Goal: Task Accomplishment & Management: Use online tool/utility

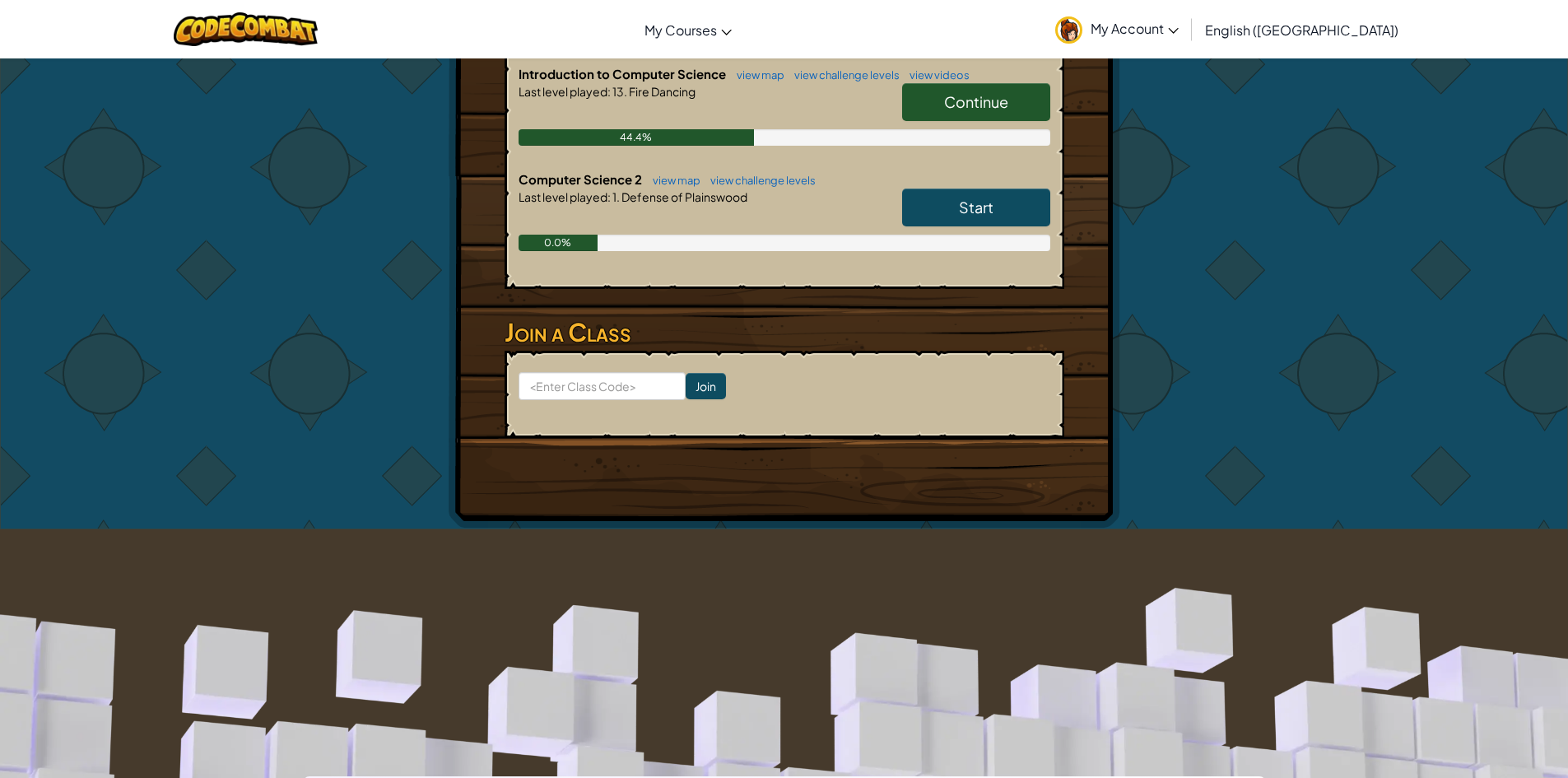
scroll to position [412, 0]
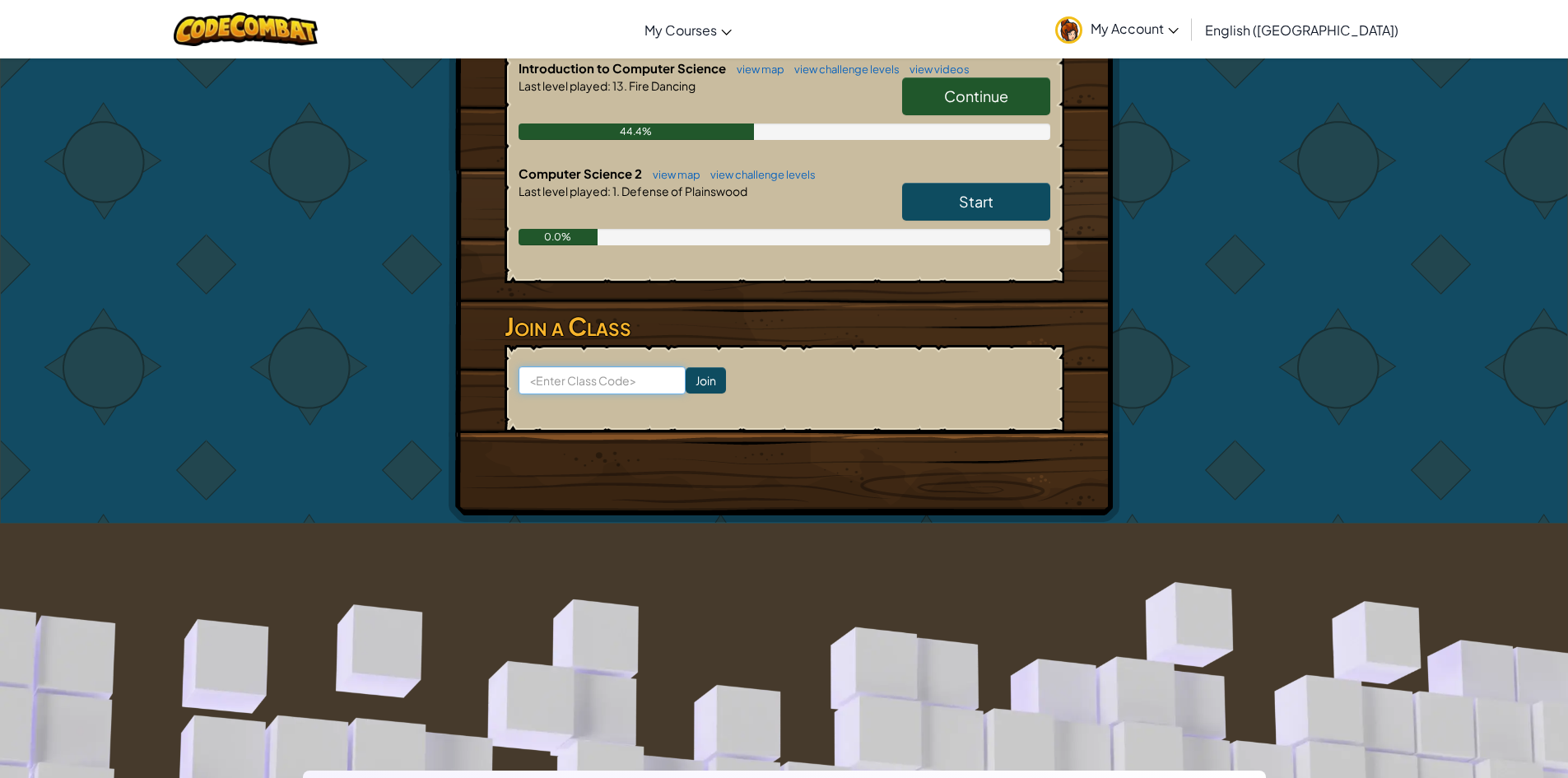
click at [613, 373] on input at bounding box center [602, 380] width 167 height 28
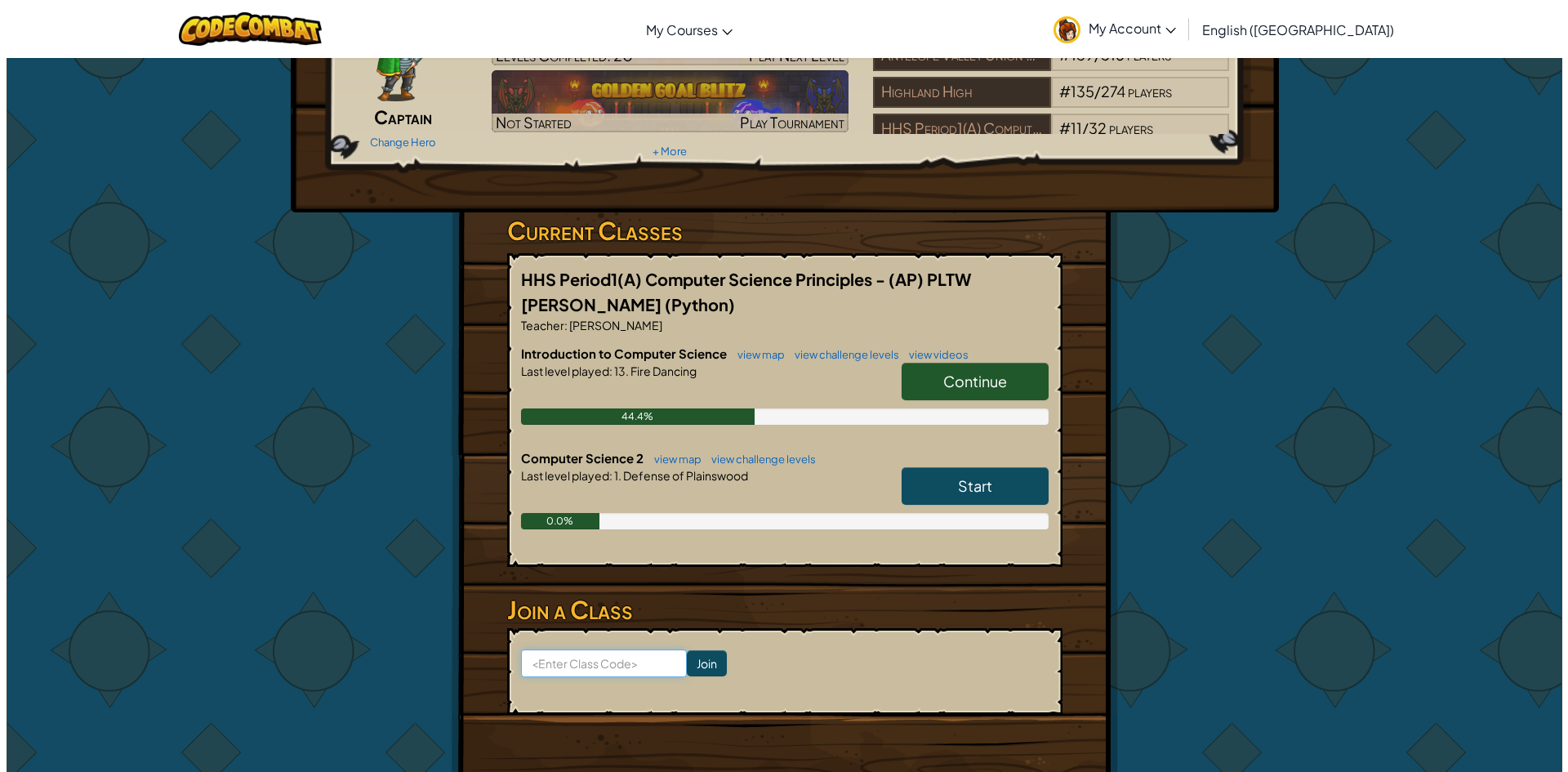
scroll to position [0, 0]
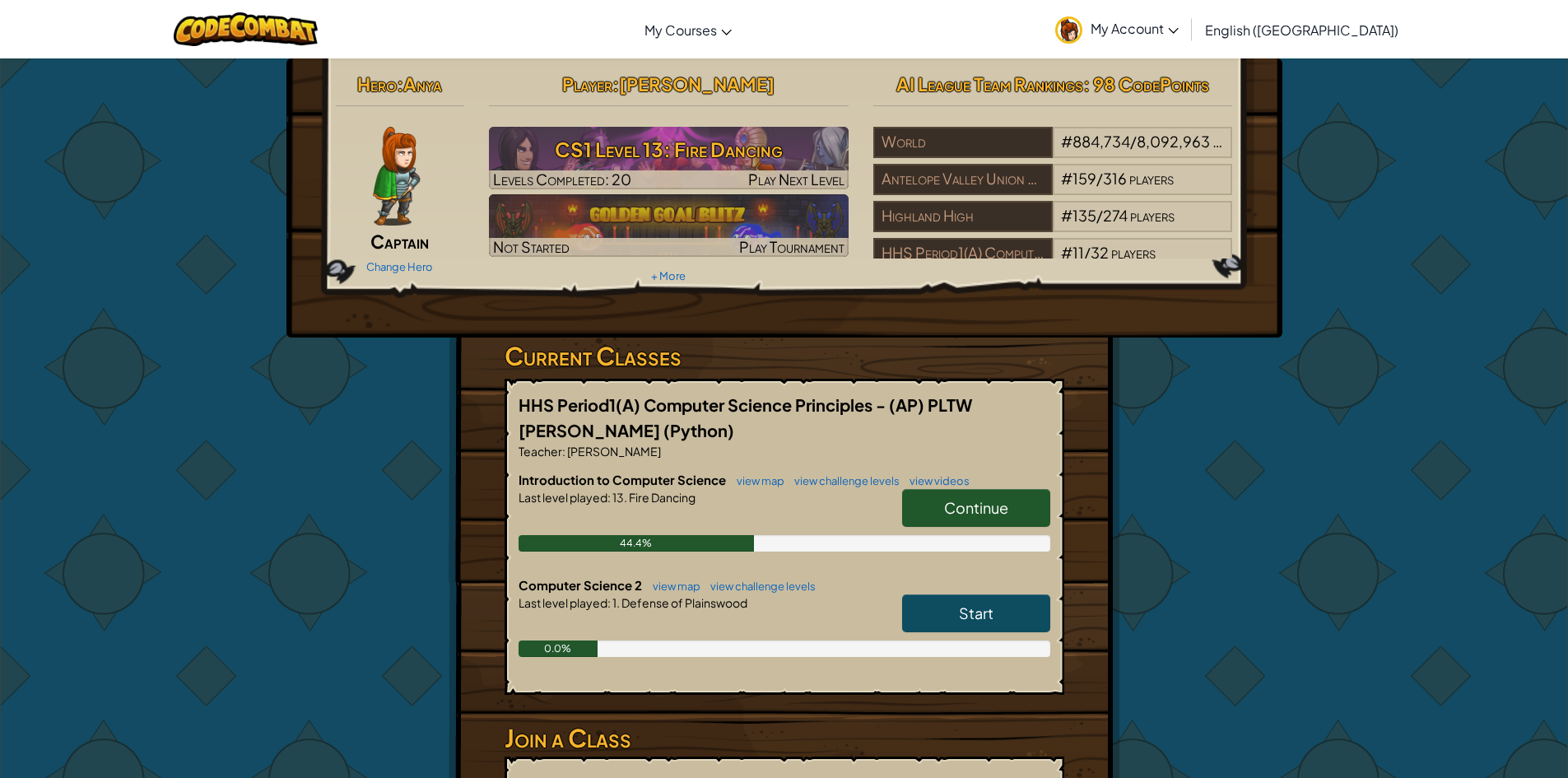
click at [1179, 32] on span "My Account" at bounding box center [1135, 28] width 88 height 17
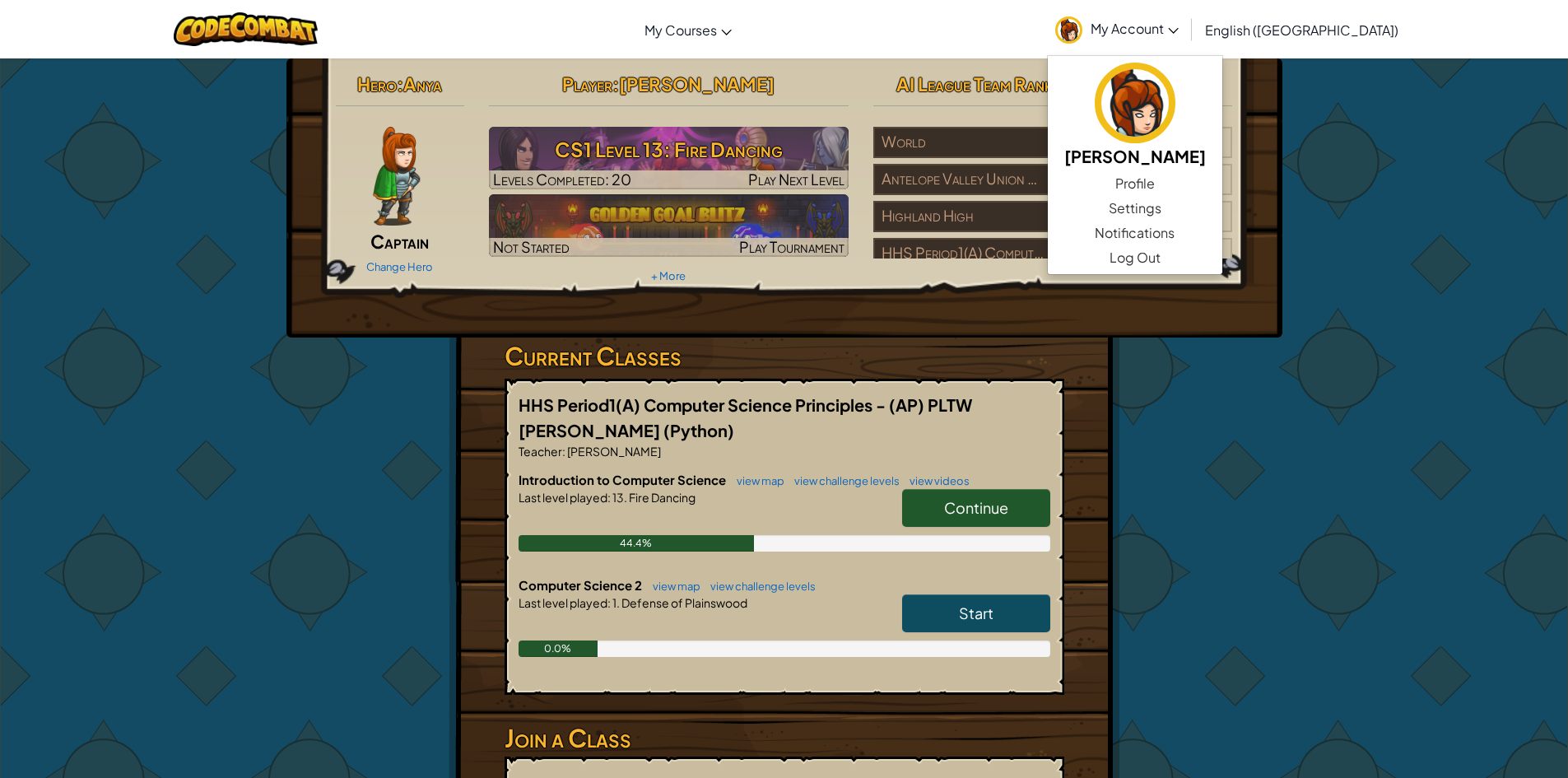
click at [435, 599] on div "Hero : Anya Captain Change Hero Player : [PERSON_NAME] CS1 Level 13: Fire Danci…" at bounding box center [784, 496] width 963 height 876
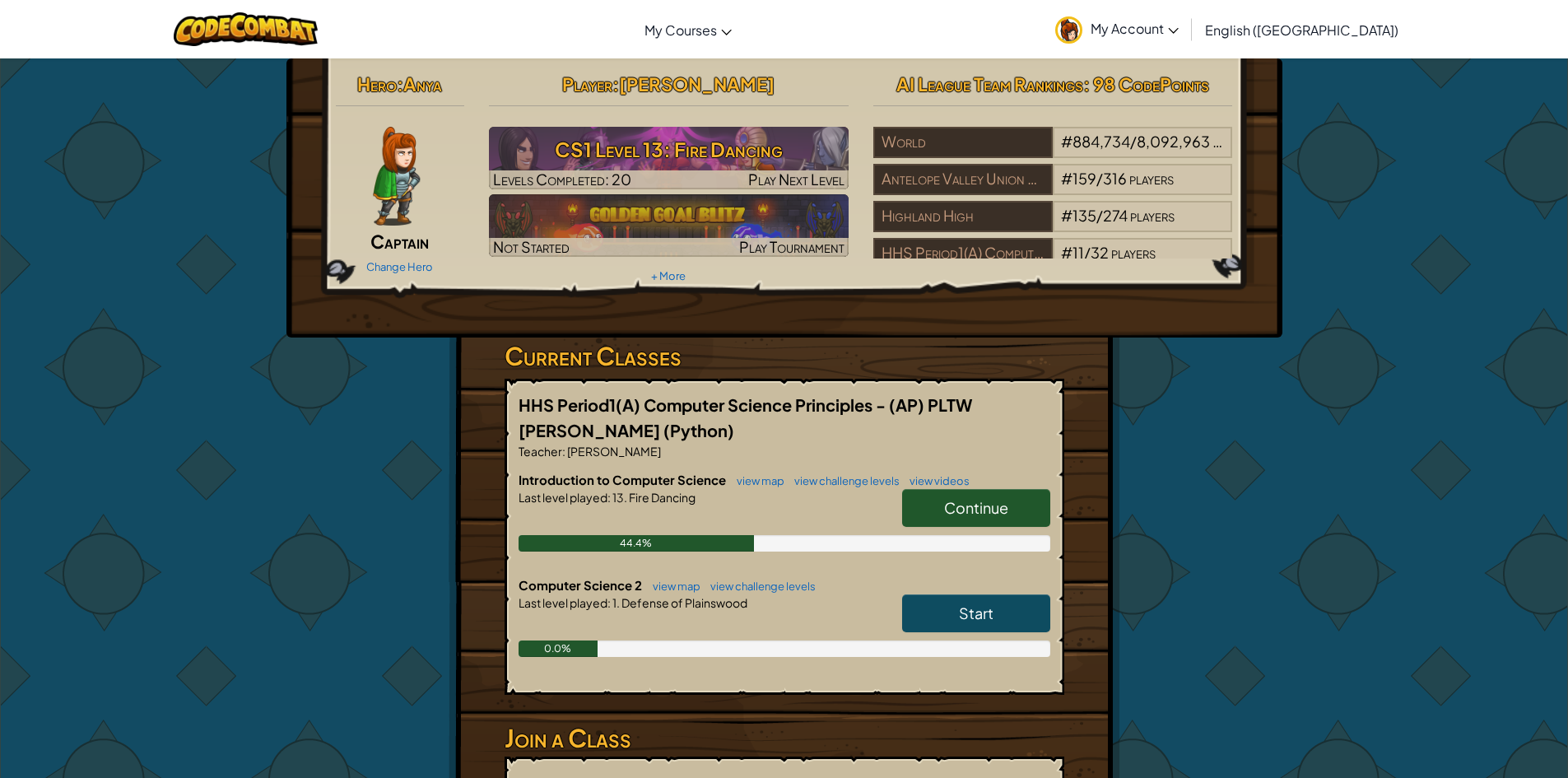
click at [1006, 519] on link "Continue" at bounding box center [976, 507] width 149 height 38
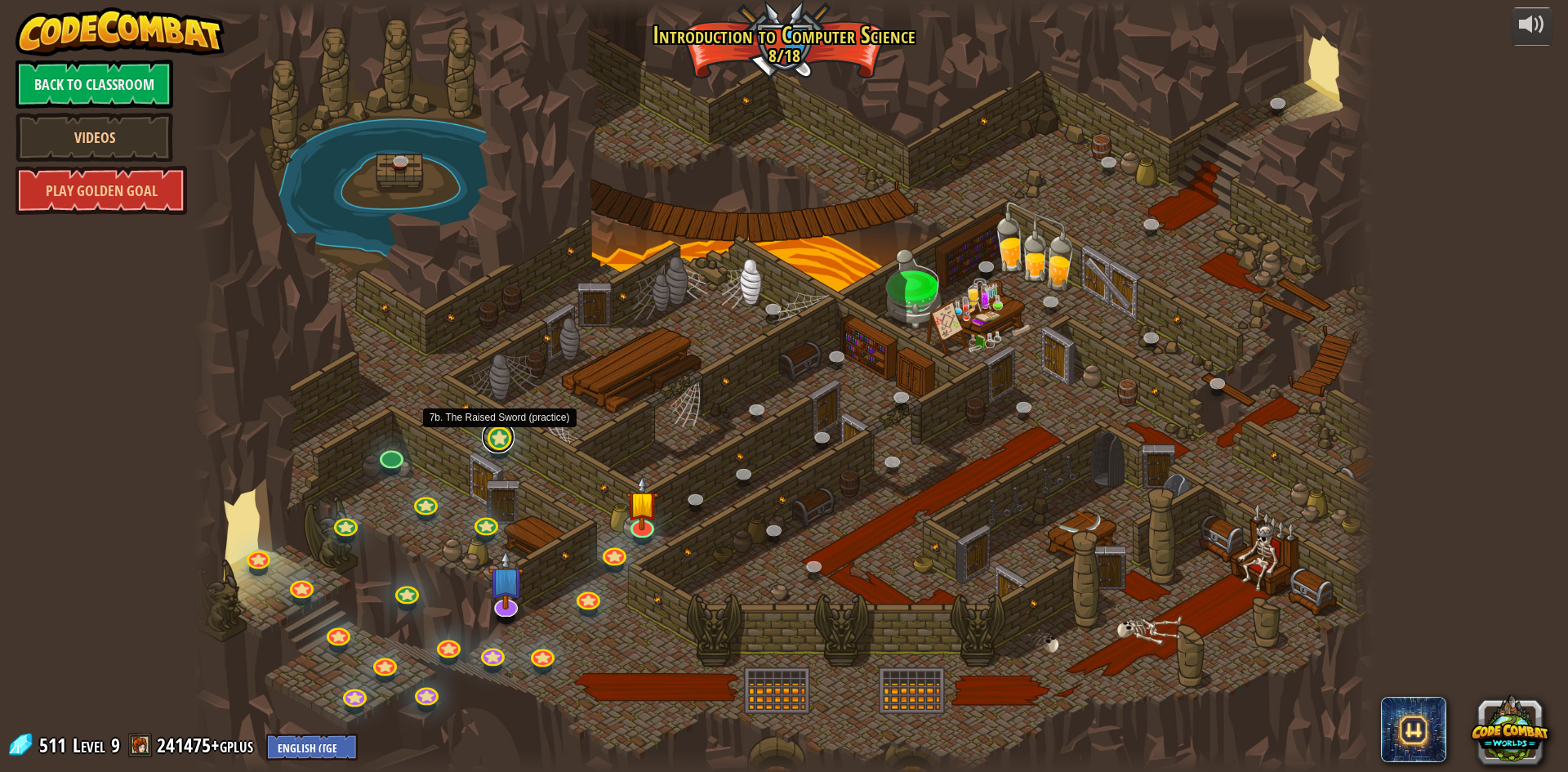
click at [505, 438] on link at bounding box center [498, 437] width 33 height 33
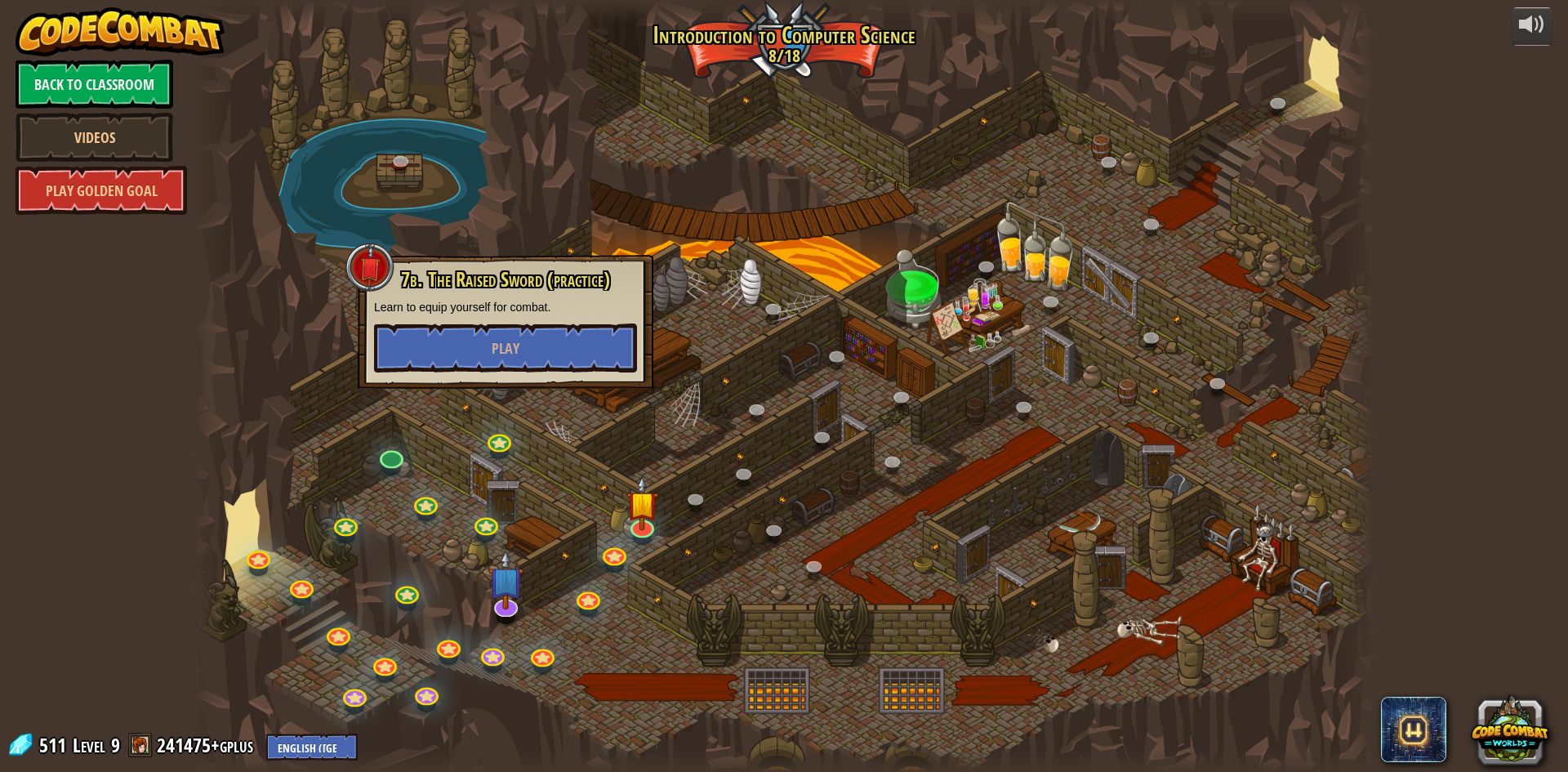
click at [576, 464] on div at bounding box center [784, 386] width 1180 height 772
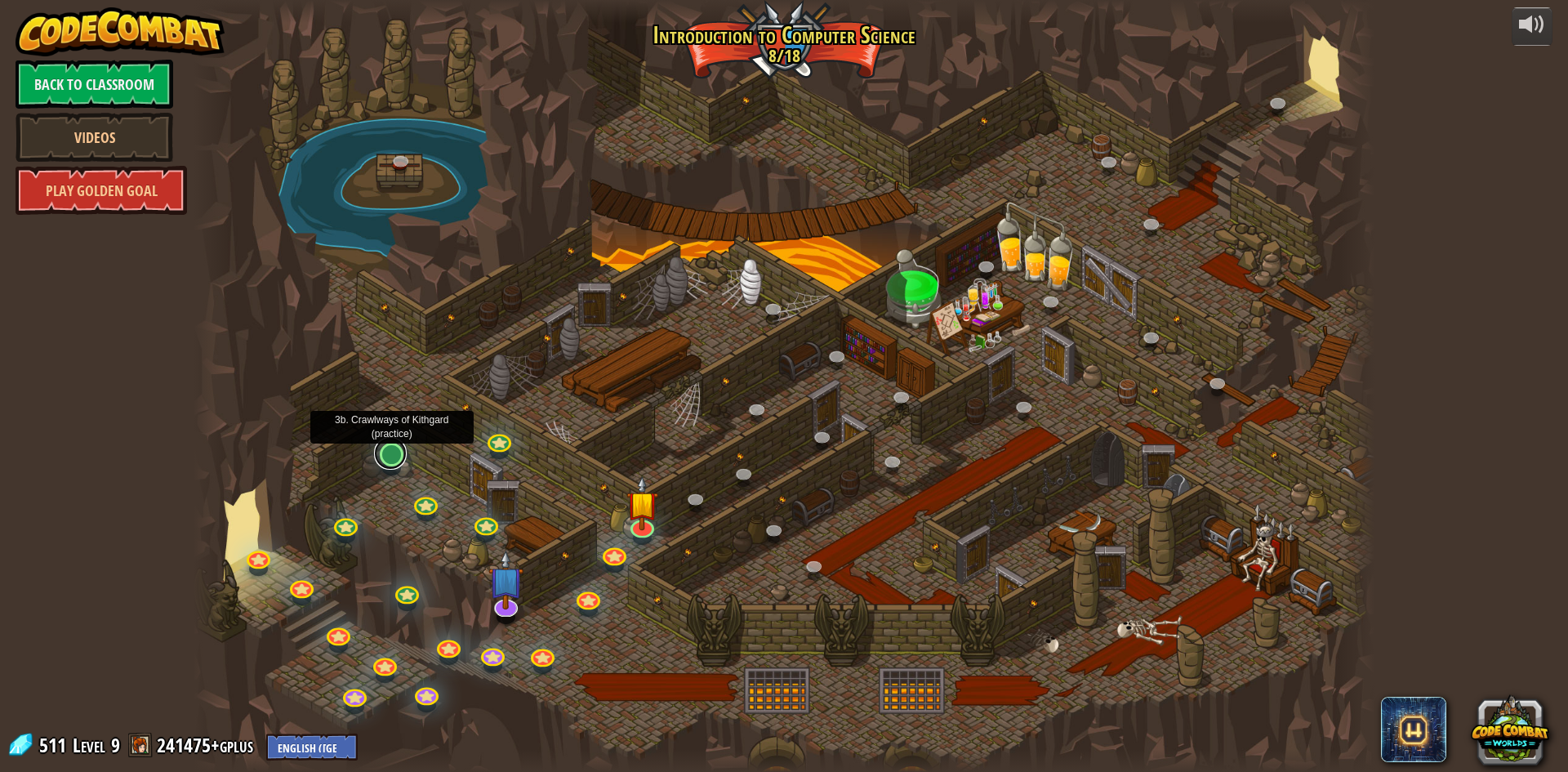
click at [393, 452] on link at bounding box center [390, 453] width 33 height 33
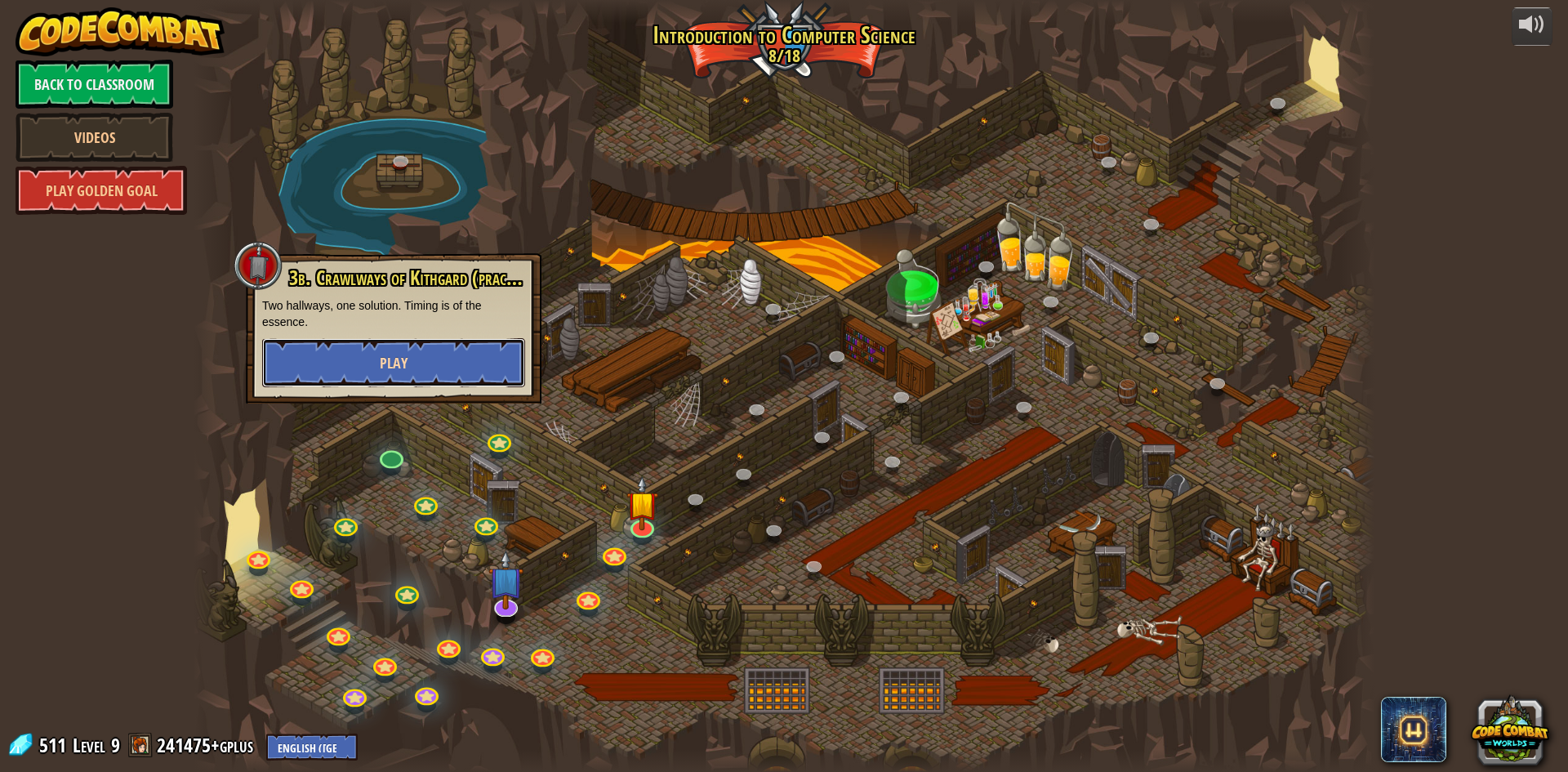
click at [399, 371] on span "Play" at bounding box center [393, 363] width 28 height 20
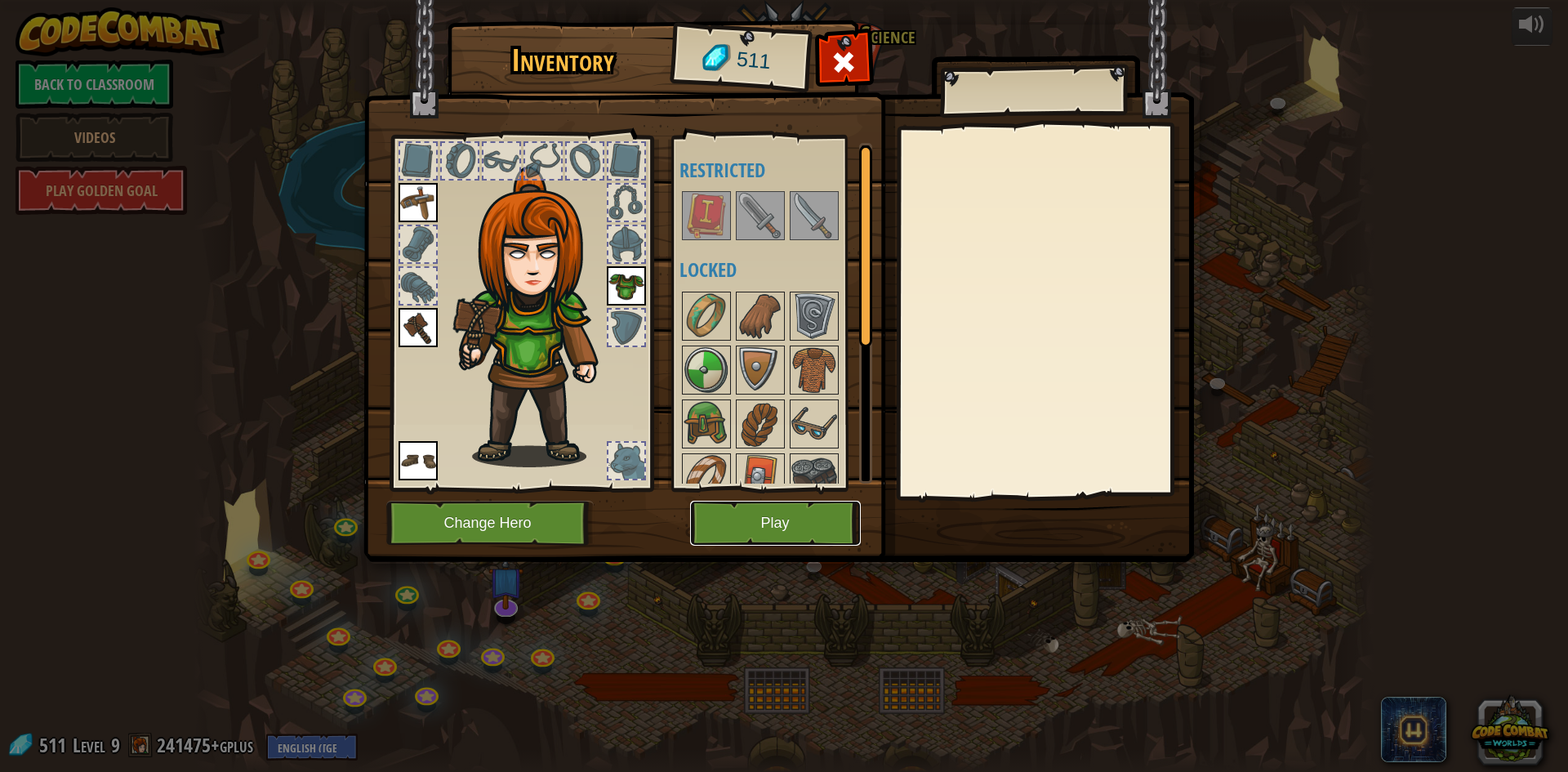
click at [755, 537] on button "Play" at bounding box center [775, 523] width 171 height 45
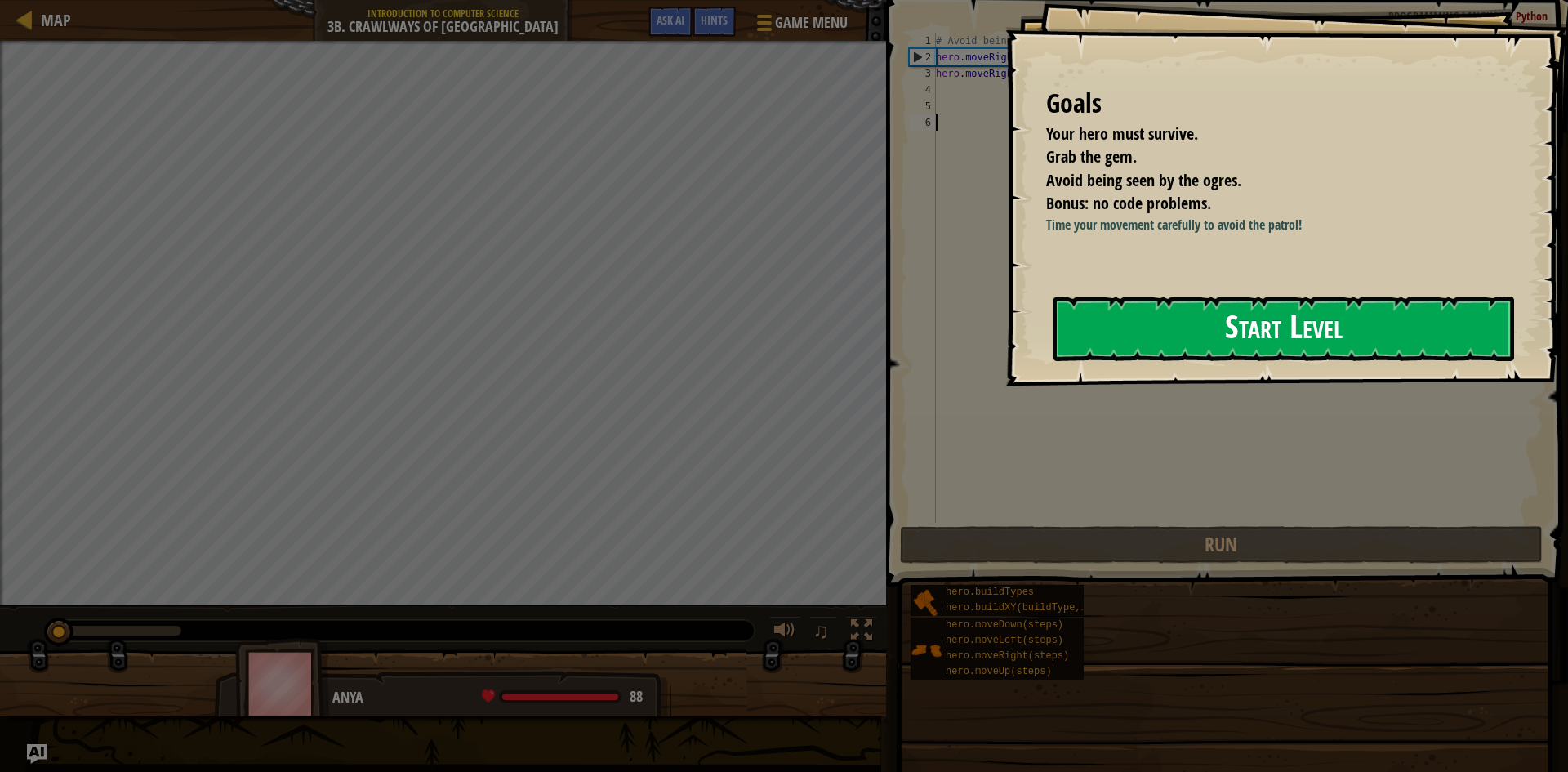
click at [1168, 341] on button "Start Level" at bounding box center [1284, 329] width 460 height 65
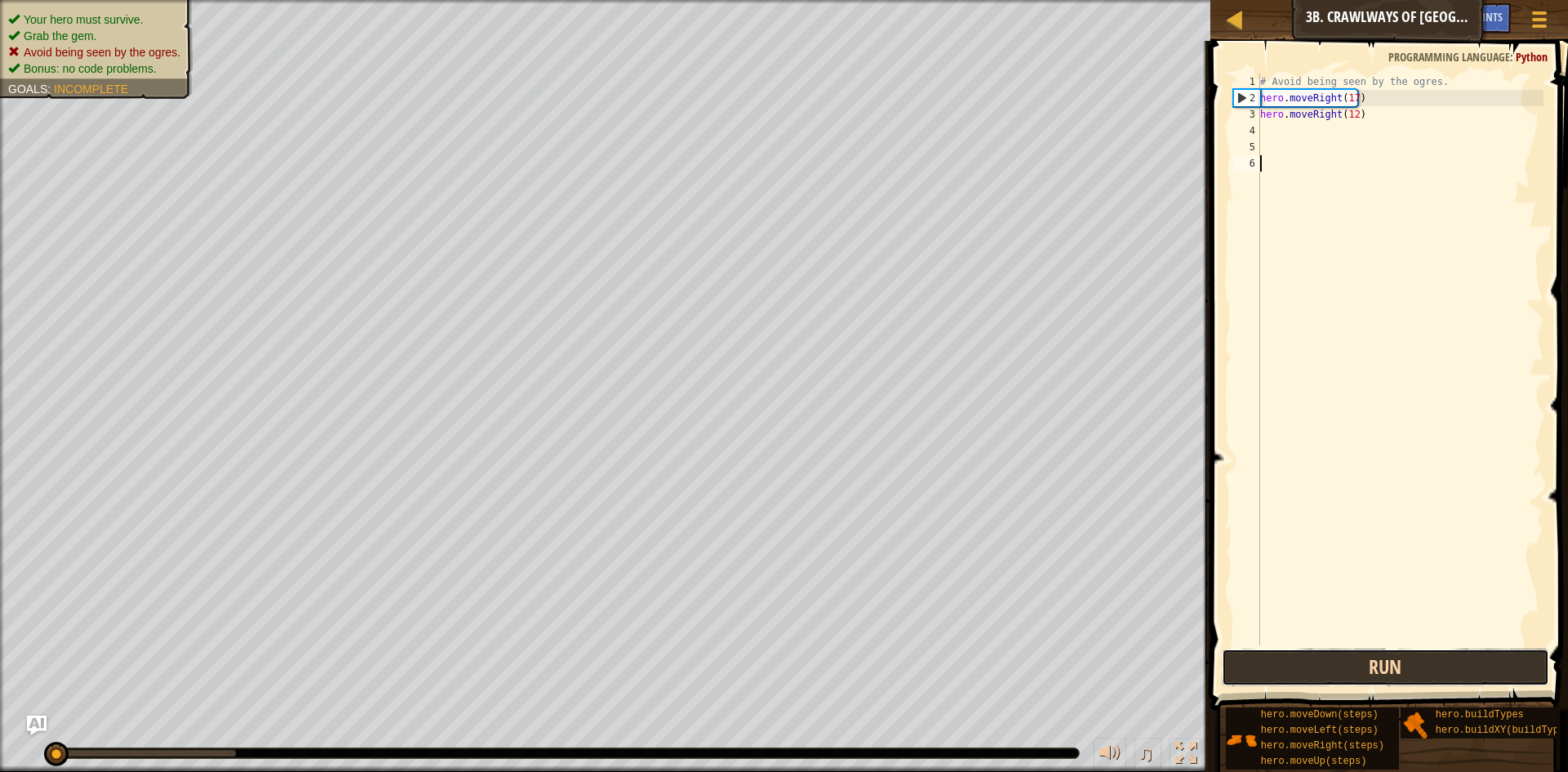
click at [1348, 659] on button "Run" at bounding box center [1385, 666] width 328 height 37
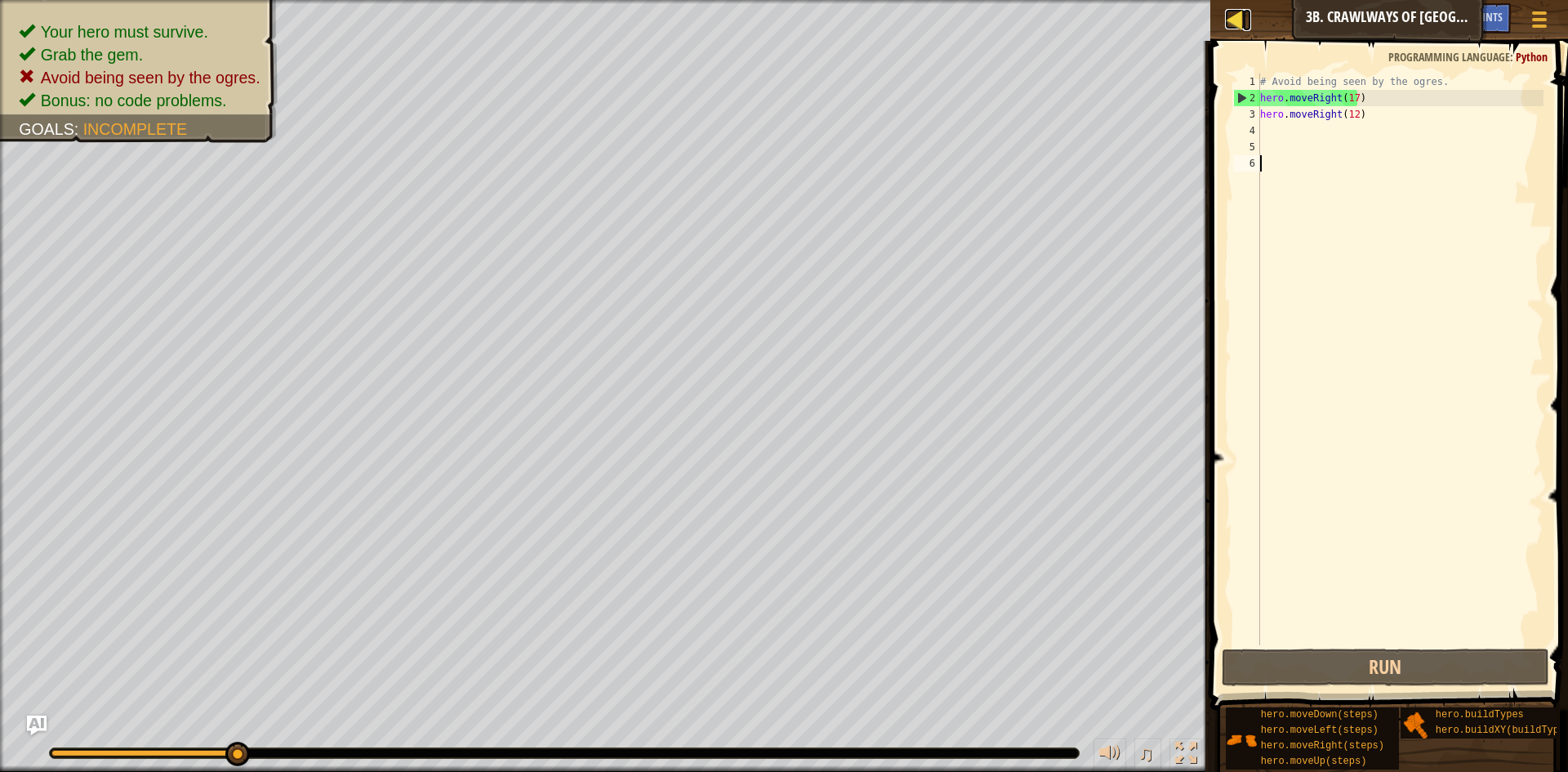
click at [1232, 20] on div at bounding box center [1235, 19] width 20 height 20
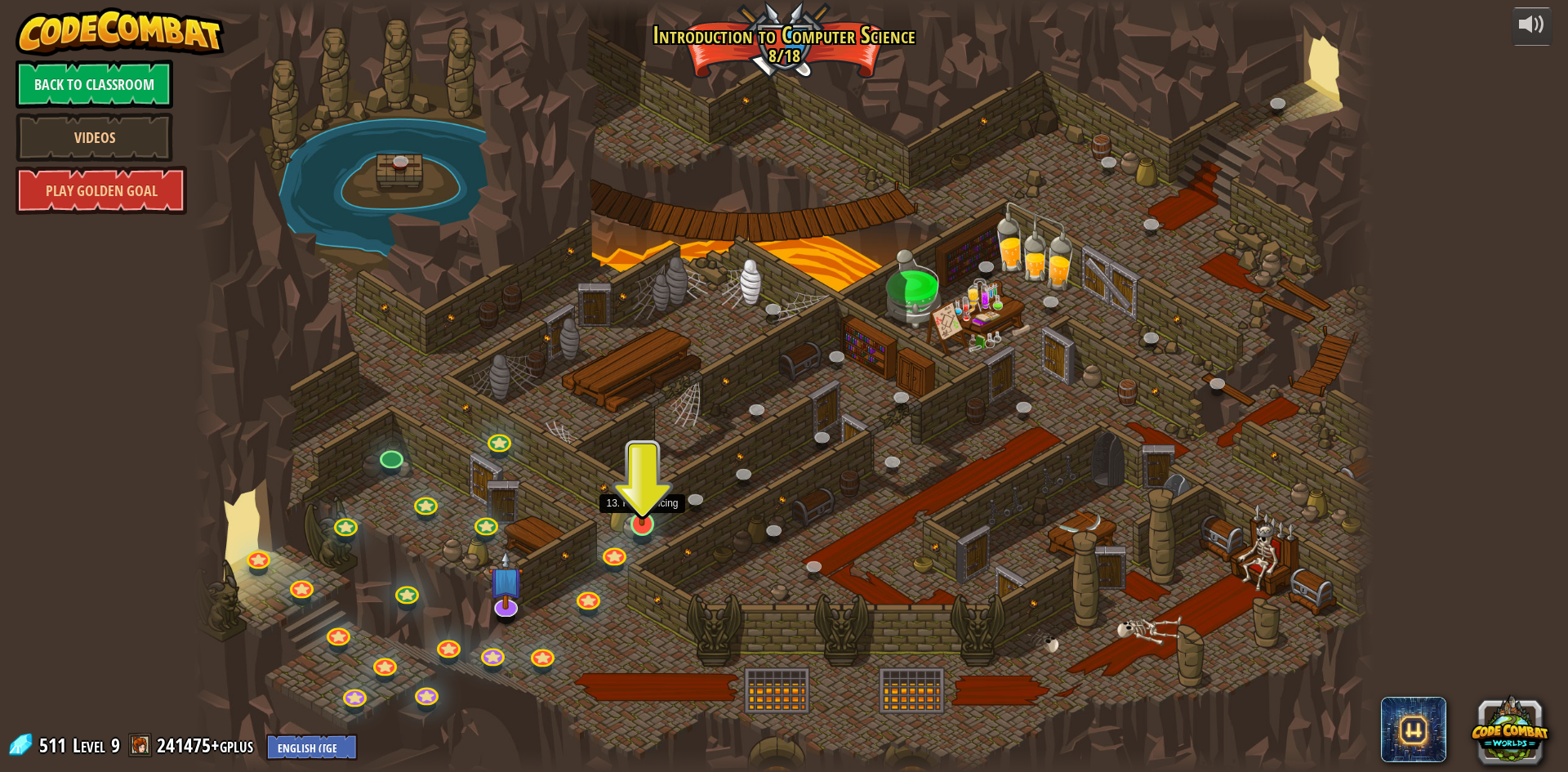
click at [651, 513] on img at bounding box center [642, 490] width 32 height 73
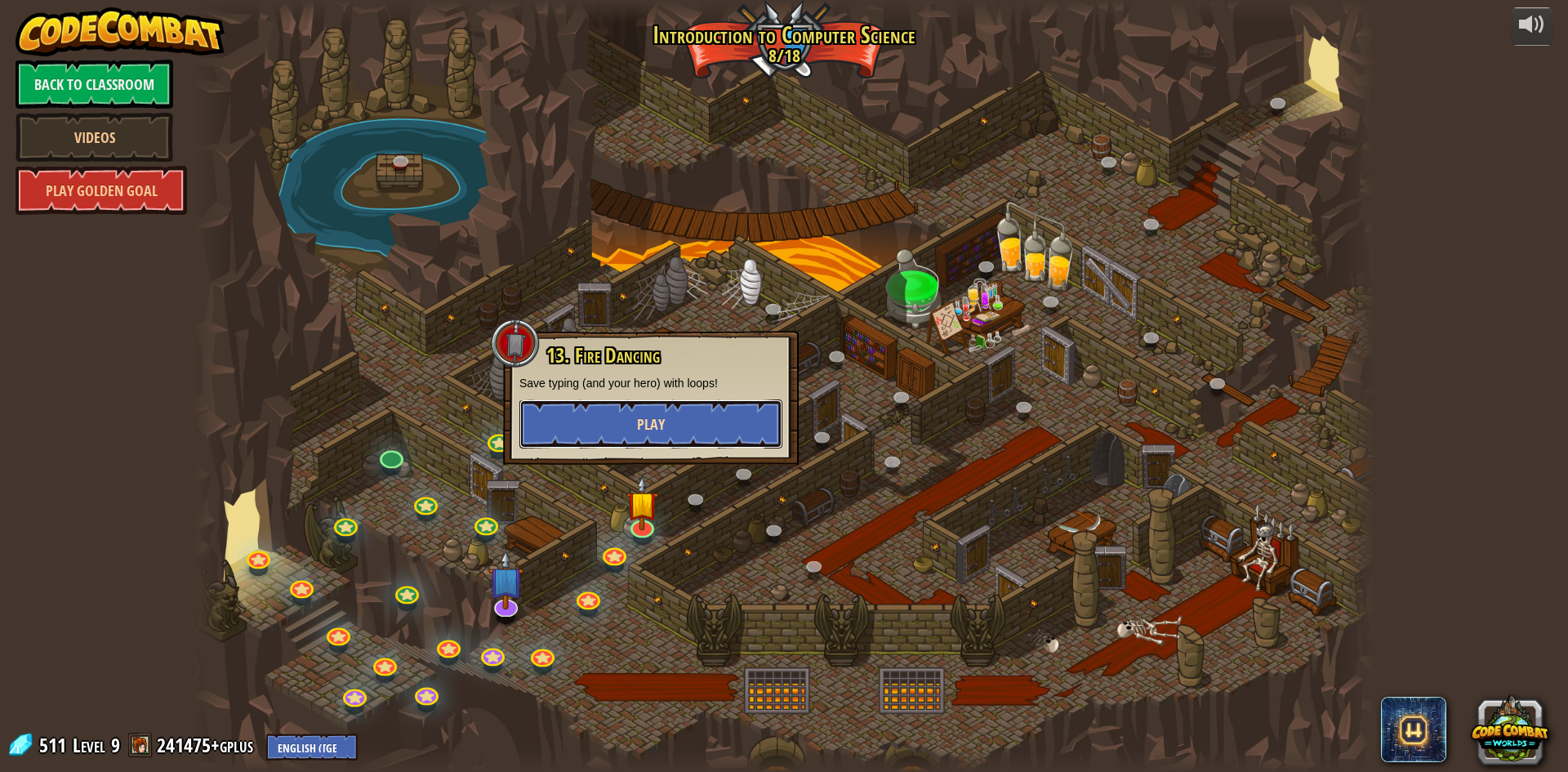
click at [666, 418] on button "Play" at bounding box center [651, 424] width 263 height 49
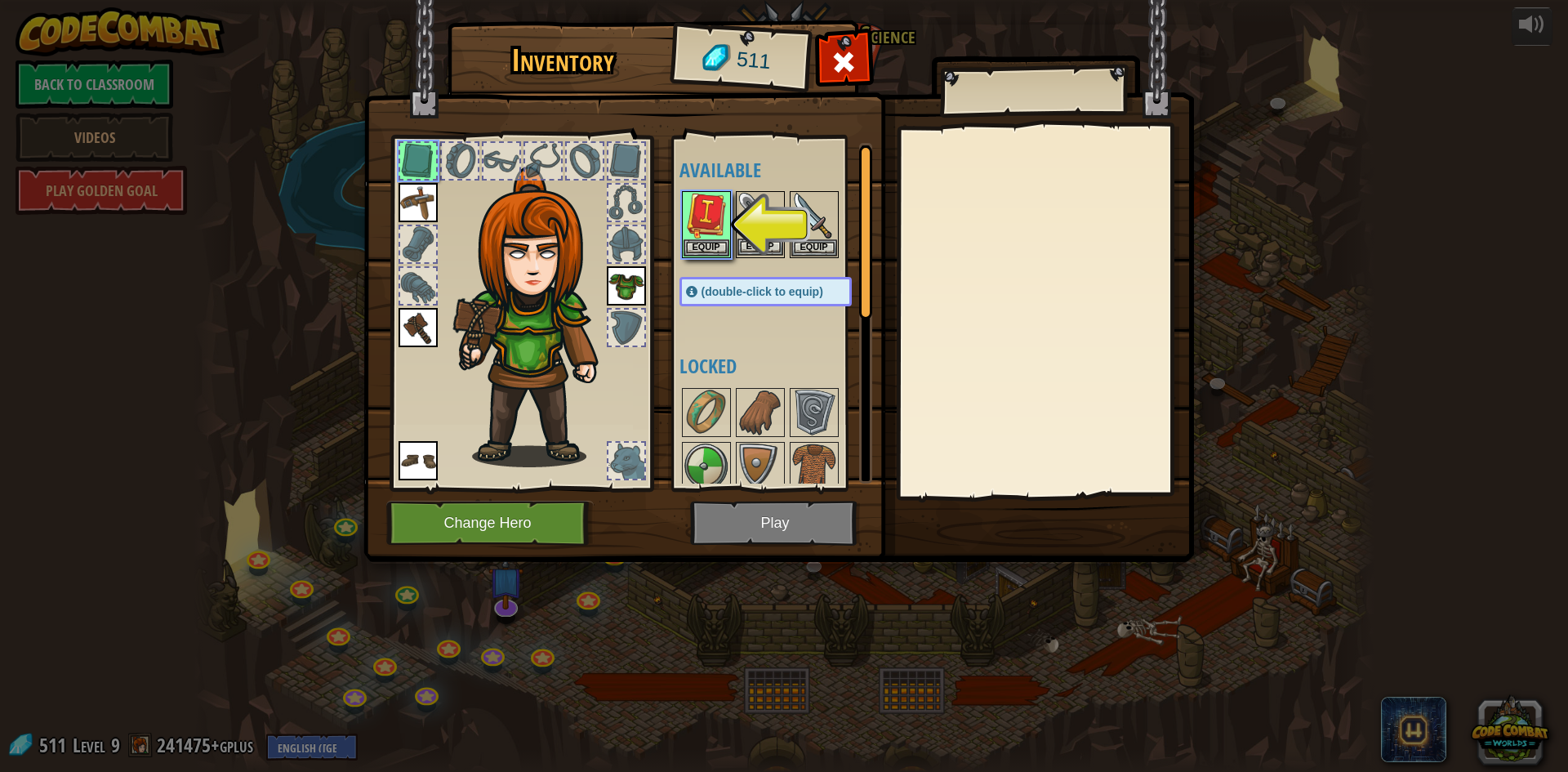
click at [774, 231] on img at bounding box center [760, 216] width 46 height 46
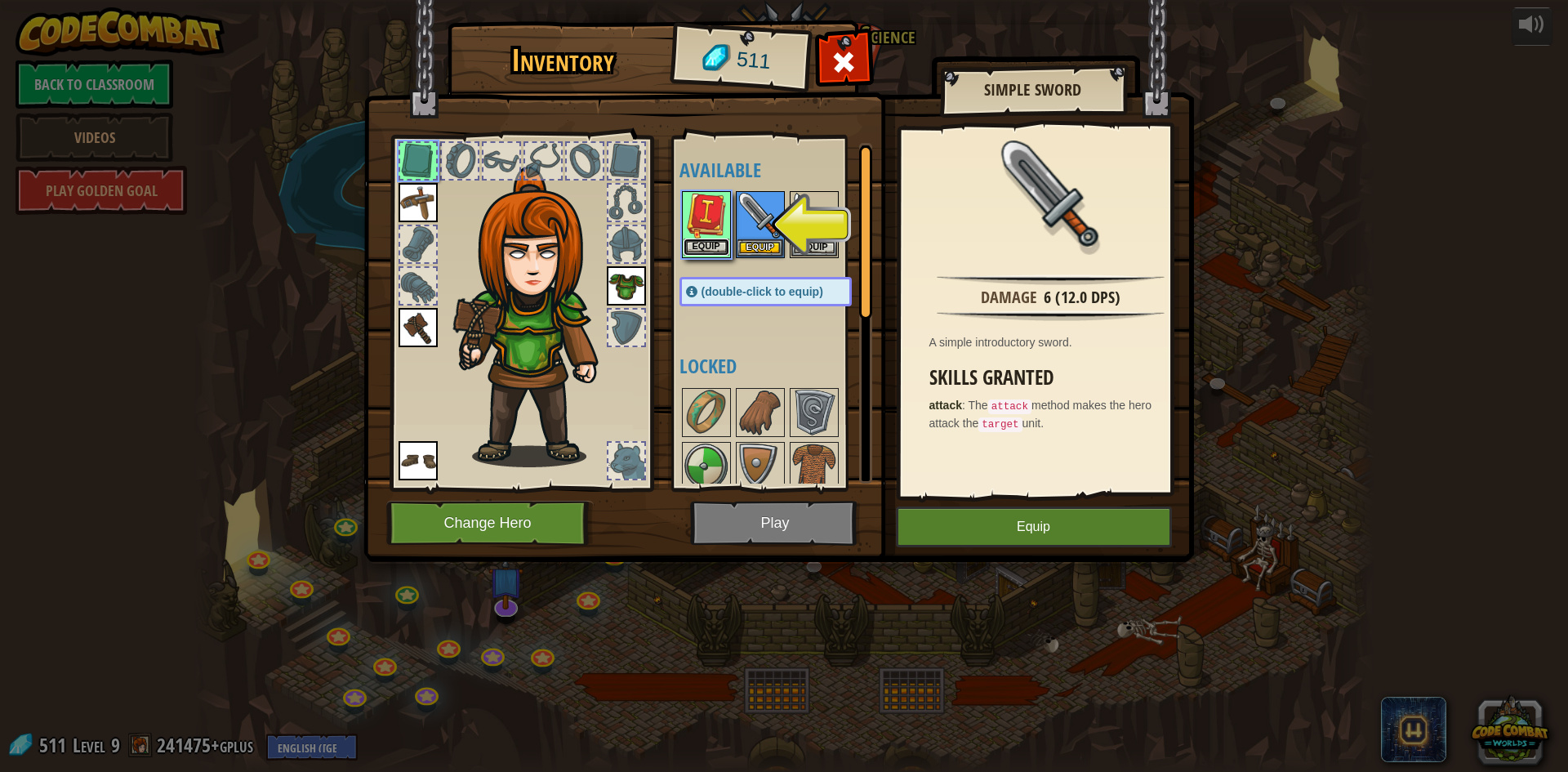
click at [702, 250] on button "Equip" at bounding box center [706, 247] width 46 height 17
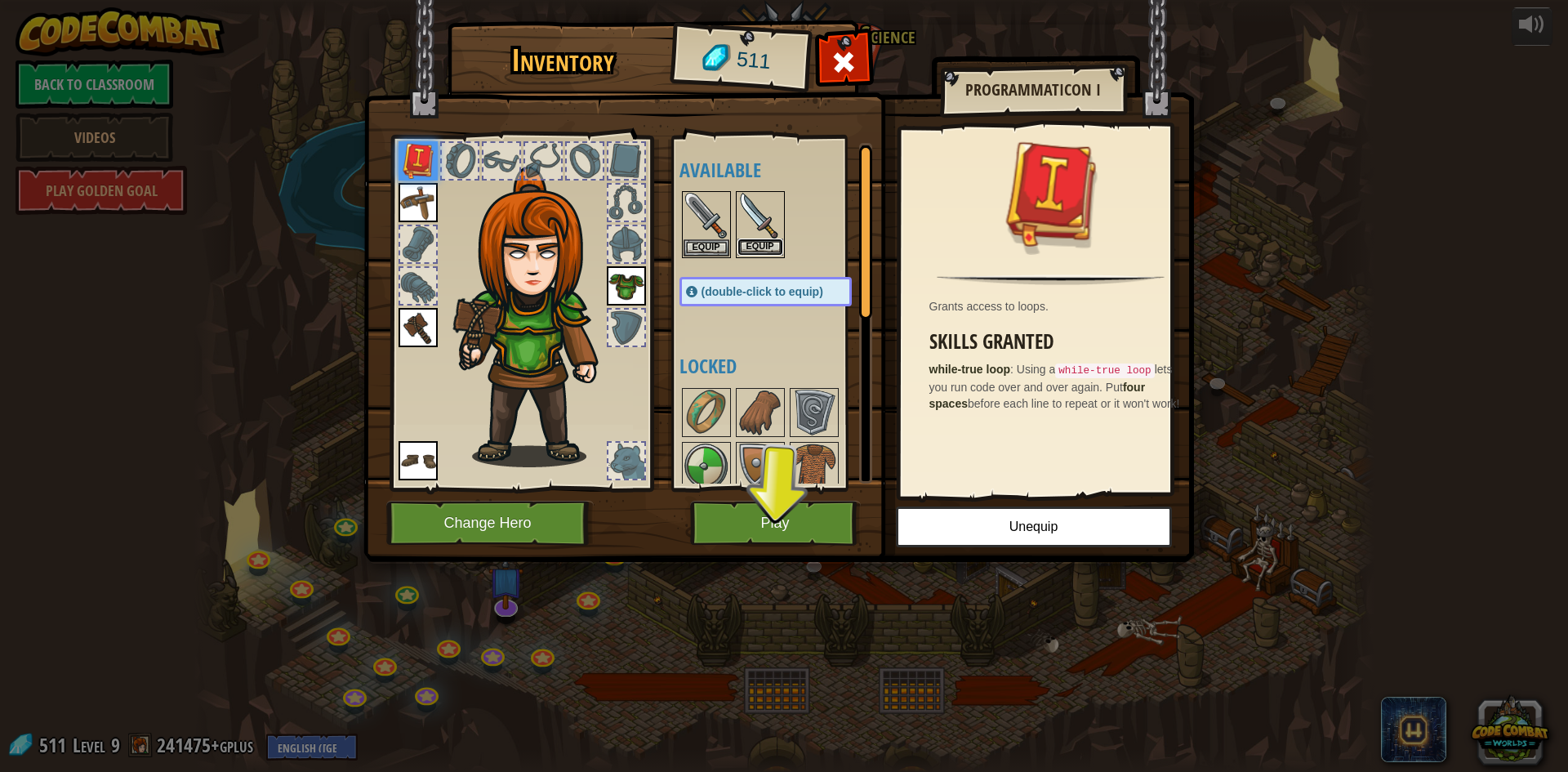
click at [769, 249] on button "Equip" at bounding box center [760, 247] width 46 height 17
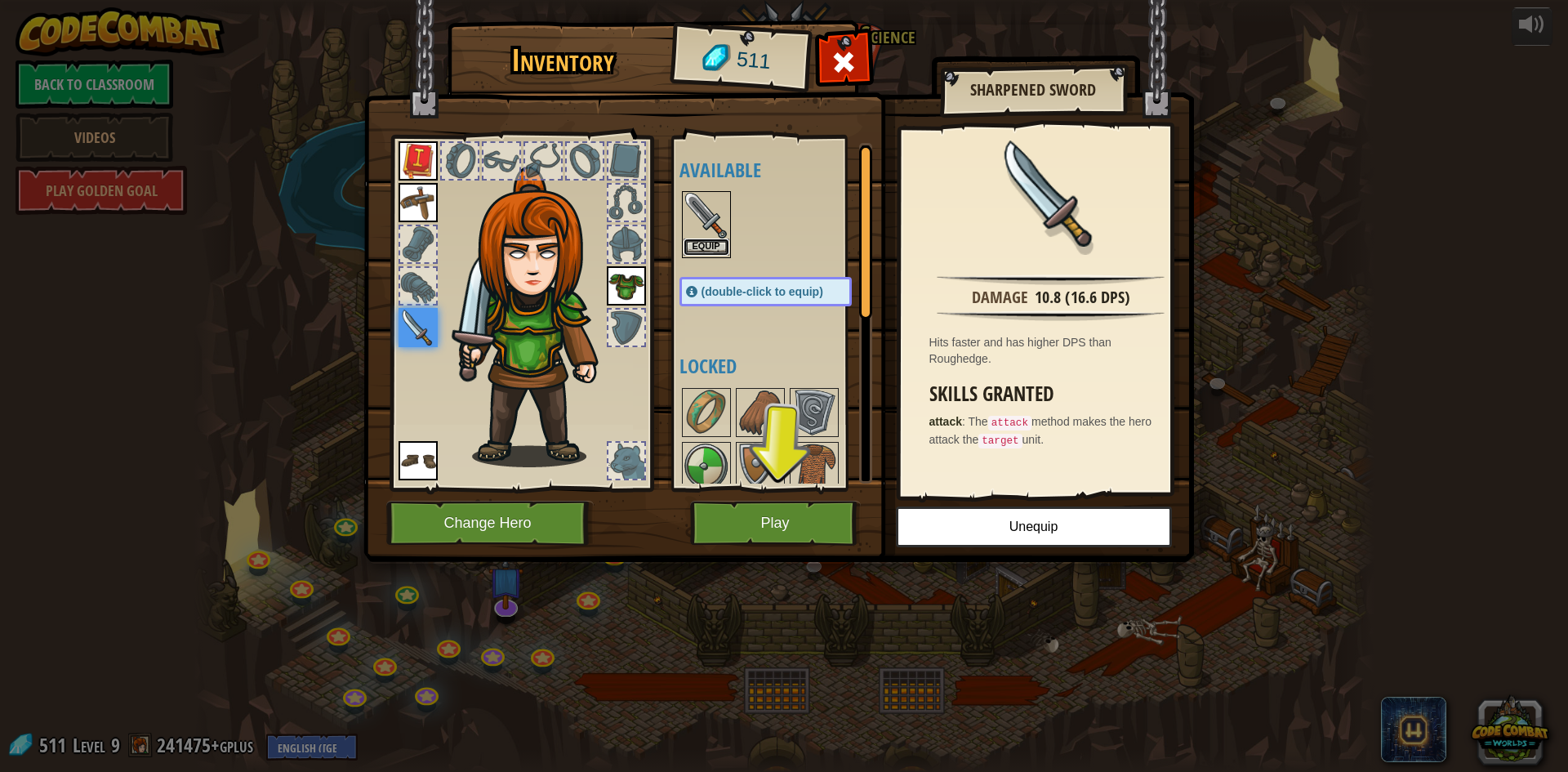
click at [714, 248] on button "Equip" at bounding box center [706, 247] width 46 height 17
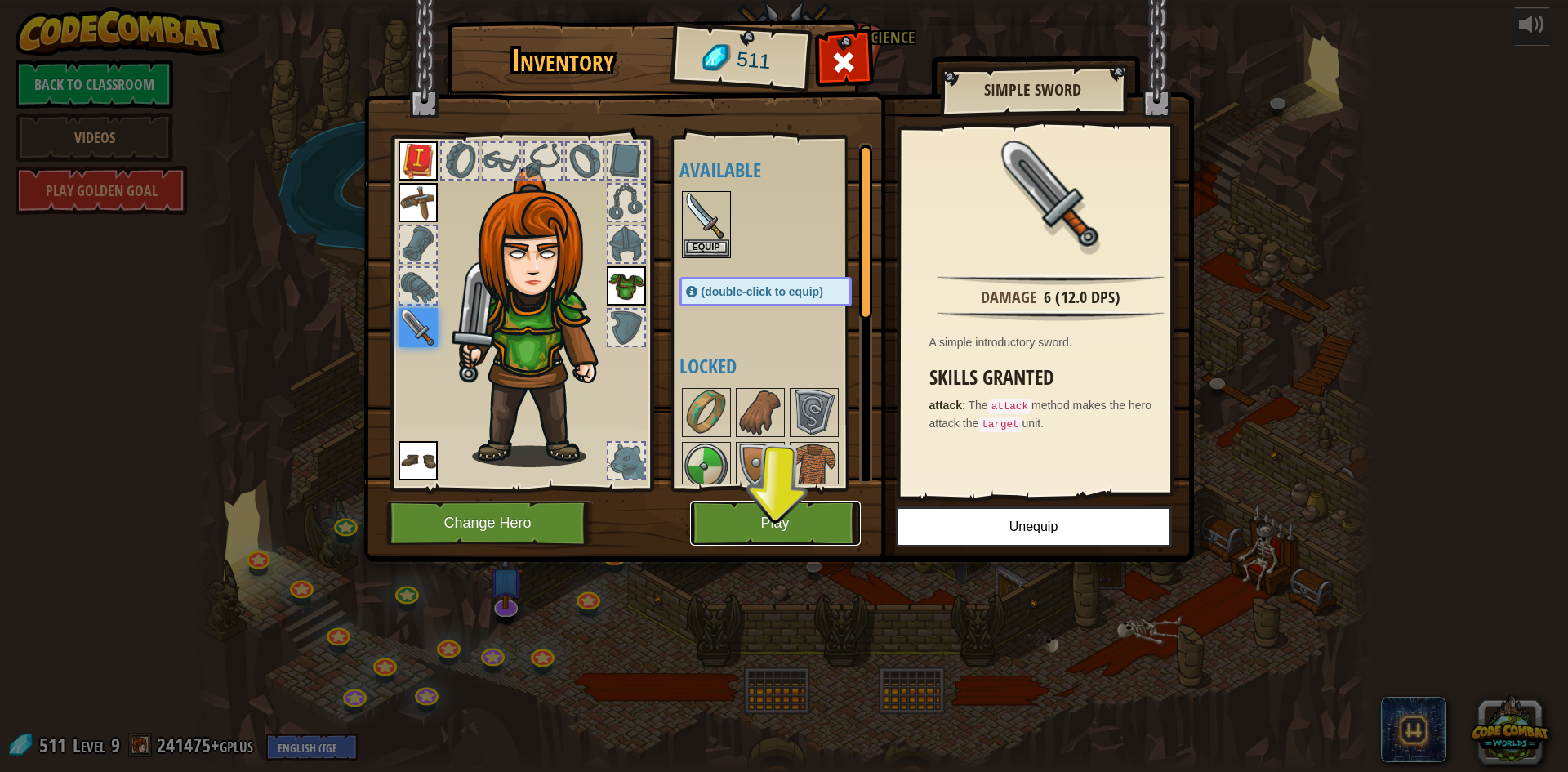
click at [764, 507] on button "Play" at bounding box center [775, 523] width 171 height 45
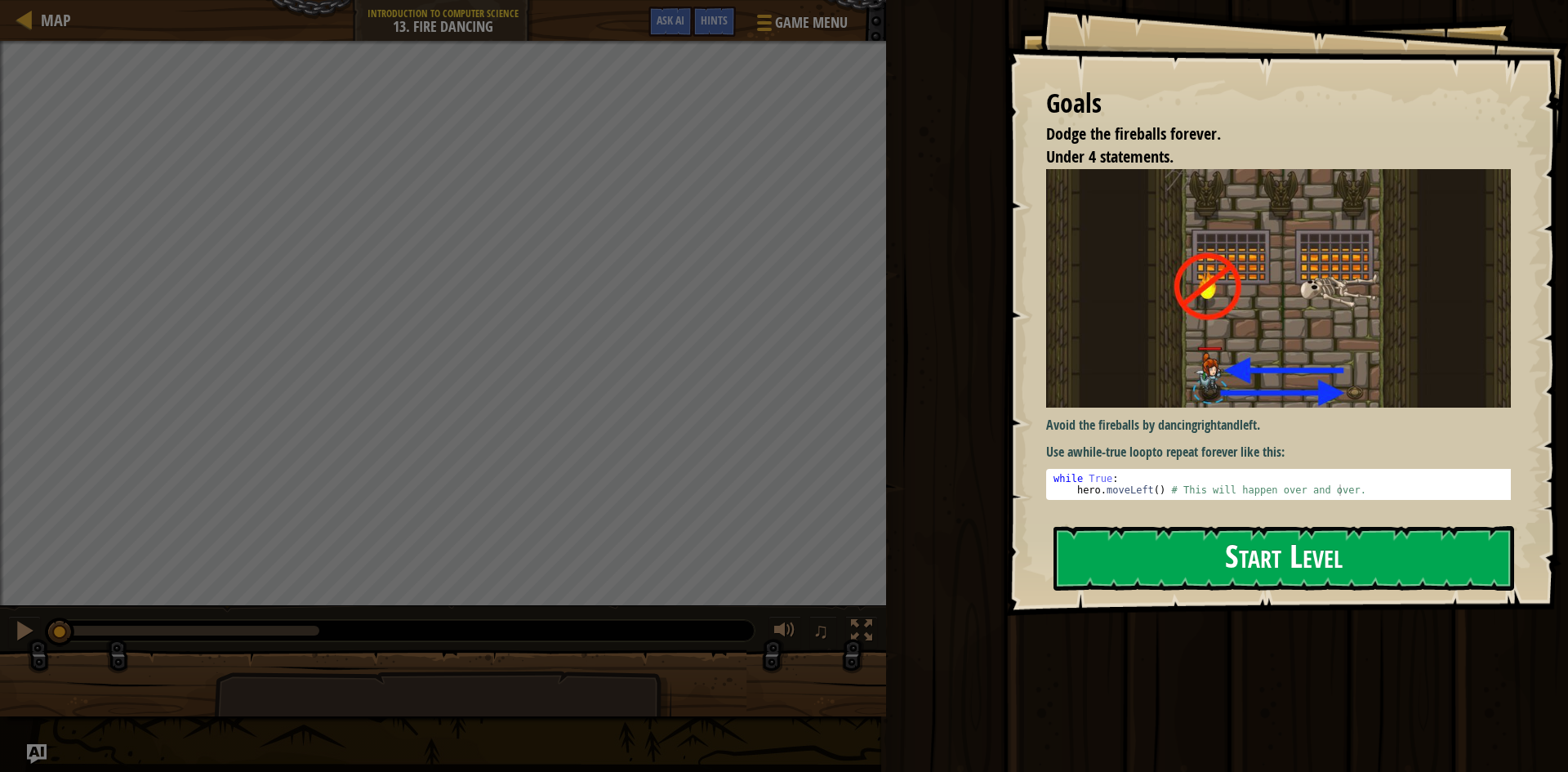
click at [1142, 583] on button "Start Level" at bounding box center [1284, 558] width 460 height 65
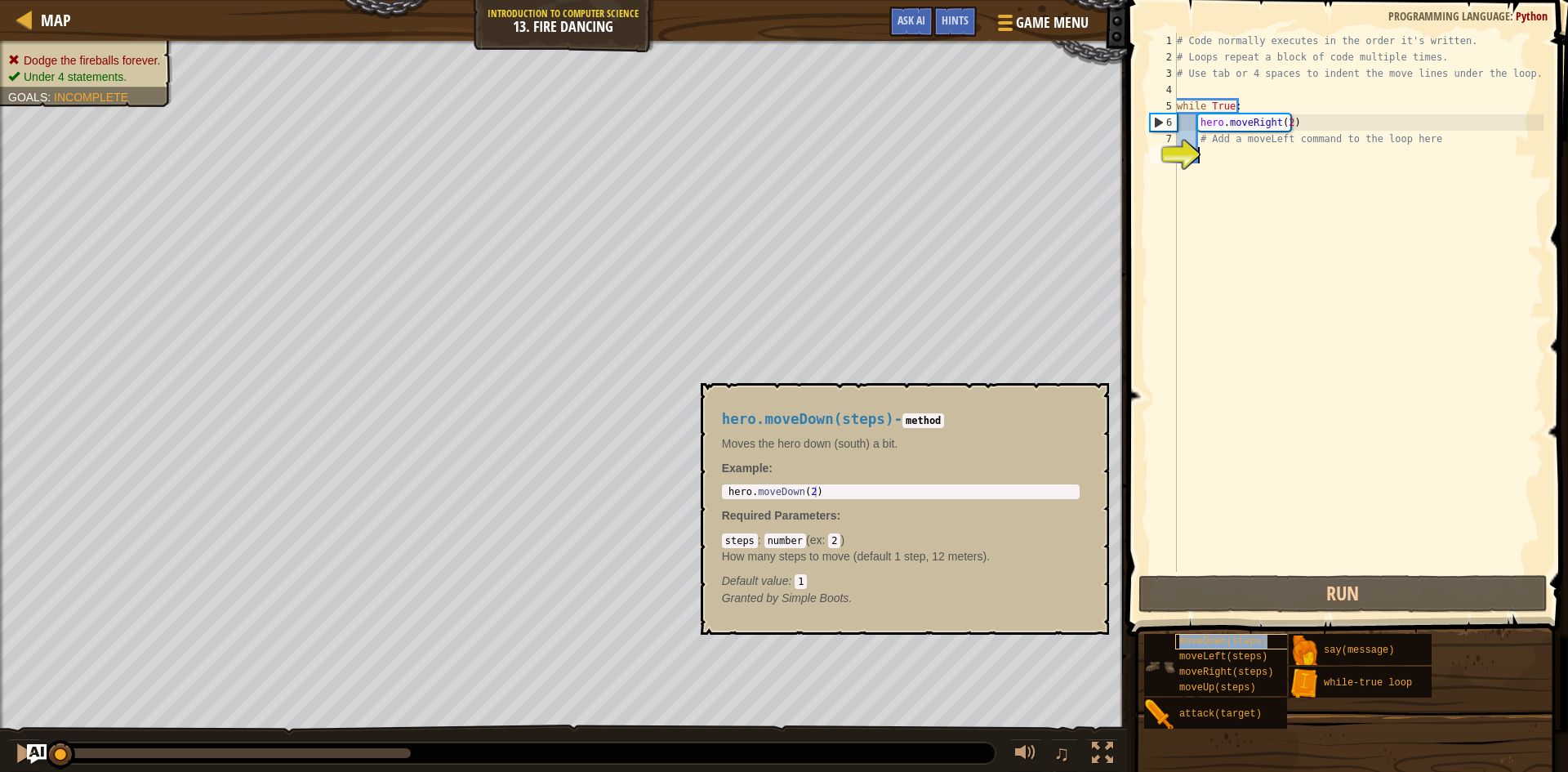
click at [1211, 637] on span "moveDown(steps)" at bounding box center [1223, 641] width 88 height 12
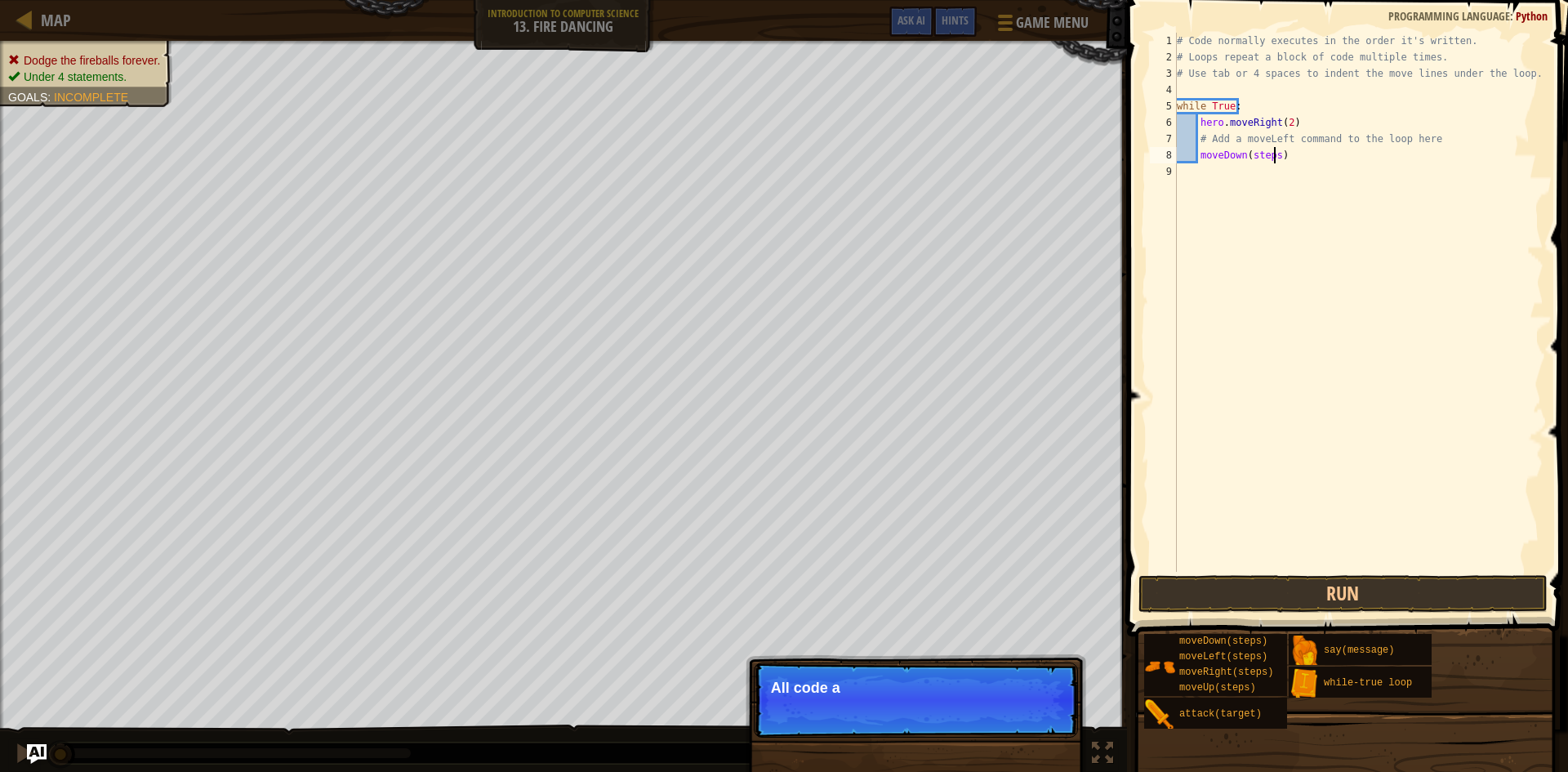
click at [1276, 155] on div "# Code normally executes in the order it's written. # Loops repeat a block of c…" at bounding box center [1358, 319] width 369 height 572
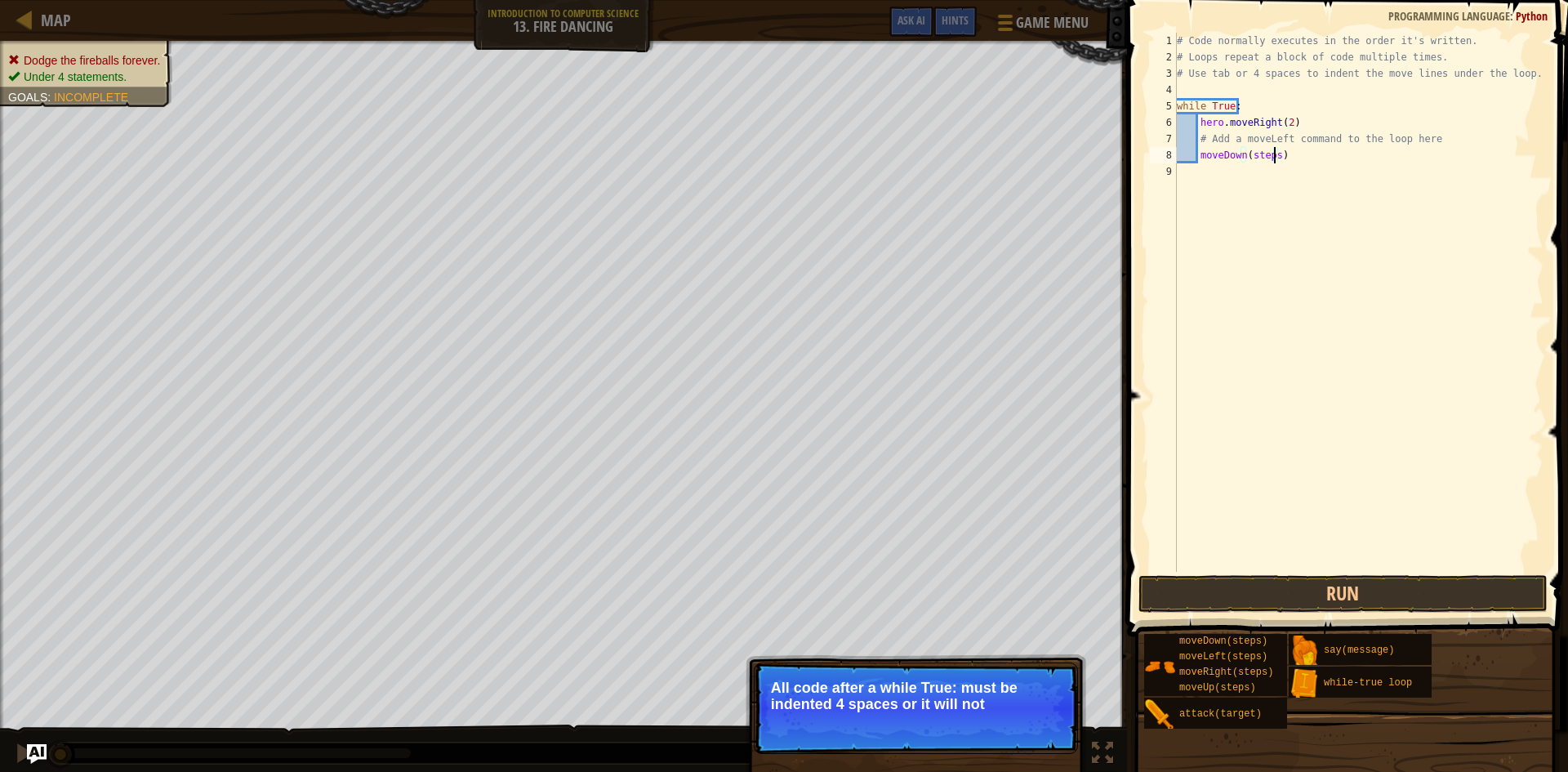
type textarea "moveDown(step)"
click at [1320, 165] on div "# Code normally executes in the order it's written. # Loops repeat a block of c…" at bounding box center [1358, 319] width 369 height 572
click at [1296, 156] on div "# Code normally executes in the order it's written. # Loops repeat a block of c…" at bounding box center [1358, 319] width 369 height 572
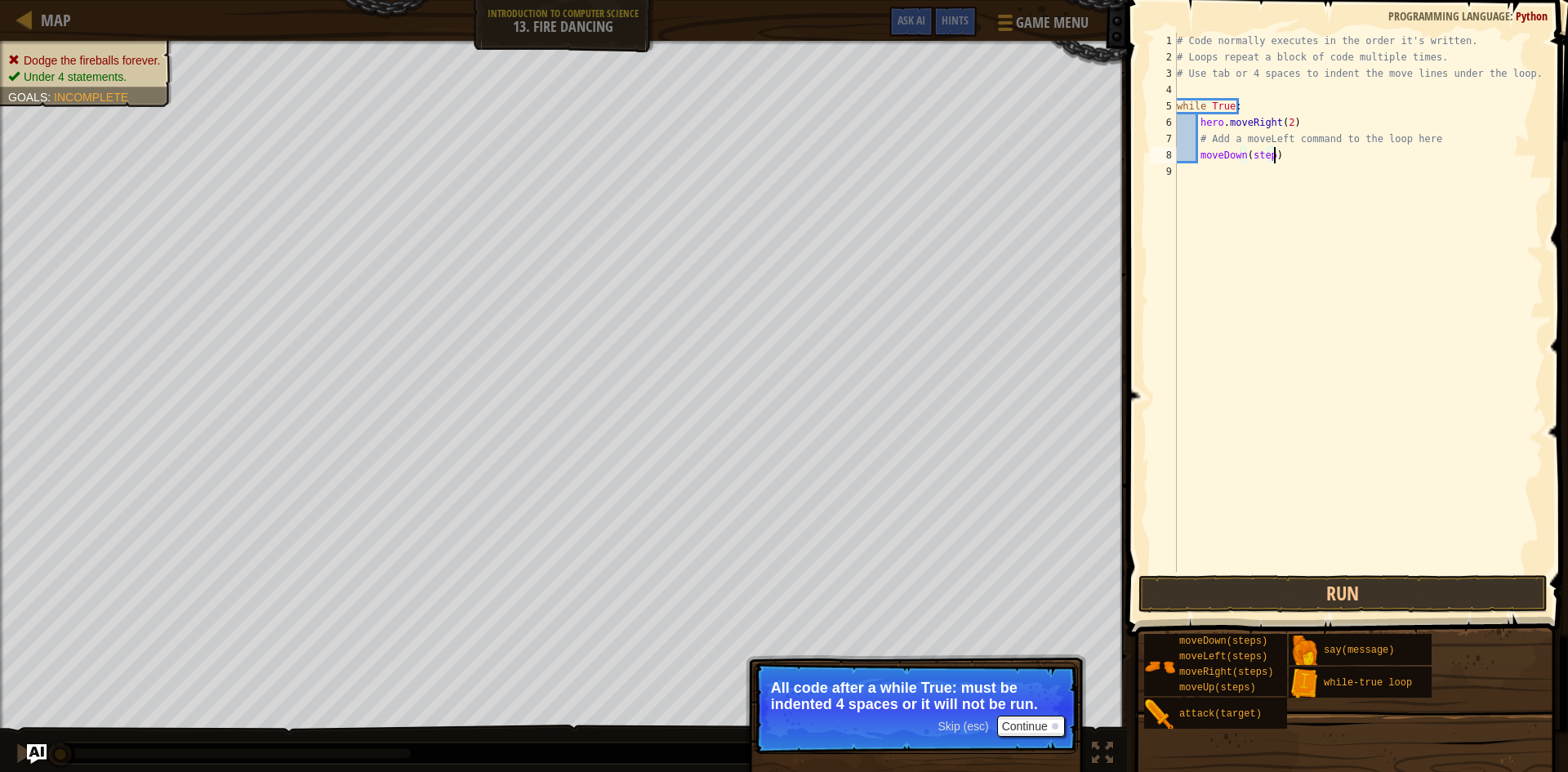
click at [1296, 156] on div "# Code normally executes in the order it's written. # Loops repeat a block of c…" at bounding box center [1358, 319] width 369 height 572
type textarea "moveDown(step)"
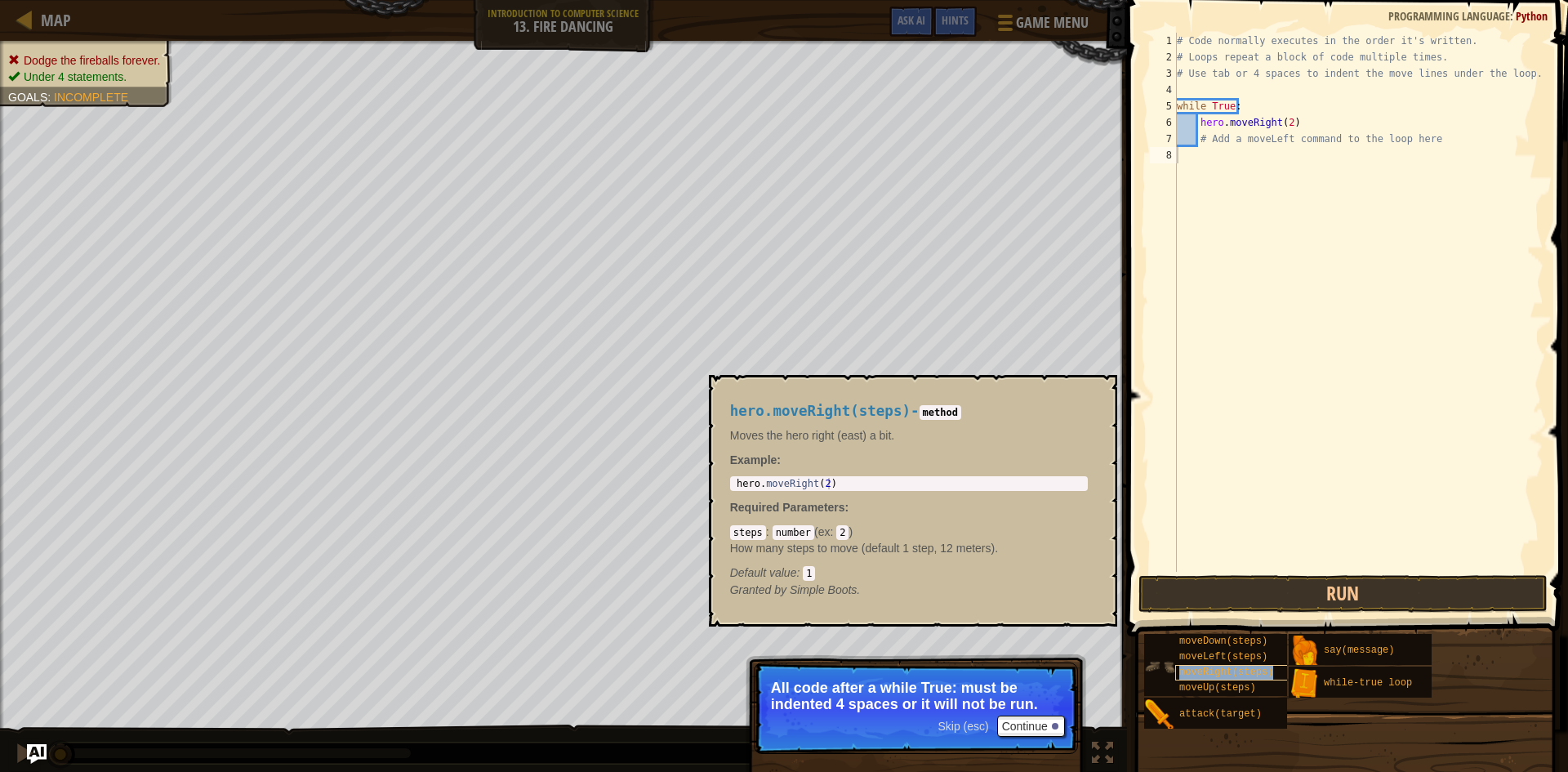
click at [1244, 676] on span "moveRight(steps)" at bounding box center [1226, 672] width 94 height 12
click at [1255, 149] on div "# Code normally executes in the order it's written. # Loops repeat a block of c…" at bounding box center [1358, 319] width 369 height 572
click at [1254, 584] on button "Run" at bounding box center [1343, 594] width 410 height 37
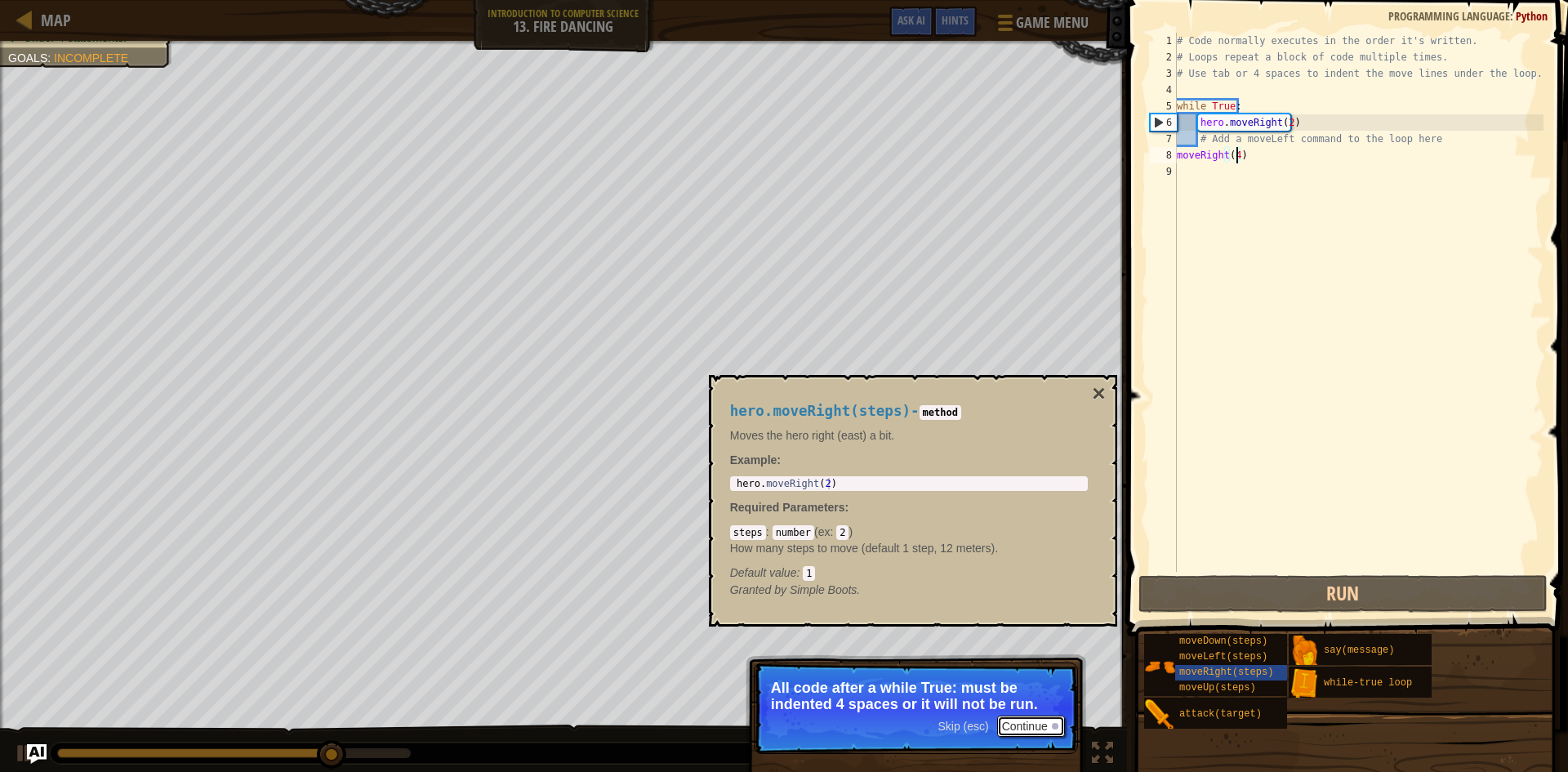
click at [1046, 720] on button "Continue" at bounding box center [1031, 726] width 67 height 21
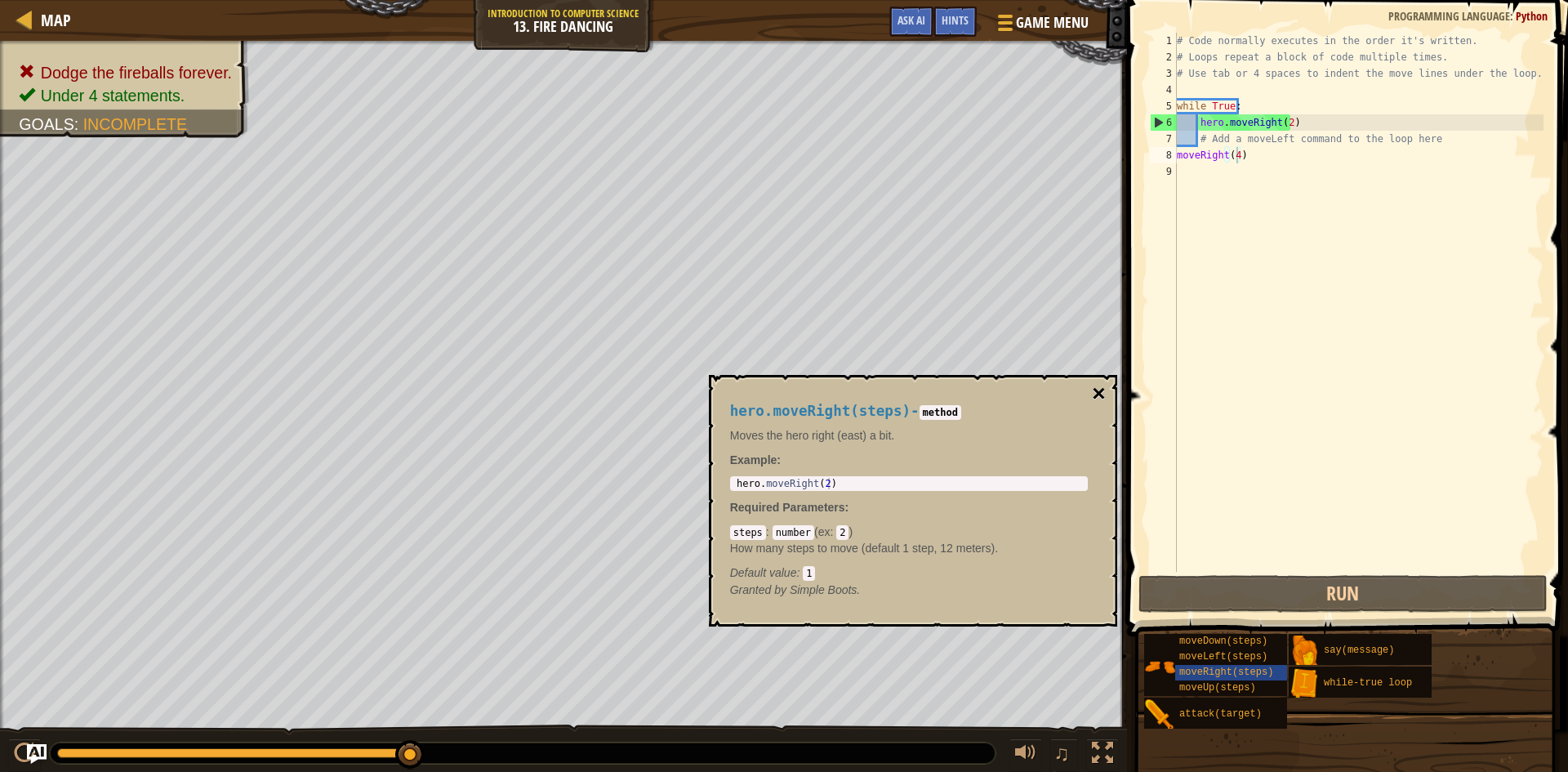
click at [1093, 393] on button "×" at bounding box center [1098, 393] width 13 height 23
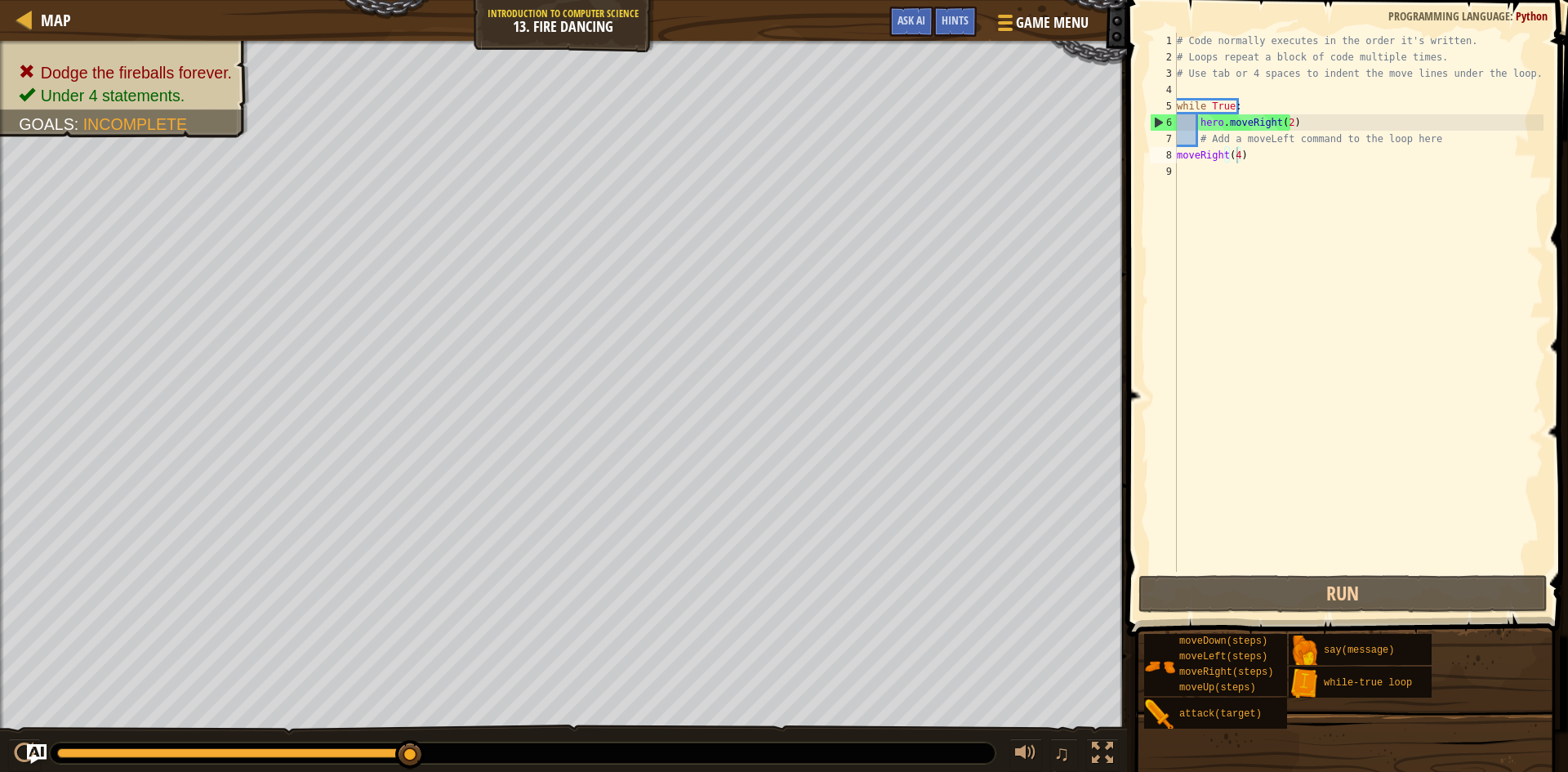
click at [1244, 157] on div "# Code normally executes in the order it's written. # Loops repeat a block of c…" at bounding box center [1358, 319] width 369 height 572
click at [1233, 155] on div "# Code normally executes in the order it's written. # Loops repeat a block of c…" at bounding box center [1358, 319] width 369 height 572
click at [1234, 151] on div "# Code normally executes in the order it's written. # Loops repeat a block of c…" at bounding box center [1358, 319] width 369 height 572
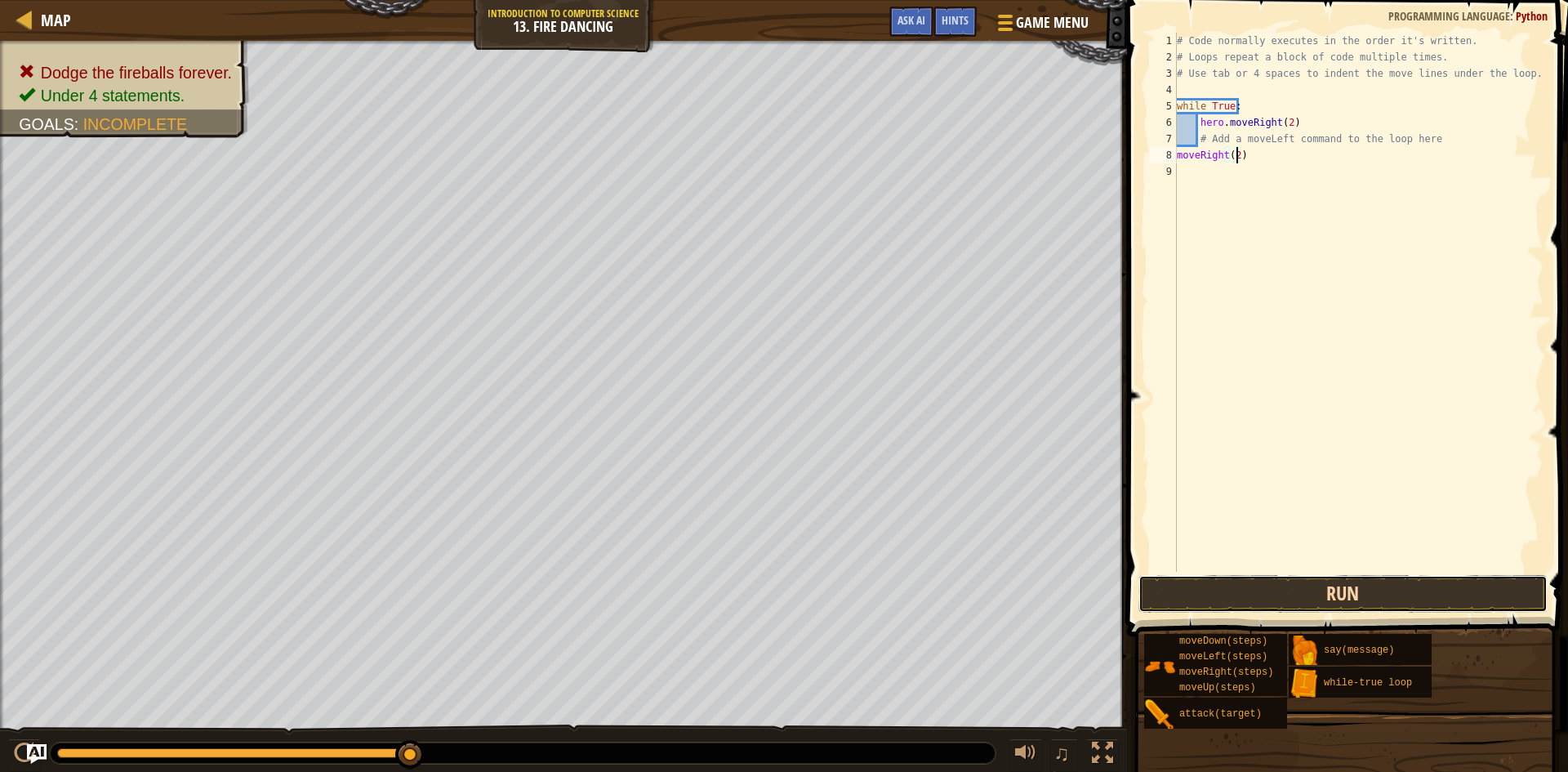
click at [1274, 610] on button "Run" at bounding box center [1343, 594] width 410 height 37
click at [1285, 592] on button "Run" at bounding box center [1343, 594] width 410 height 37
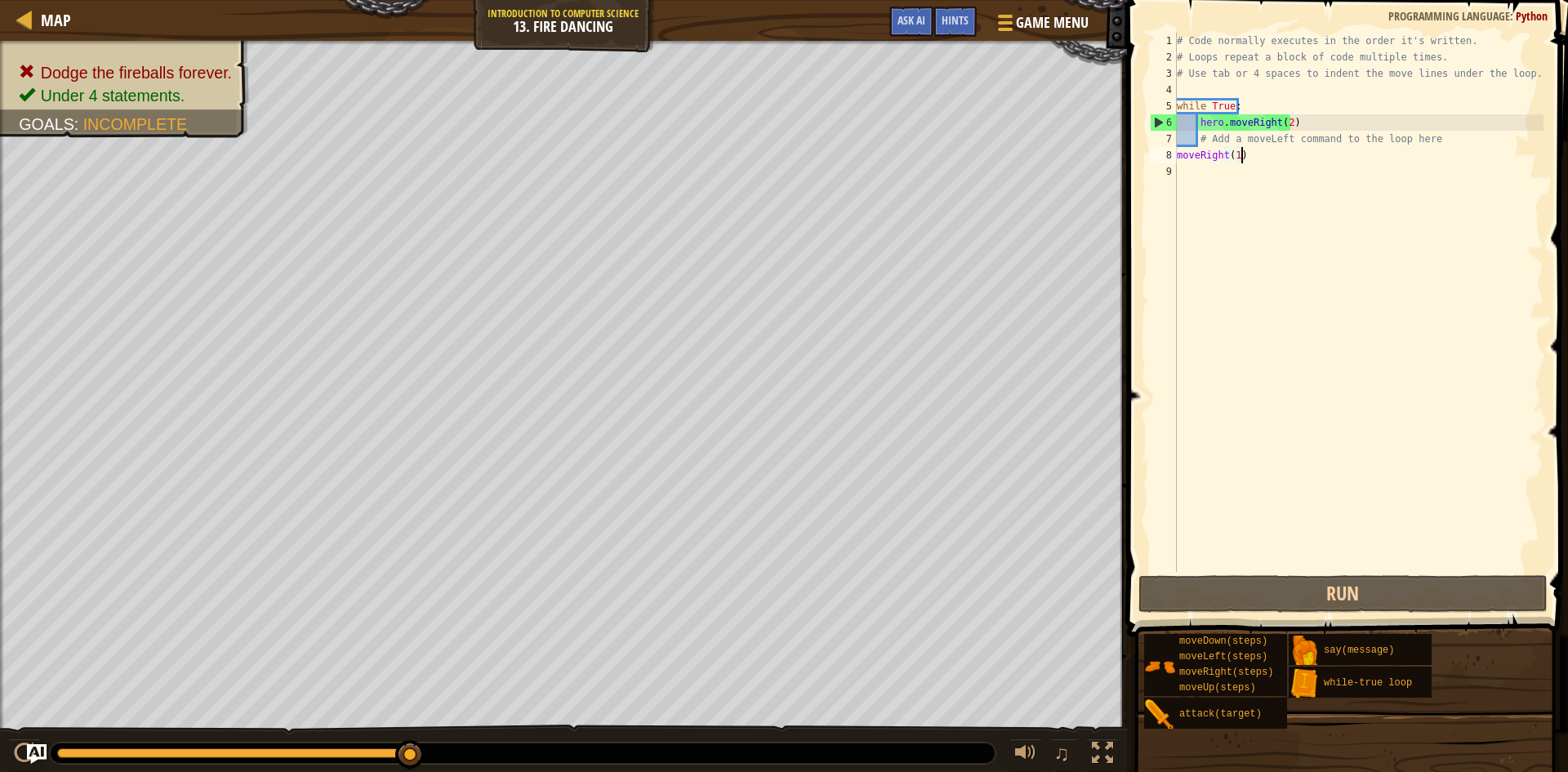
click at [1252, 163] on div "# Code normally executes in the order it's written. # Loops repeat a block of c…" at bounding box center [1358, 319] width 369 height 572
type textarea "moveRight(1)"
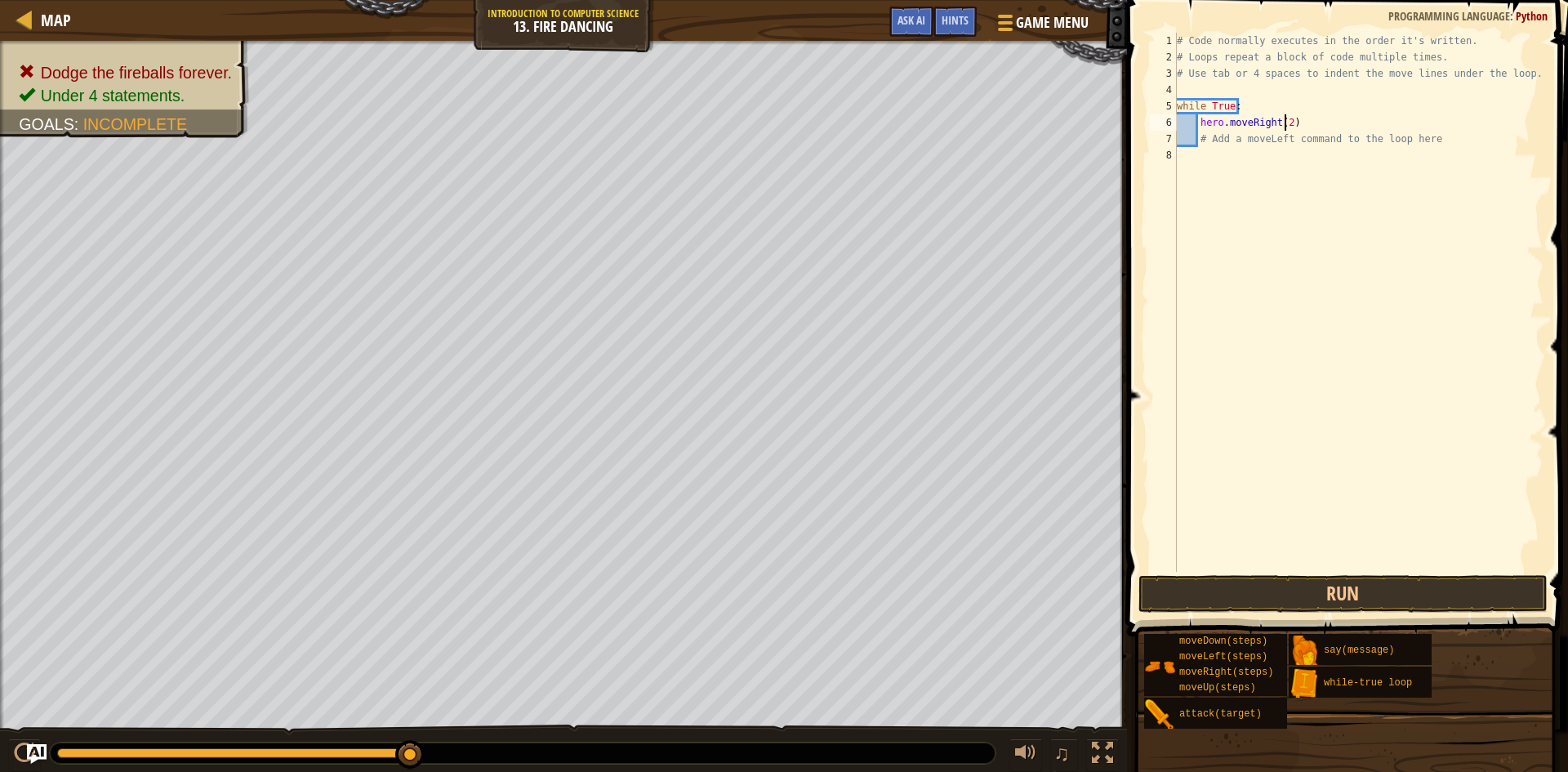
click at [1282, 123] on div "# Code normally executes in the order it's written. # Loops repeat a block of c…" at bounding box center [1358, 319] width 369 height 572
click at [1321, 586] on button "Run" at bounding box center [1343, 594] width 410 height 37
type textarea "hero.moveRight(1)"
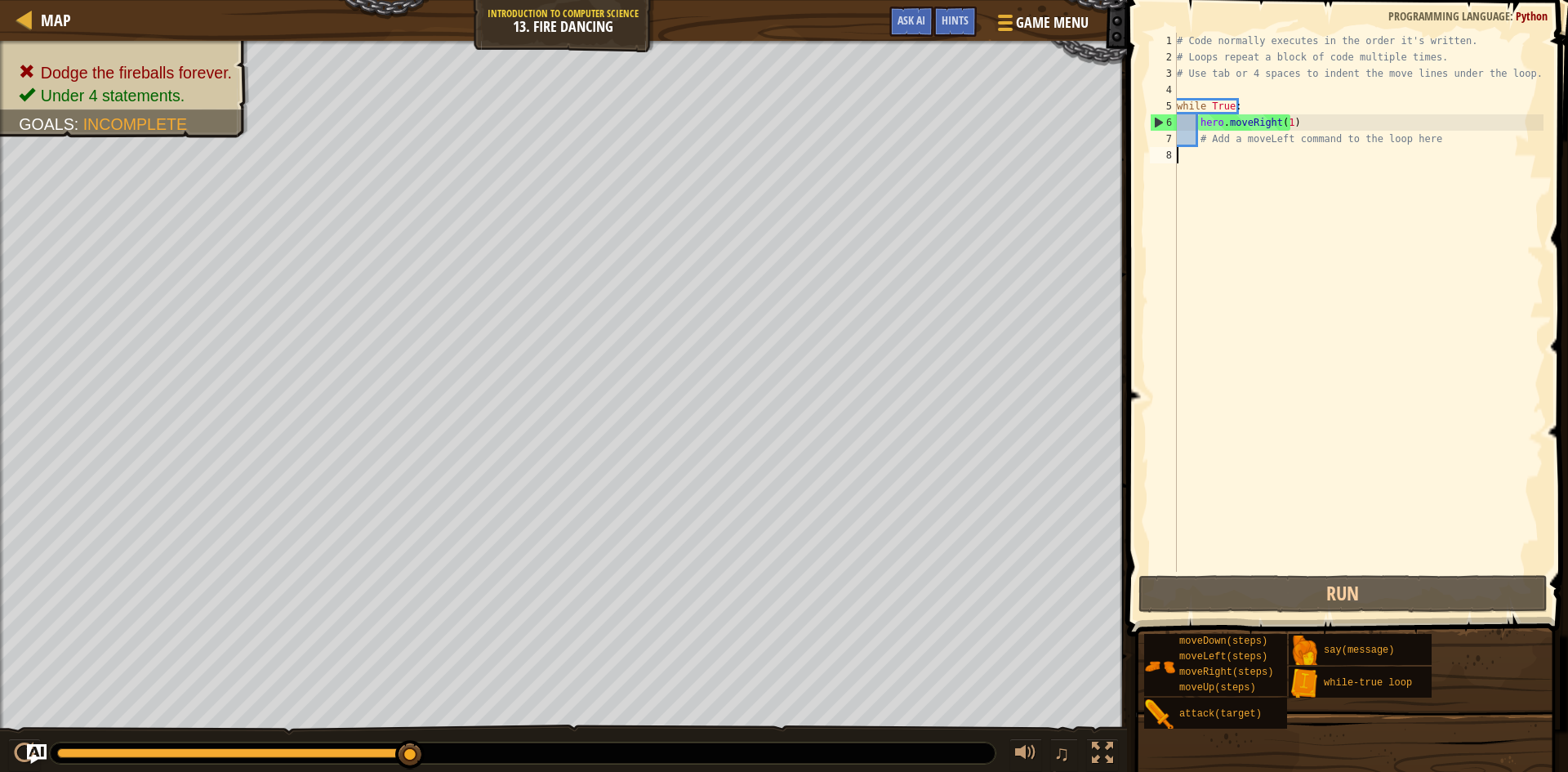
click at [1187, 151] on div "# Code normally executes in the order it's written. # Loops repeat a block of c…" at bounding box center [1358, 319] width 369 height 572
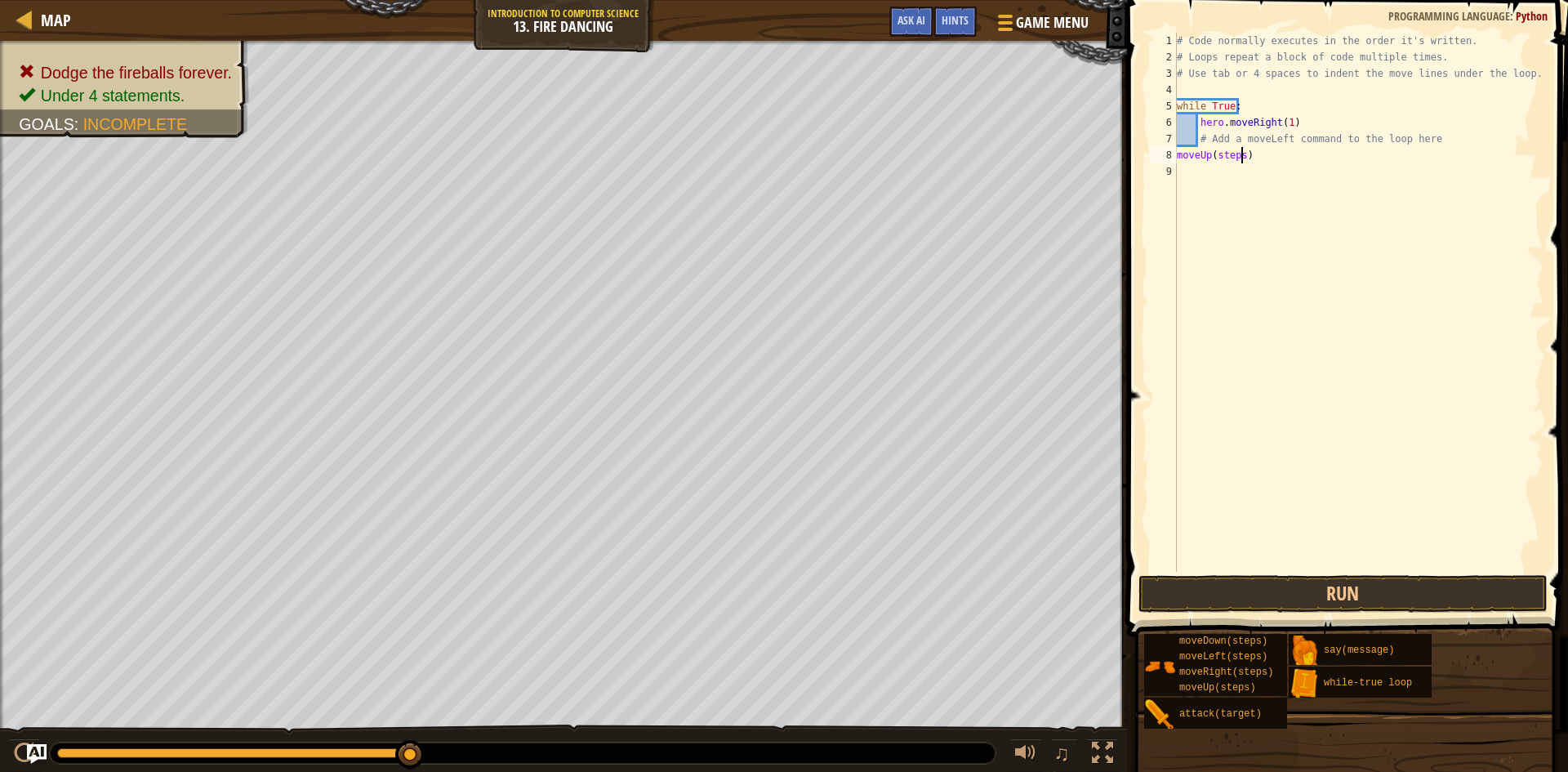
click at [1240, 156] on div "# Code normally executes in the order it's written. # Loops repeat a block of c…" at bounding box center [1358, 319] width 369 height 572
type textarea "moveUp(2)"
click at [1278, 590] on button "Run" at bounding box center [1343, 594] width 410 height 37
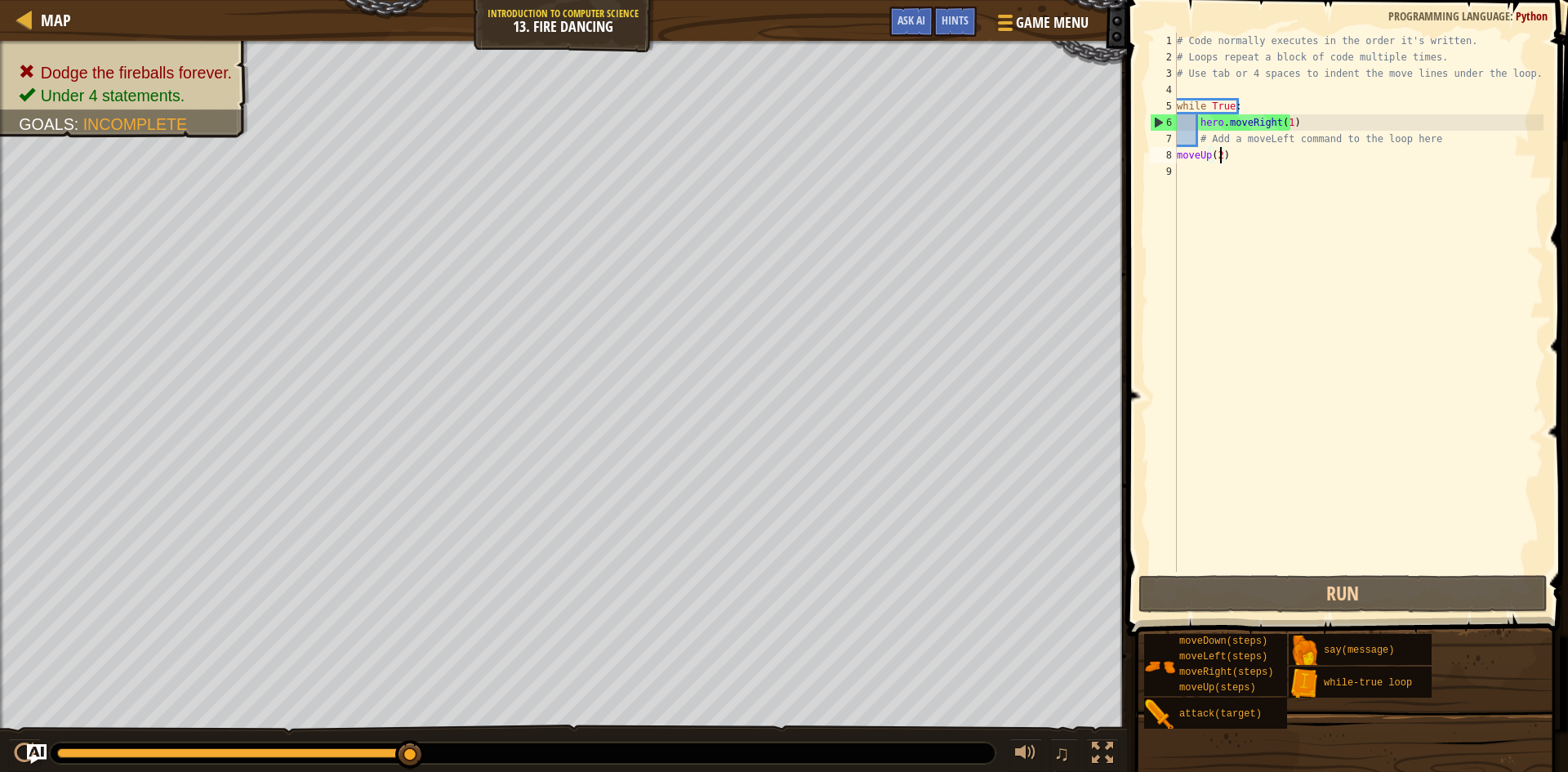
click at [1283, 433] on div "# Code normally executes in the order it's written. # Loops repeat a block of c…" at bounding box center [1358, 319] width 369 height 572
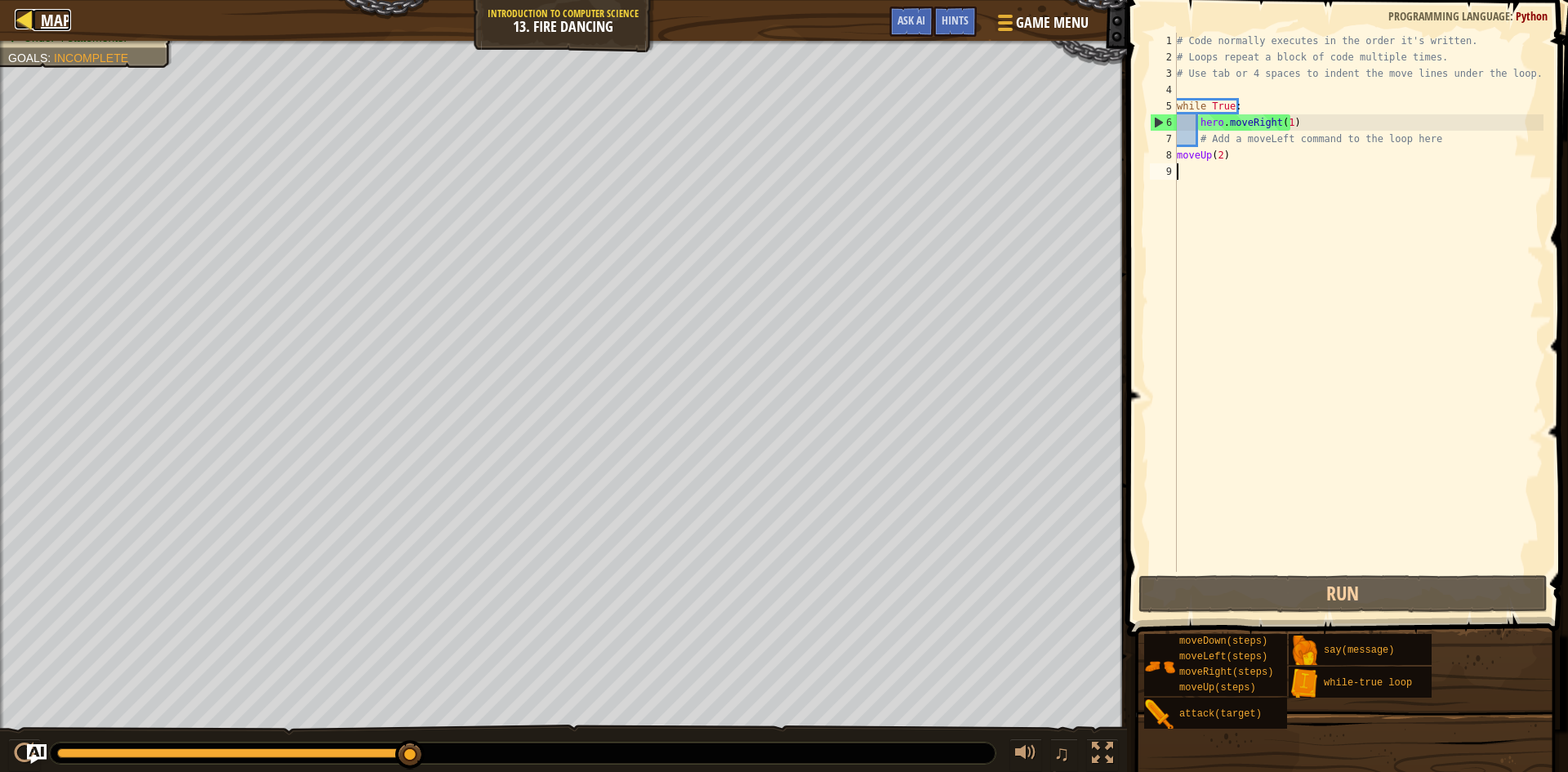
click at [15, 17] on div at bounding box center [25, 19] width 20 height 20
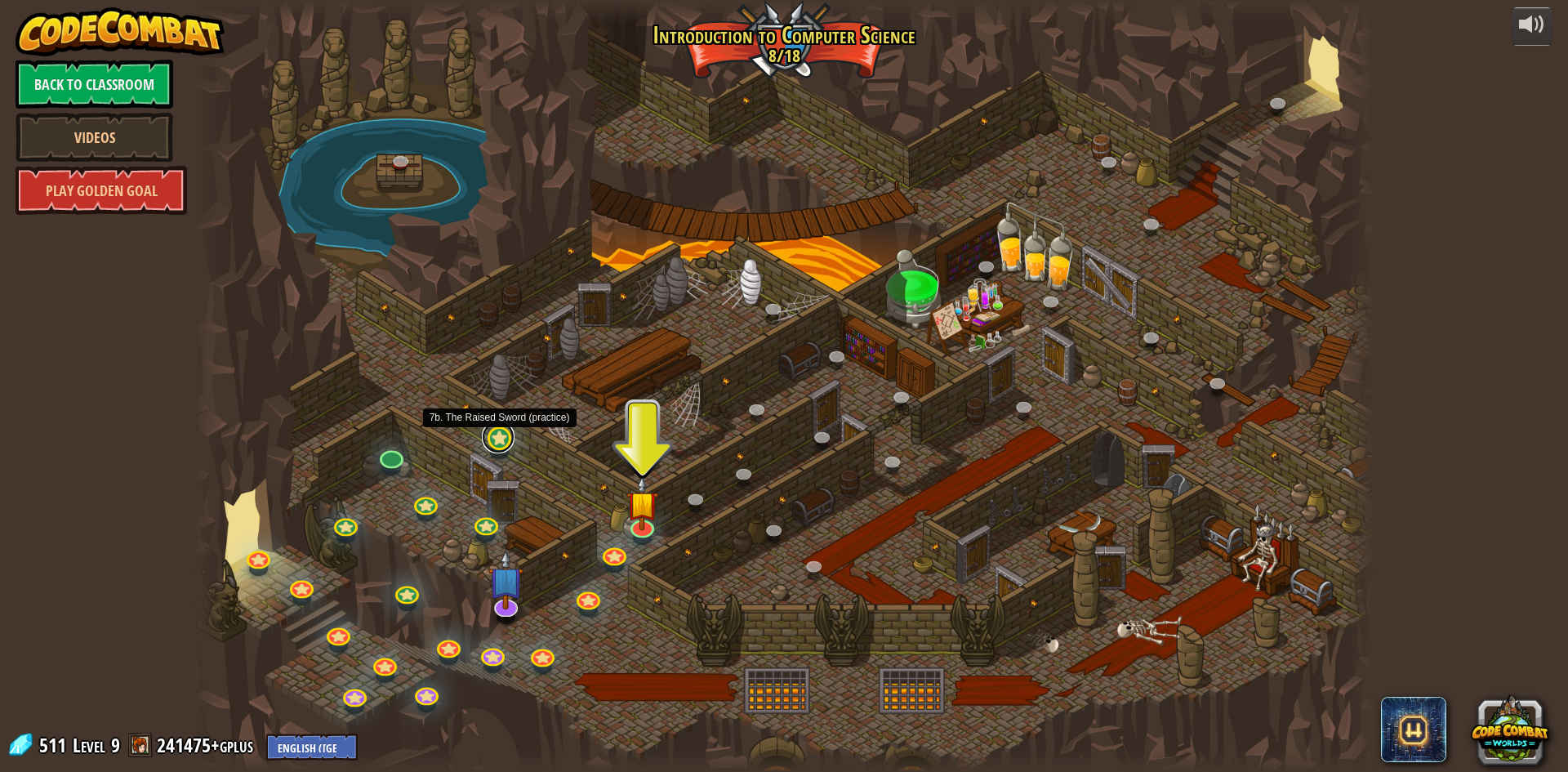
click at [495, 439] on link at bounding box center [498, 437] width 33 height 33
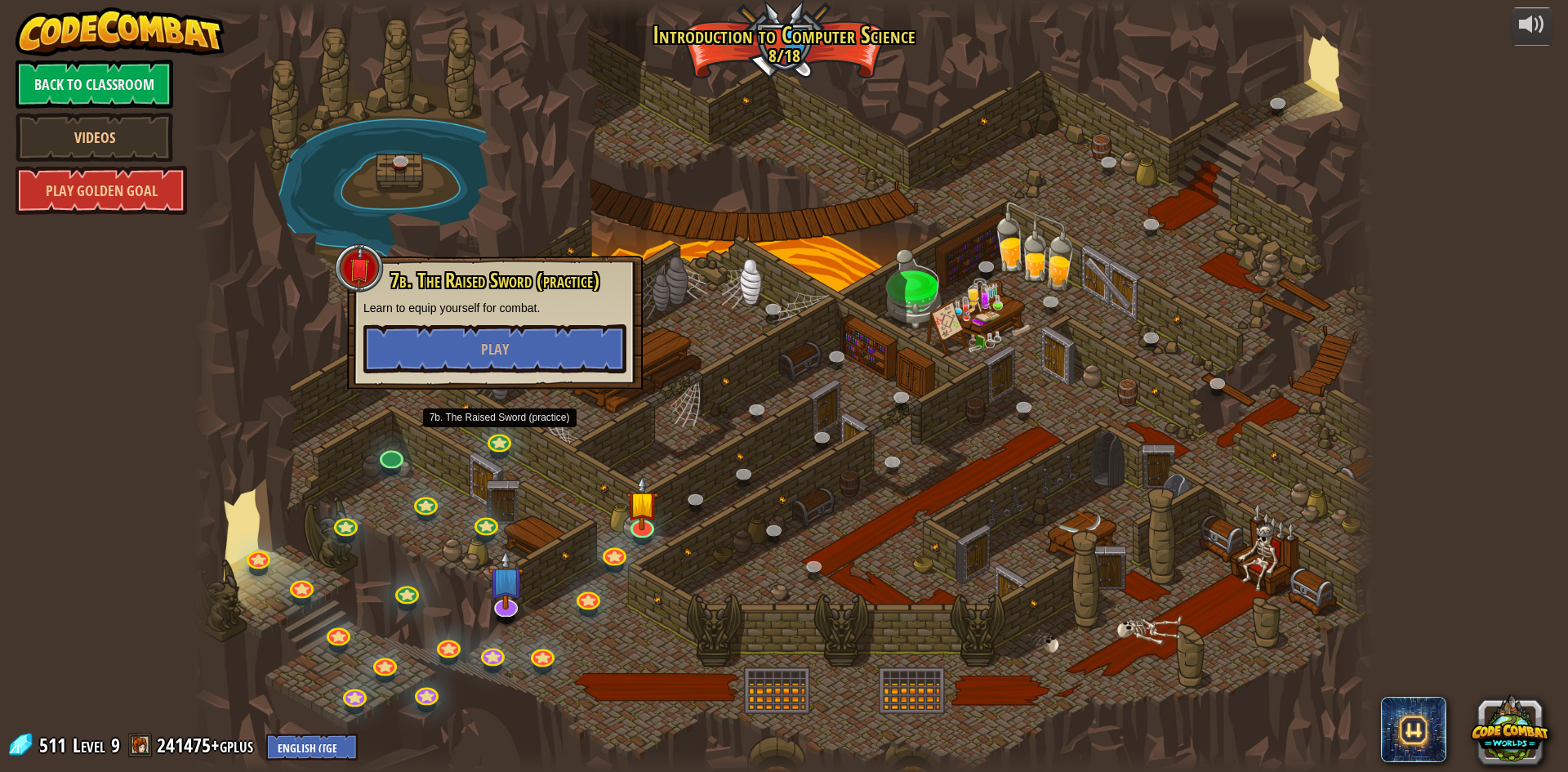
click at [708, 476] on div at bounding box center [784, 386] width 1180 height 772
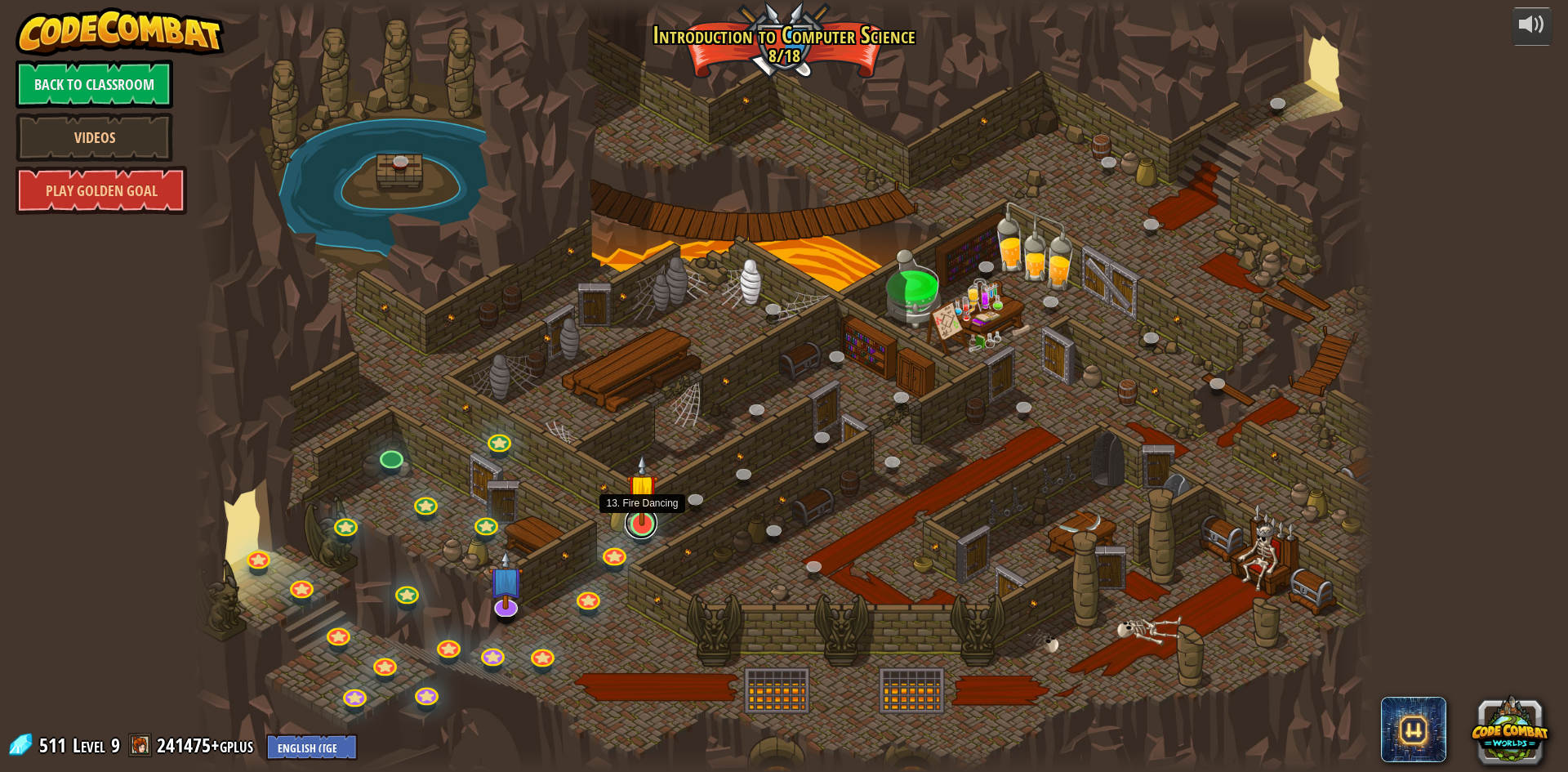
click at [648, 528] on link at bounding box center [641, 523] width 33 height 33
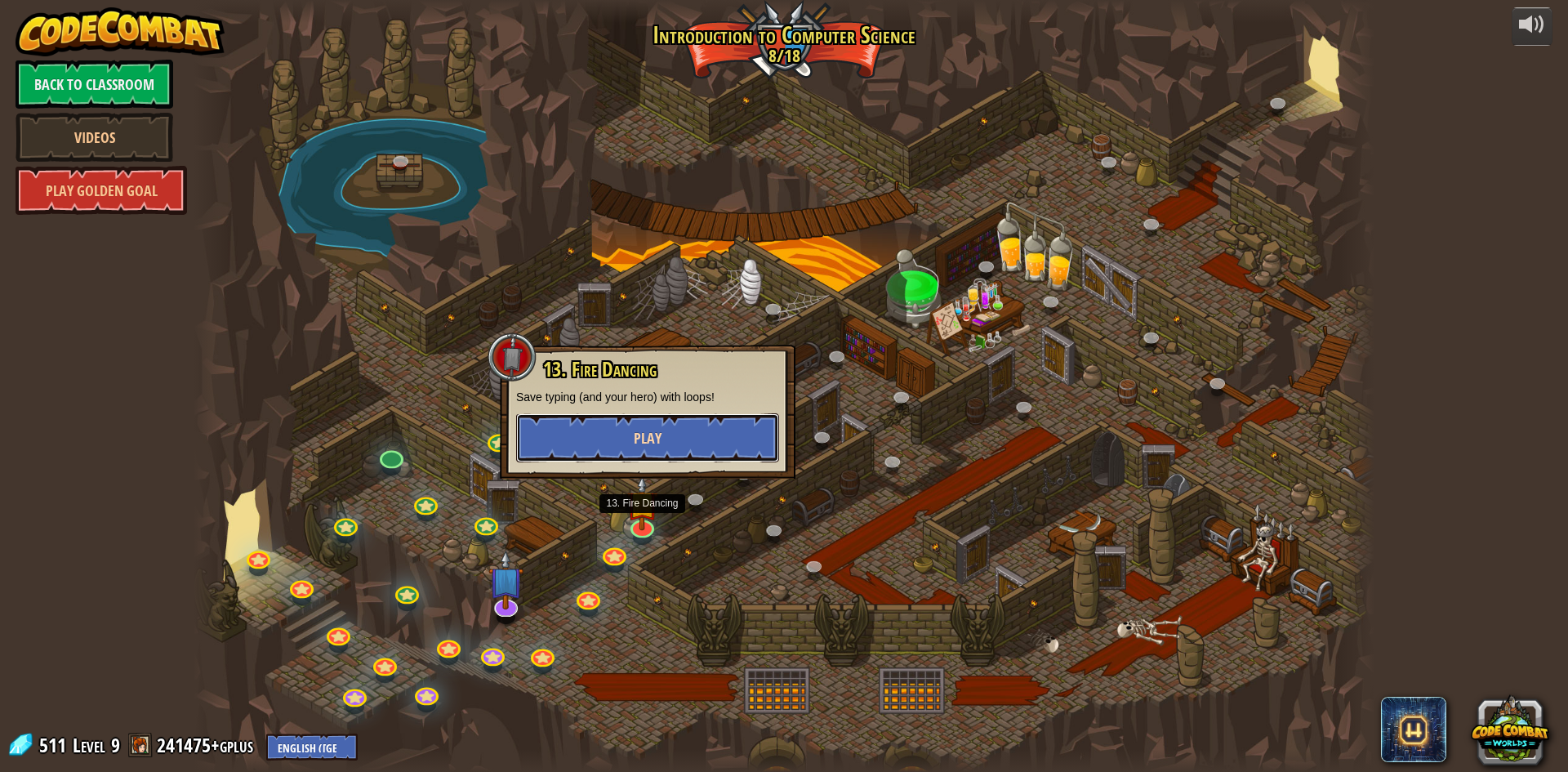
click at [692, 423] on button "Play" at bounding box center [647, 438] width 263 height 49
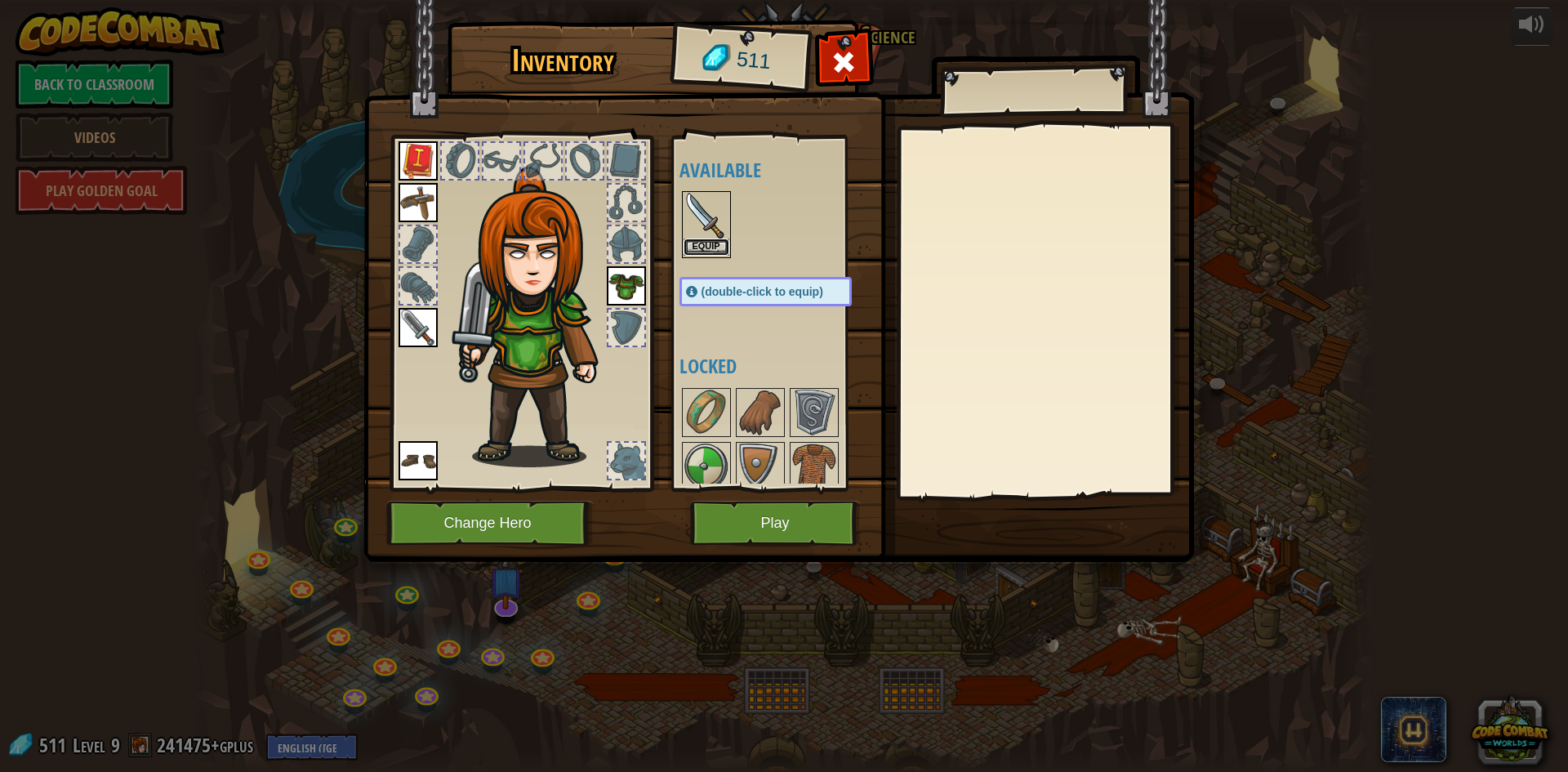
click at [703, 250] on button "Equip" at bounding box center [706, 247] width 46 height 17
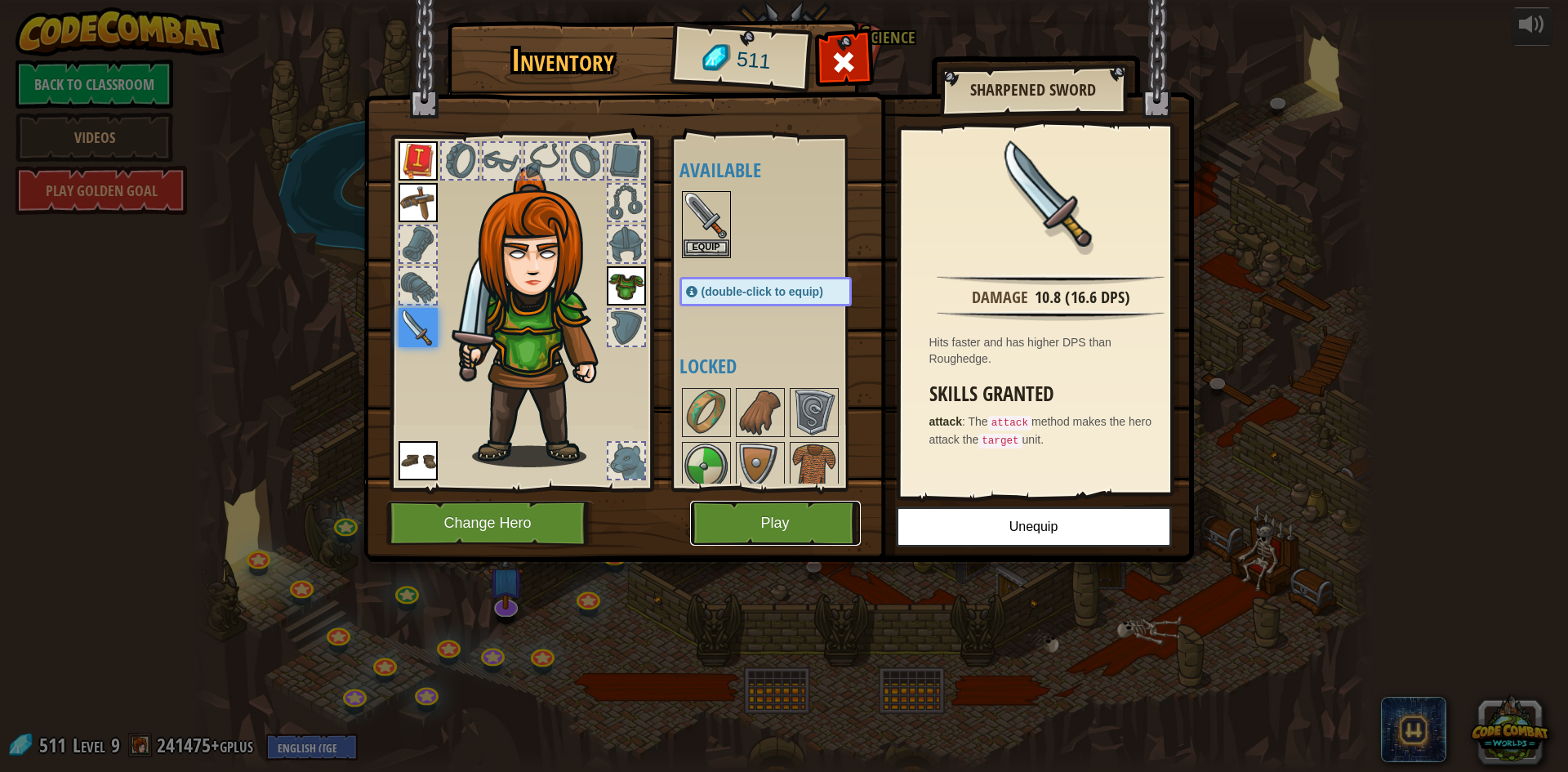
click at [765, 514] on button "Play" at bounding box center [775, 523] width 171 height 45
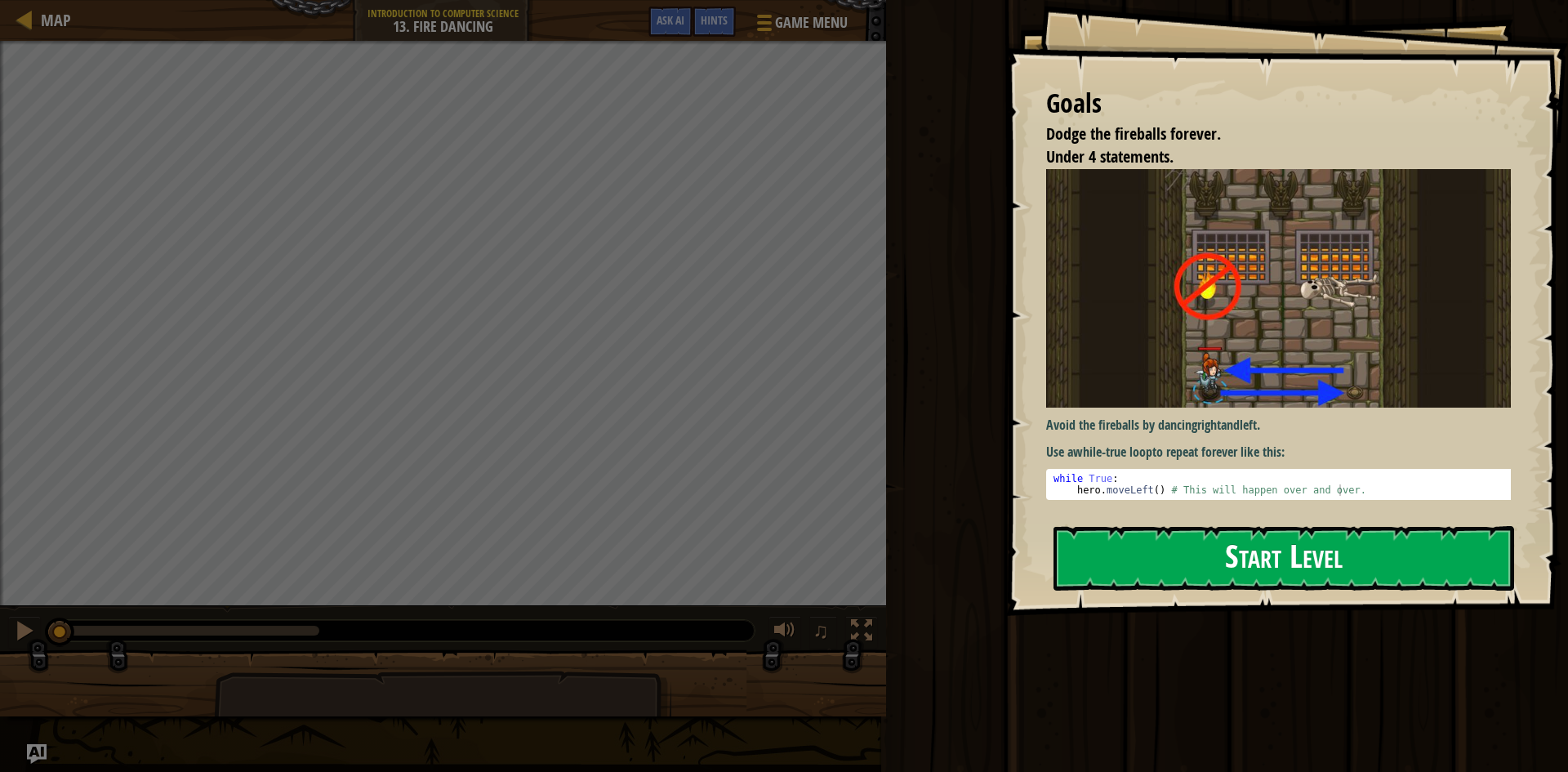
click at [1156, 564] on button "Start Level" at bounding box center [1284, 558] width 460 height 65
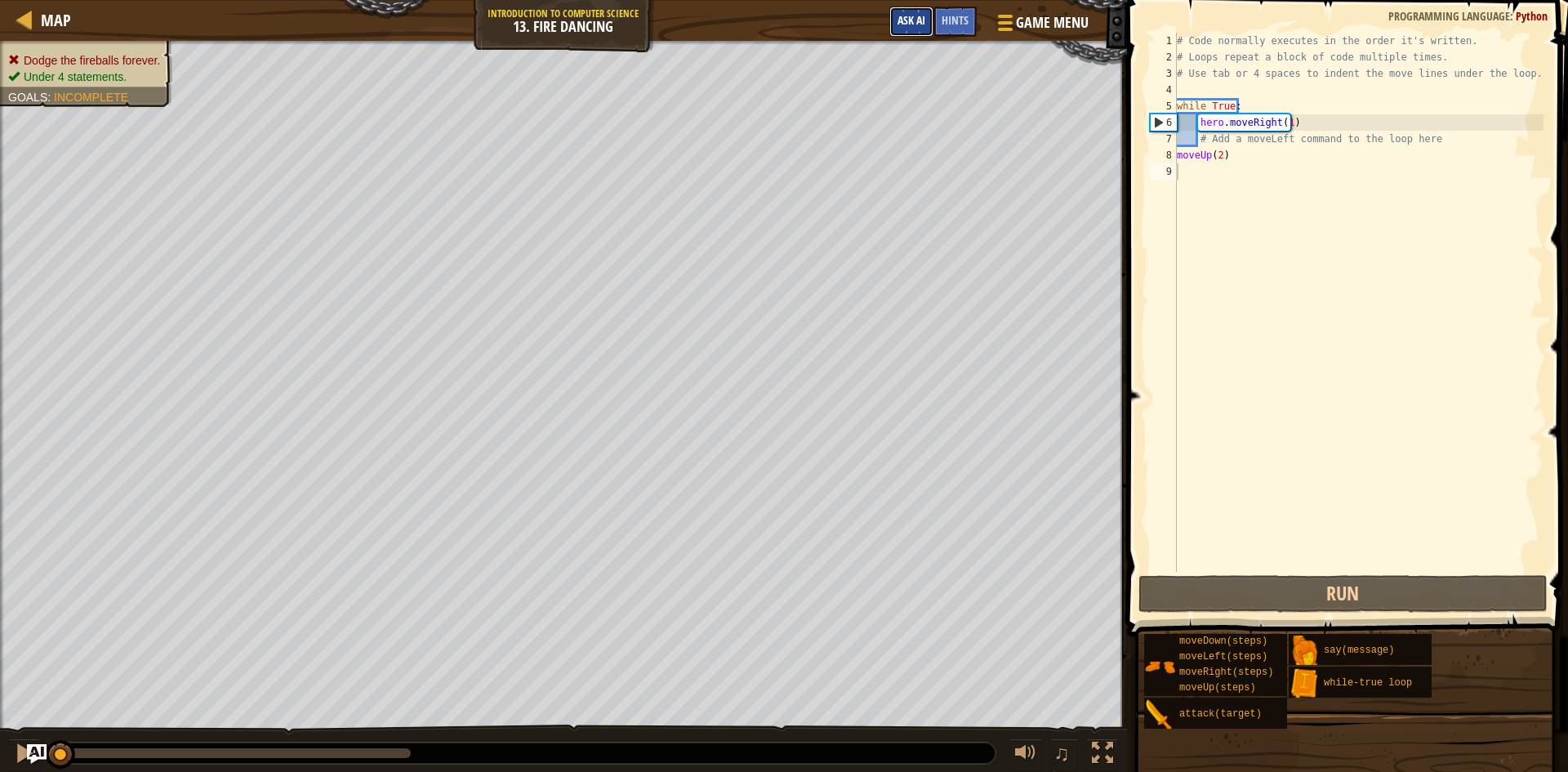
click at [897, 32] on button "Ask AI" at bounding box center [911, 21] width 44 height 30
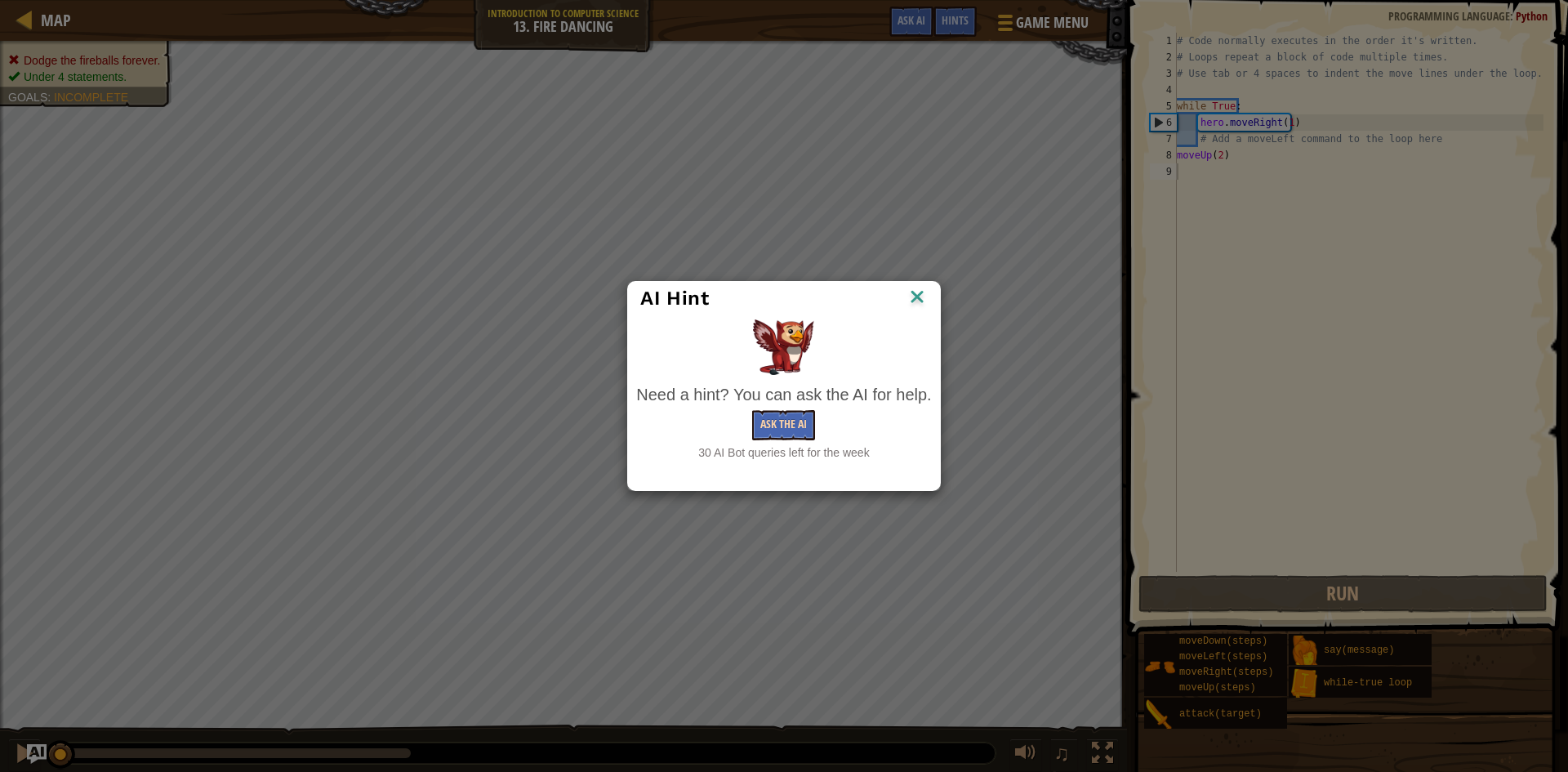
drag, startPoint x: 784, startPoint y: 395, endPoint x: 791, endPoint y: 425, distance: 30.8
click at [787, 401] on div "Need a hint? You can ask the AI for help." at bounding box center [784, 395] width 295 height 24
click at [791, 425] on button "Ask the AI" at bounding box center [783, 424] width 63 height 30
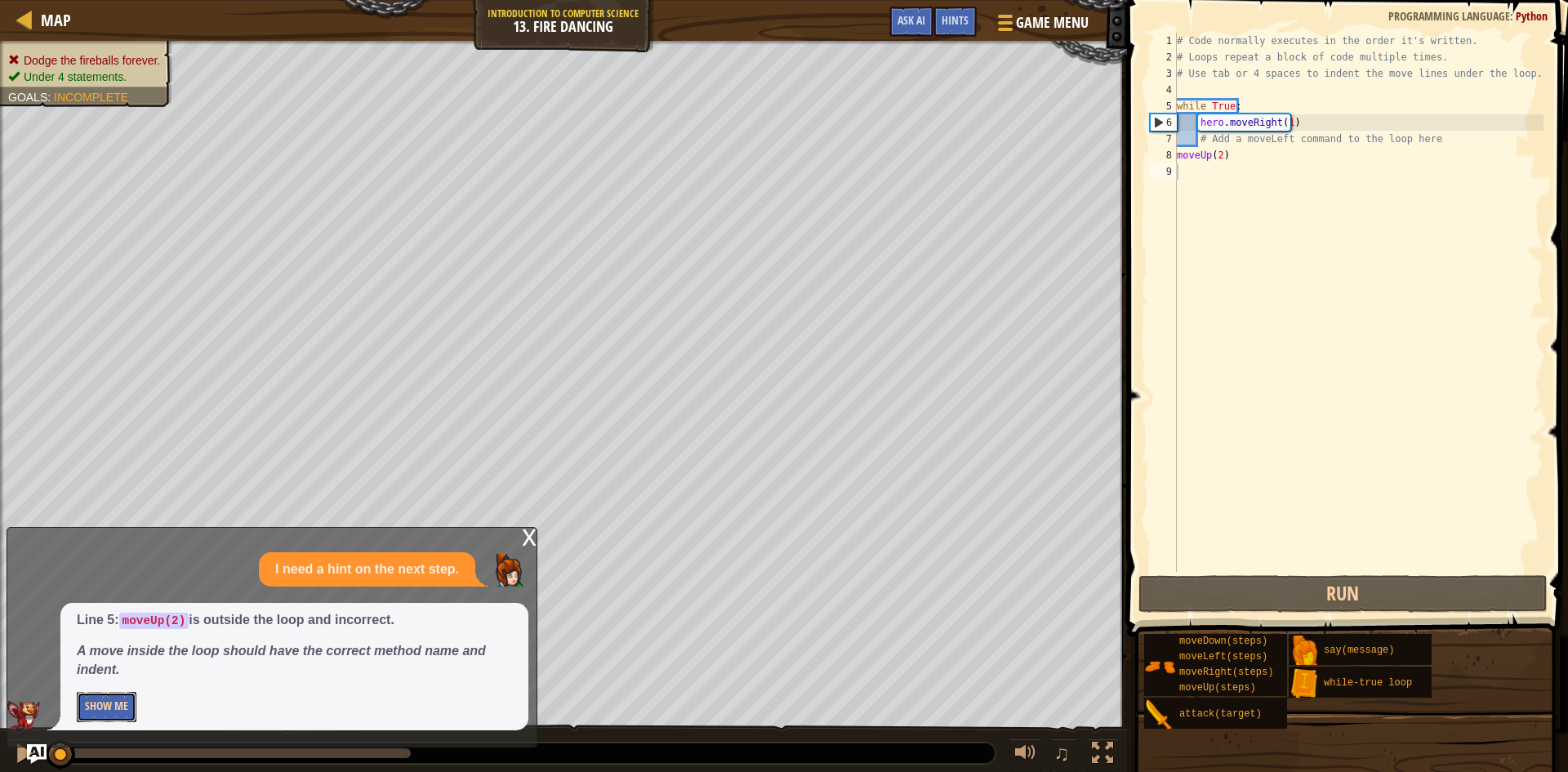
click at [103, 711] on button "Show Me" at bounding box center [106, 706] width 60 height 30
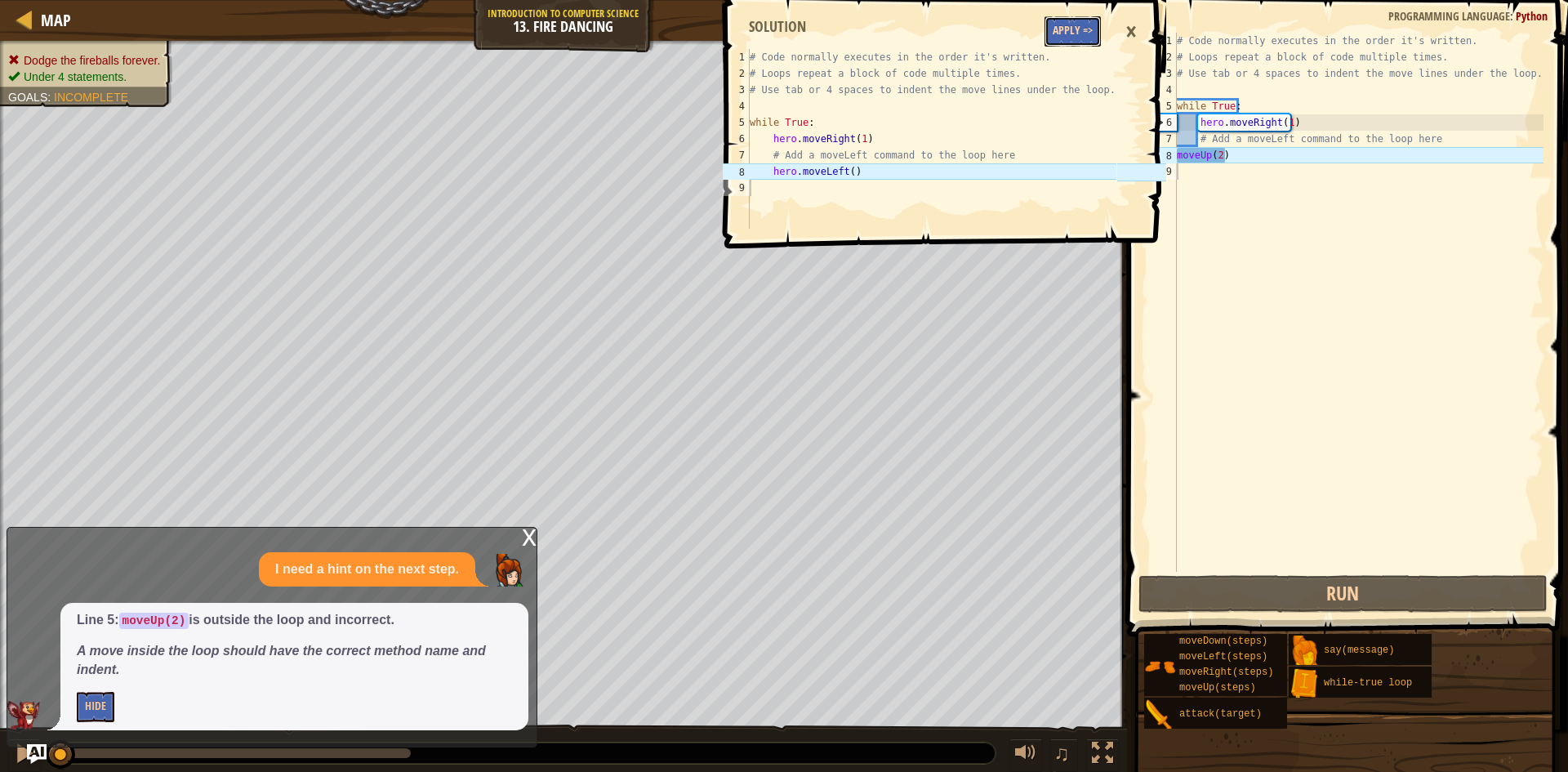
click at [1078, 25] on button "Apply =>" at bounding box center [1073, 31] width 56 height 30
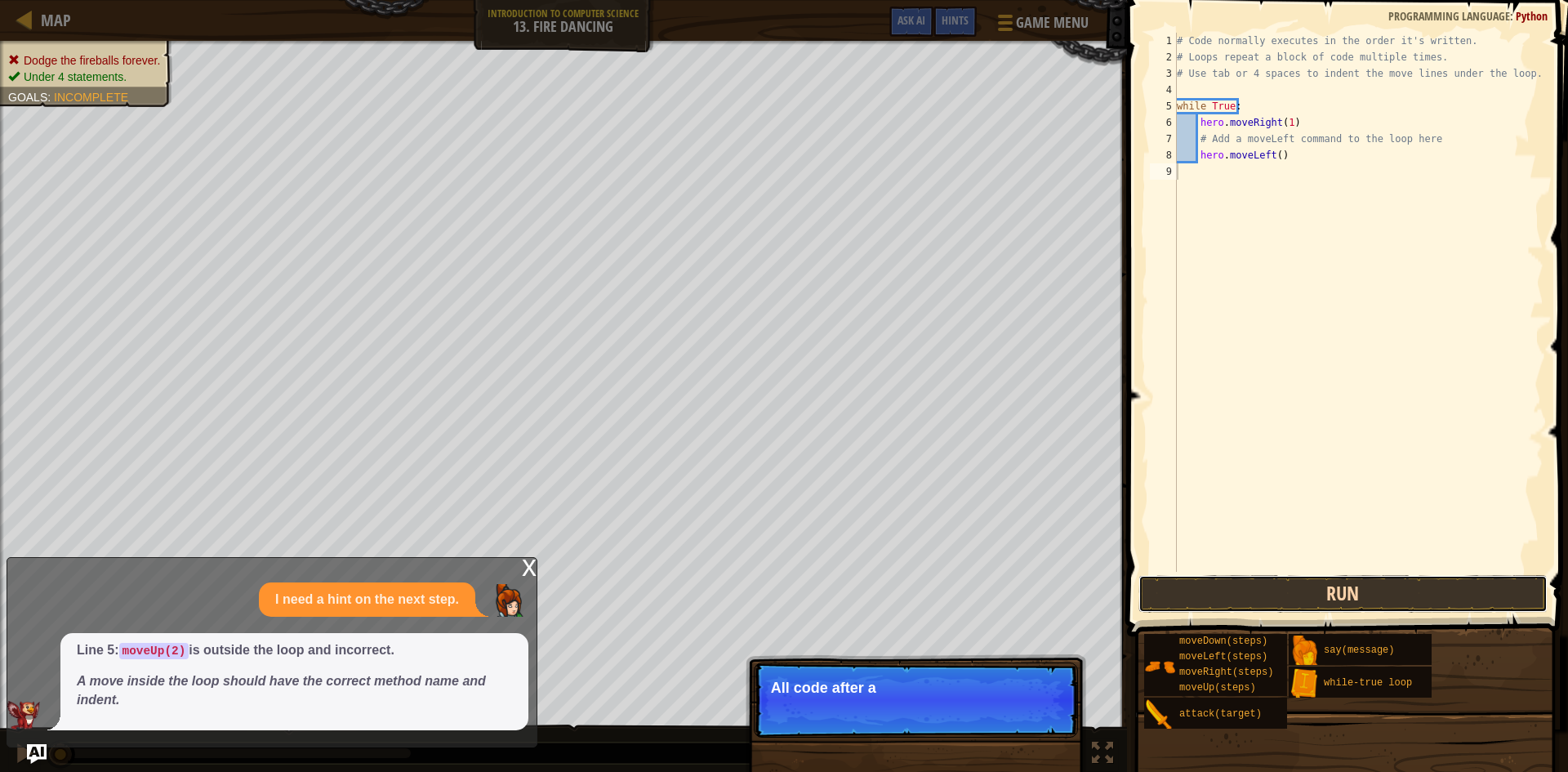
click at [1380, 599] on button "Run" at bounding box center [1343, 594] width 410 height 37
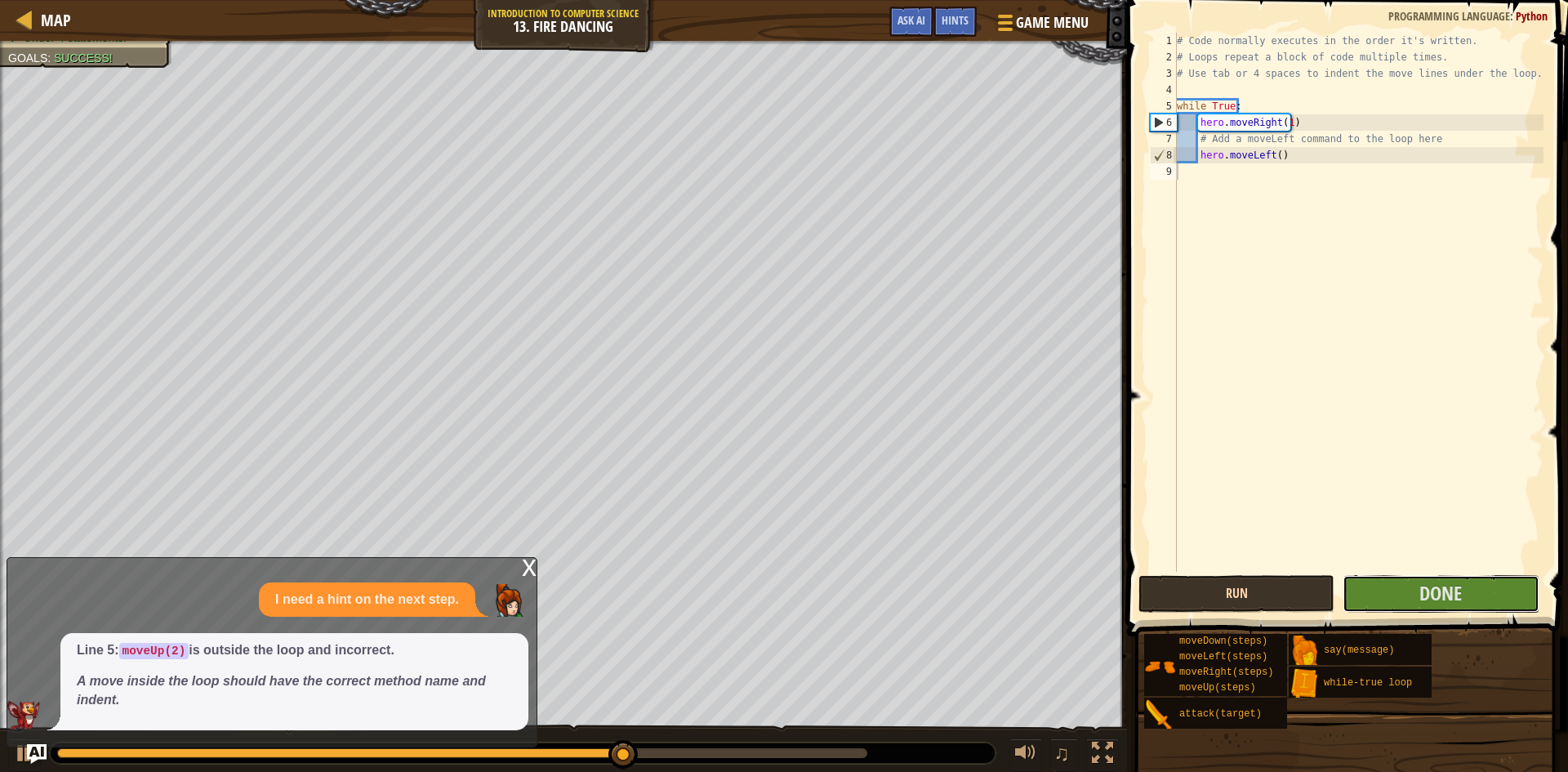
click at [1380, 599] on button "Done" at bounding box center [1440, 594] width 196 height 37
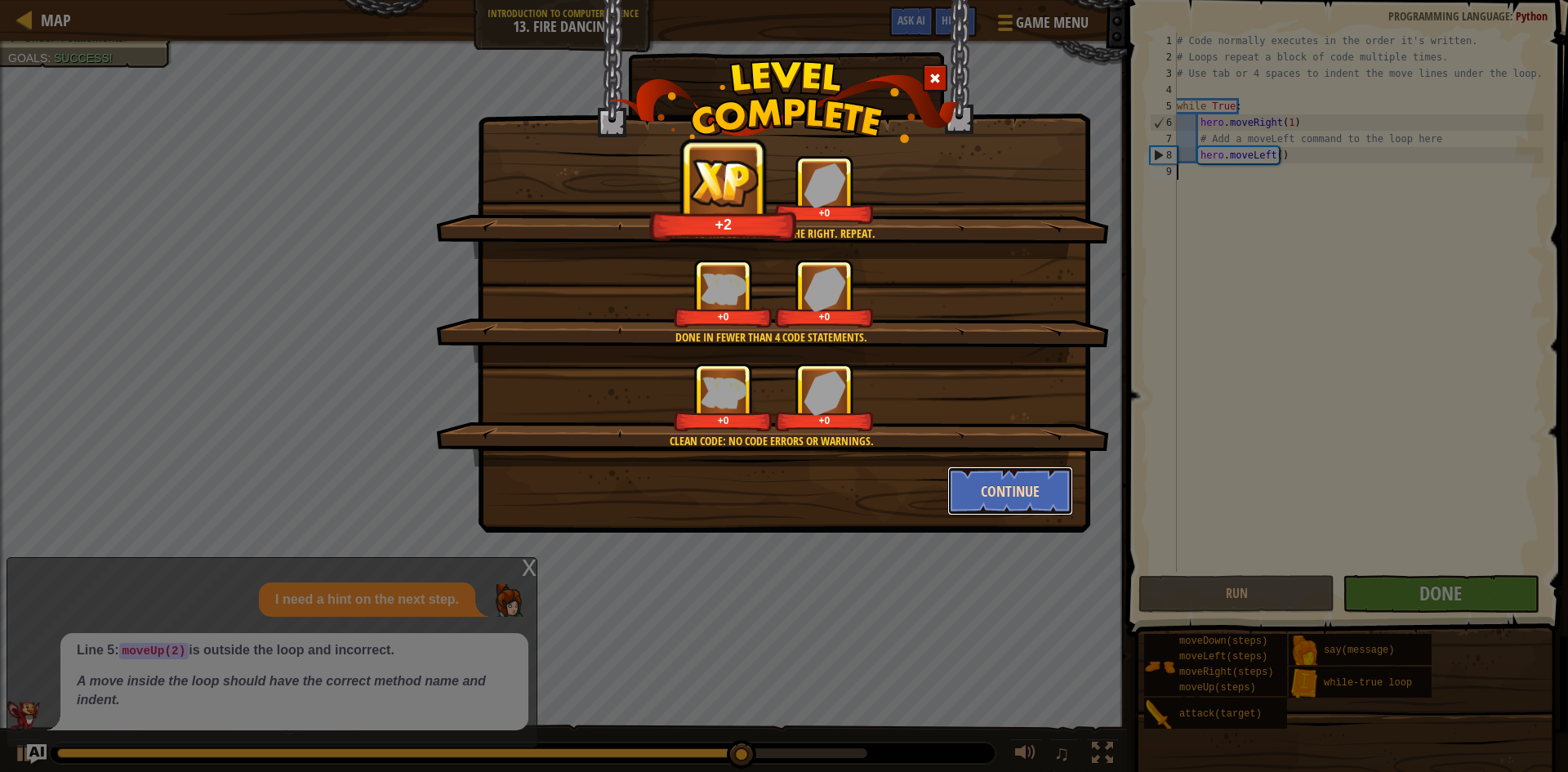
click at [1011, 495] on button "Continue" at bounding box center [1010, 491] width 126 height 49
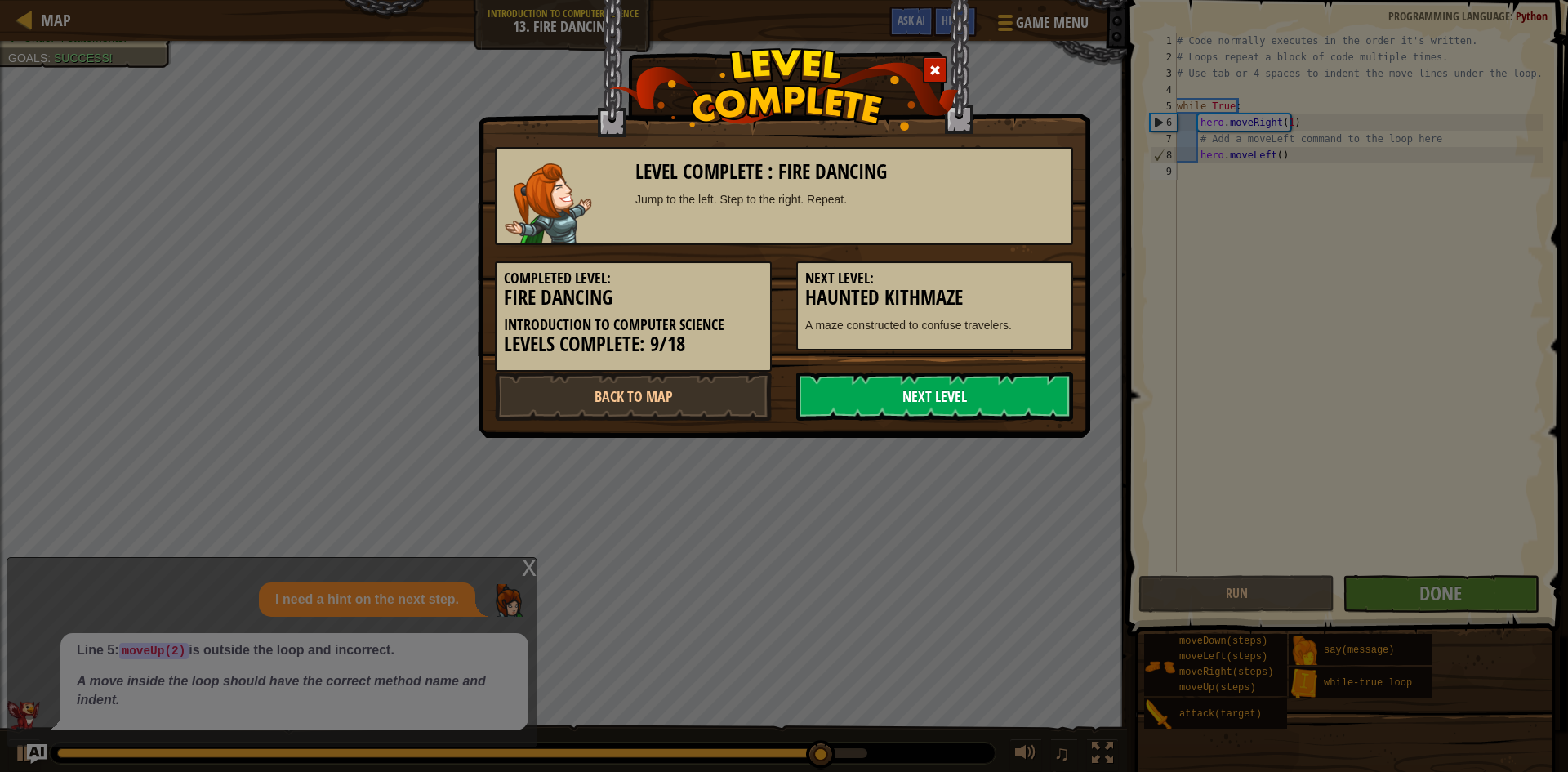
click at [926, 388] on link "Next Level" at bounding box center [935, 396] width 277 height 49
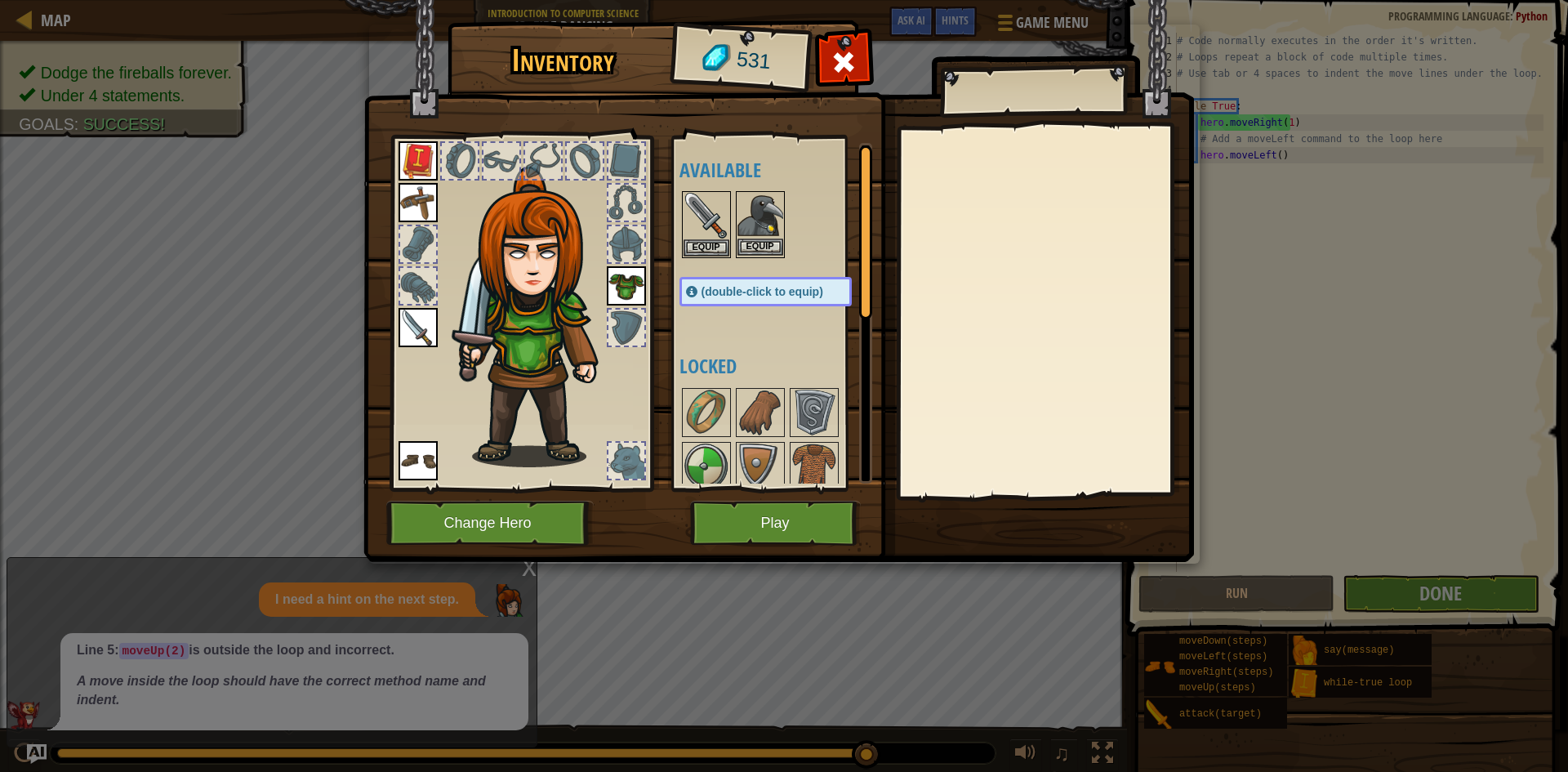
click at [750, 238] on img at bounding box center [760, 216] width 46 height 46
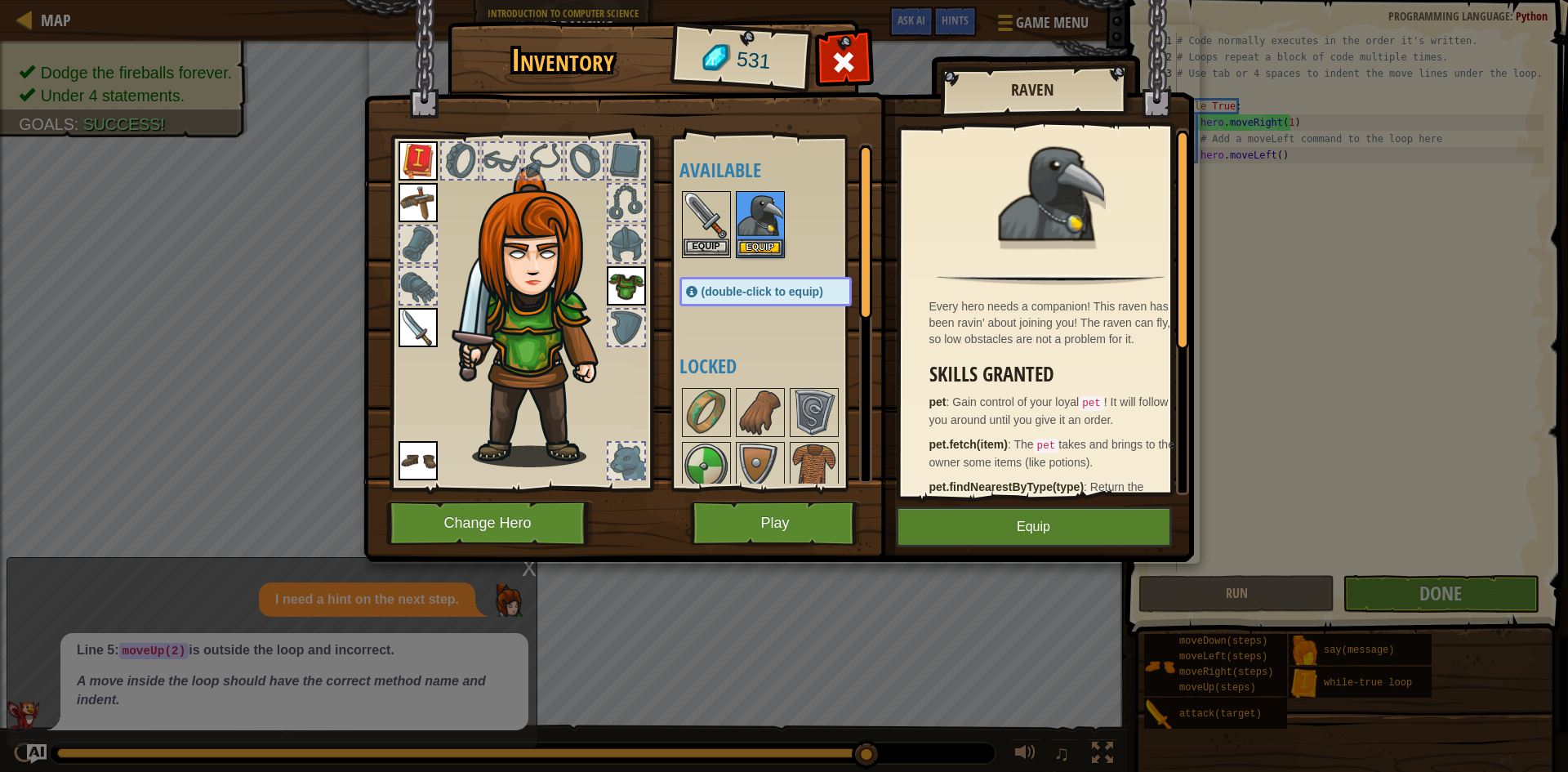
click at [703, 237] on img at bounding box center [706, 216] width 46 height 46
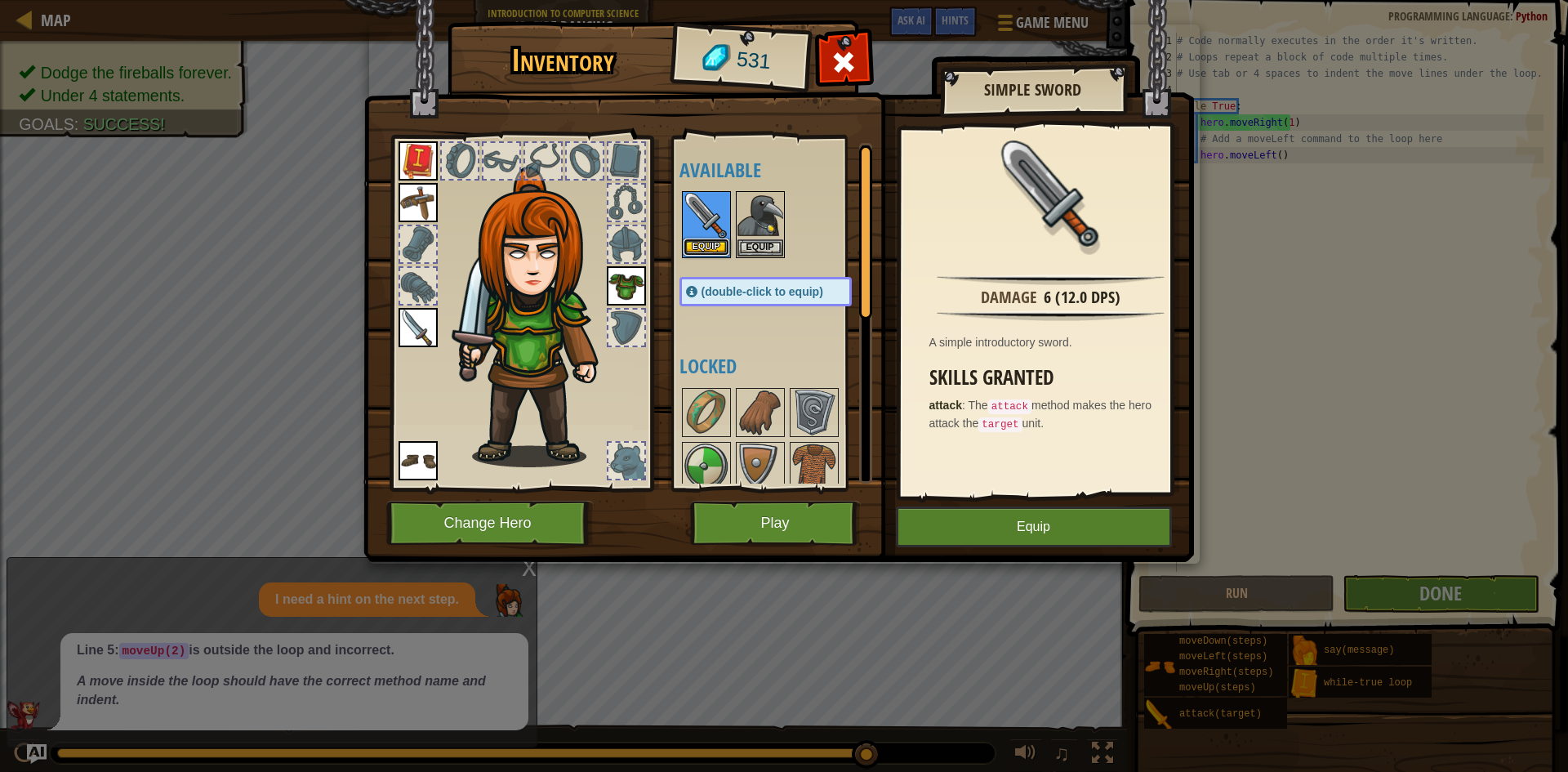
click at [723, 239] on button "Equip" at bounding box center [706, 247] width 46 height 17
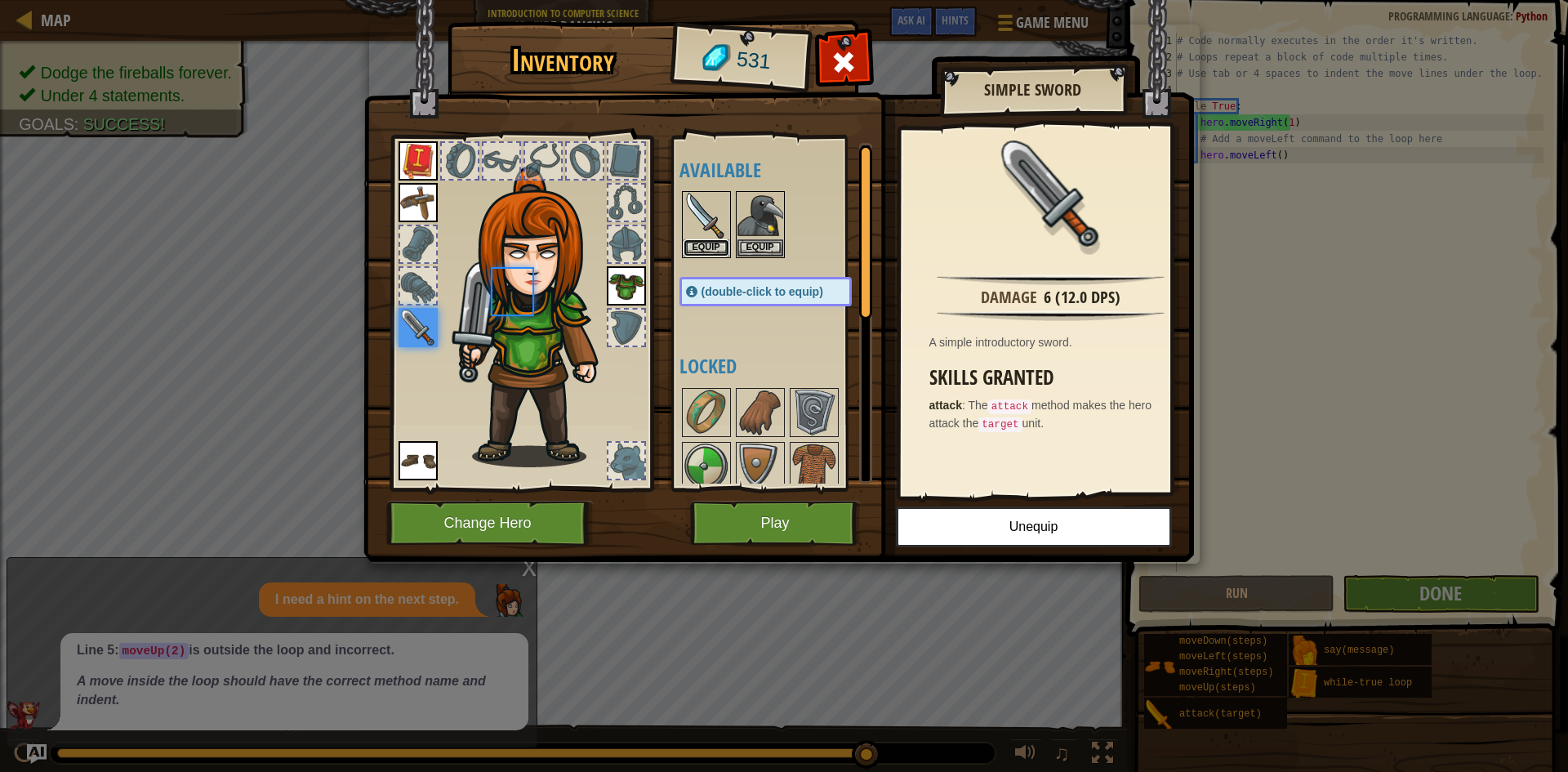
click at [723, 239] on button "Equip" at bounding box center [706, 248] width 46 height 17
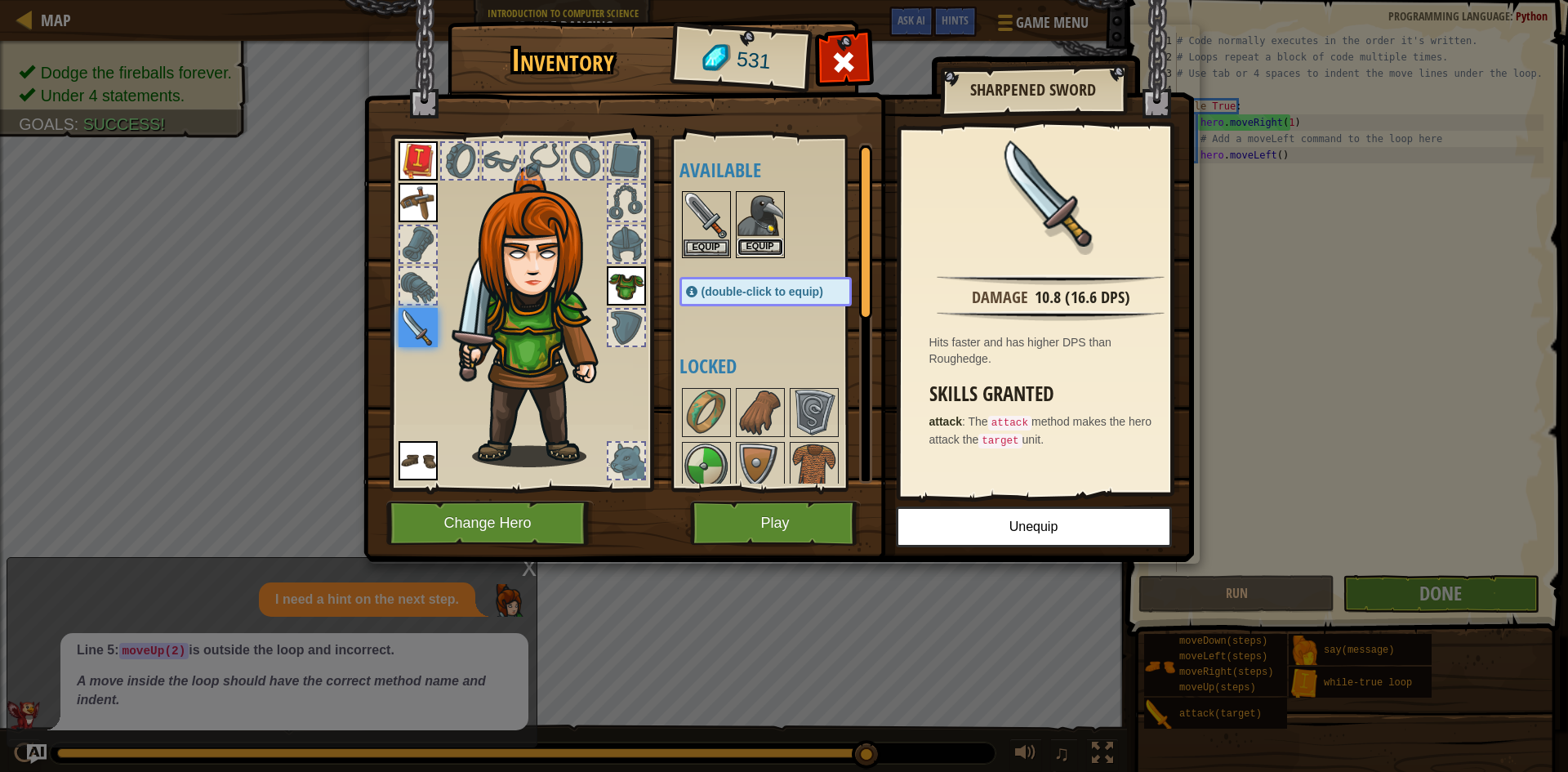
click at [755, 249] on button "Equip" at bounding box center [760, 247] width 46 height 17
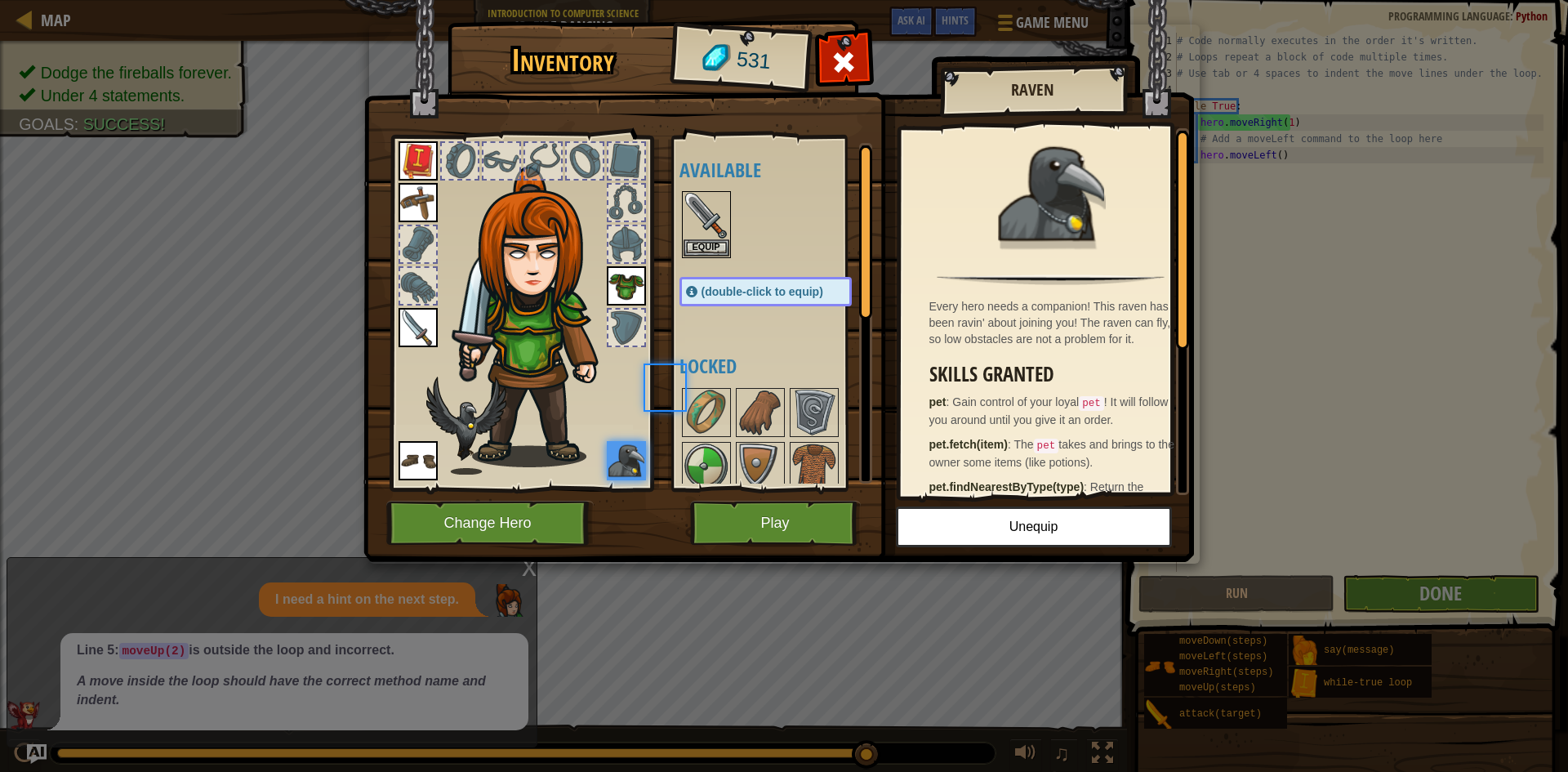
click at [755, 249] on div at bounding box center [782, 224] width 205 height 72
click at [766, 527] on button "Play" at bounding box center [775, 523] width 171 height 45
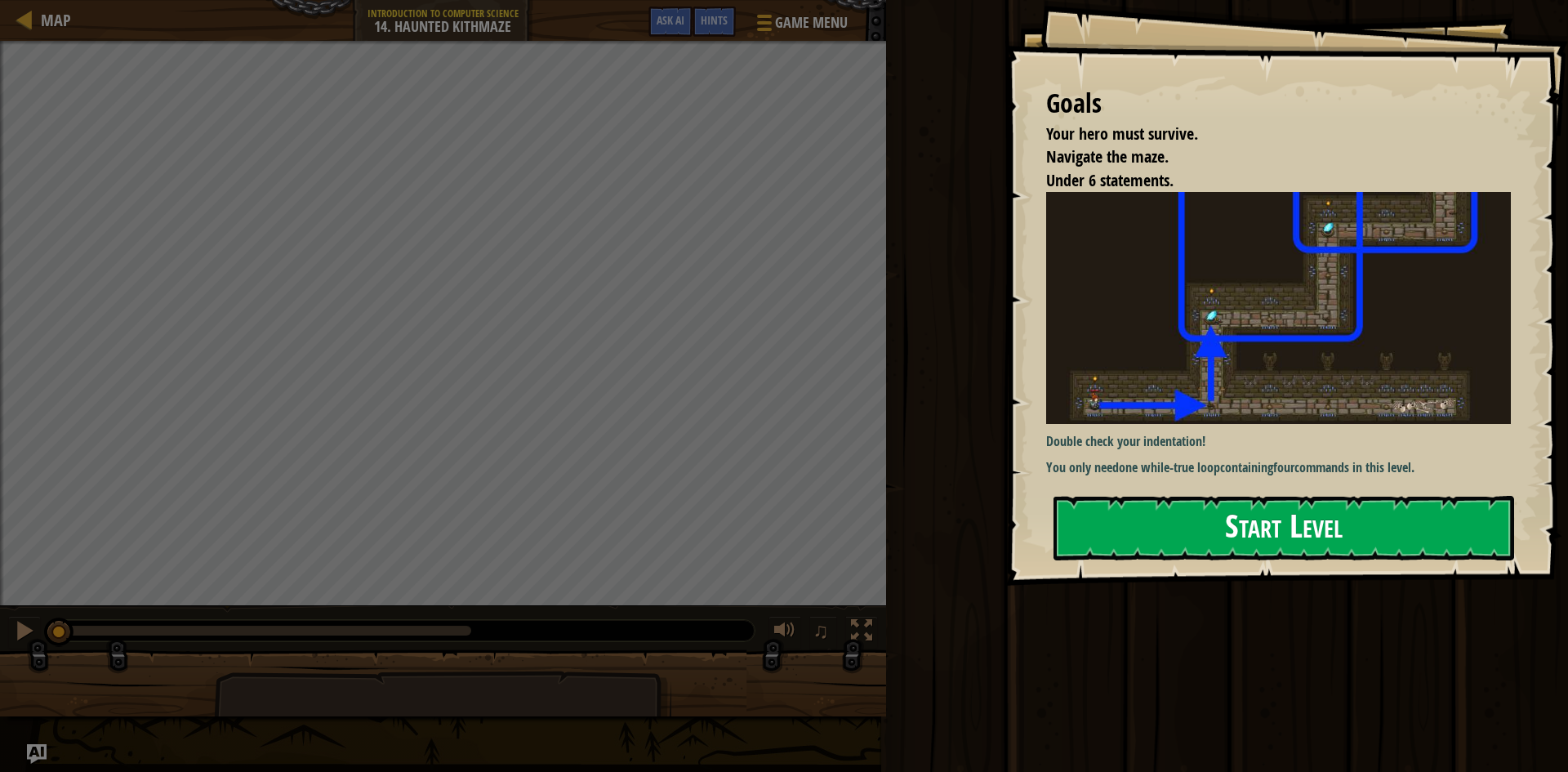
click at [1307, 527] on button "Start Level" at bounding box center [1284, 528] width 460 height 65
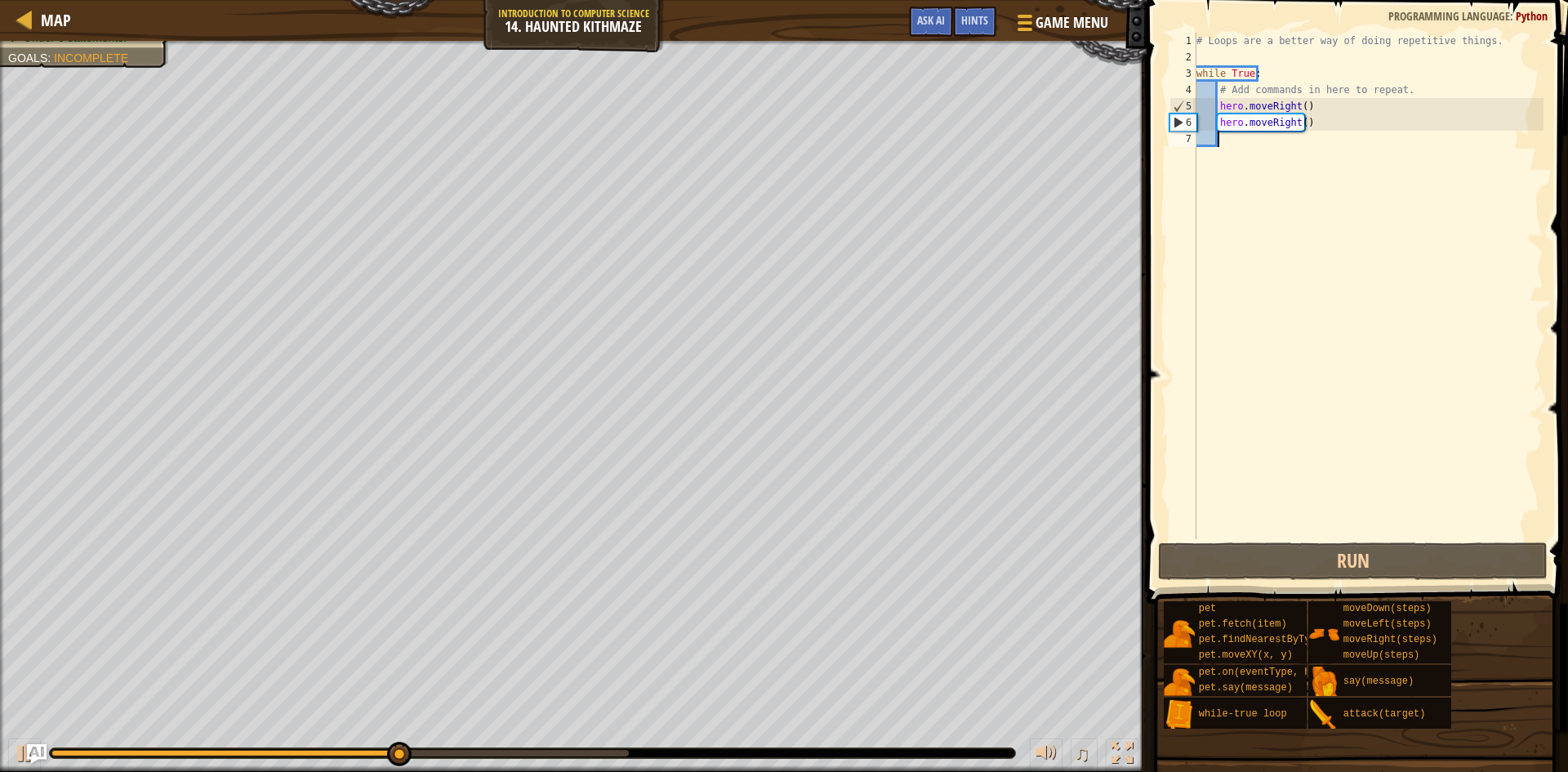
click at [1311, 117] on div "# Loops are a better way of doing repetitive things. while True : # Add command…" at bounding box center [1368, 302] width 350 height 539
click at [1310, 117] on div "# Loops are a better way of doing repetitive things. while True : # Add command…" at bounding box center [1368, 286] width 350 height 506
click at [1310, 117] on div "# Loops are a better way of doing repetitive things. while True : # Add command…" at bounding box center [1368, 302] width 350 height 539
click at [1312, 120] on div "# Loops are a better way of doing repetitive things. while True : # Add command…" at bounding box center [1368, 286] width 350 height 506
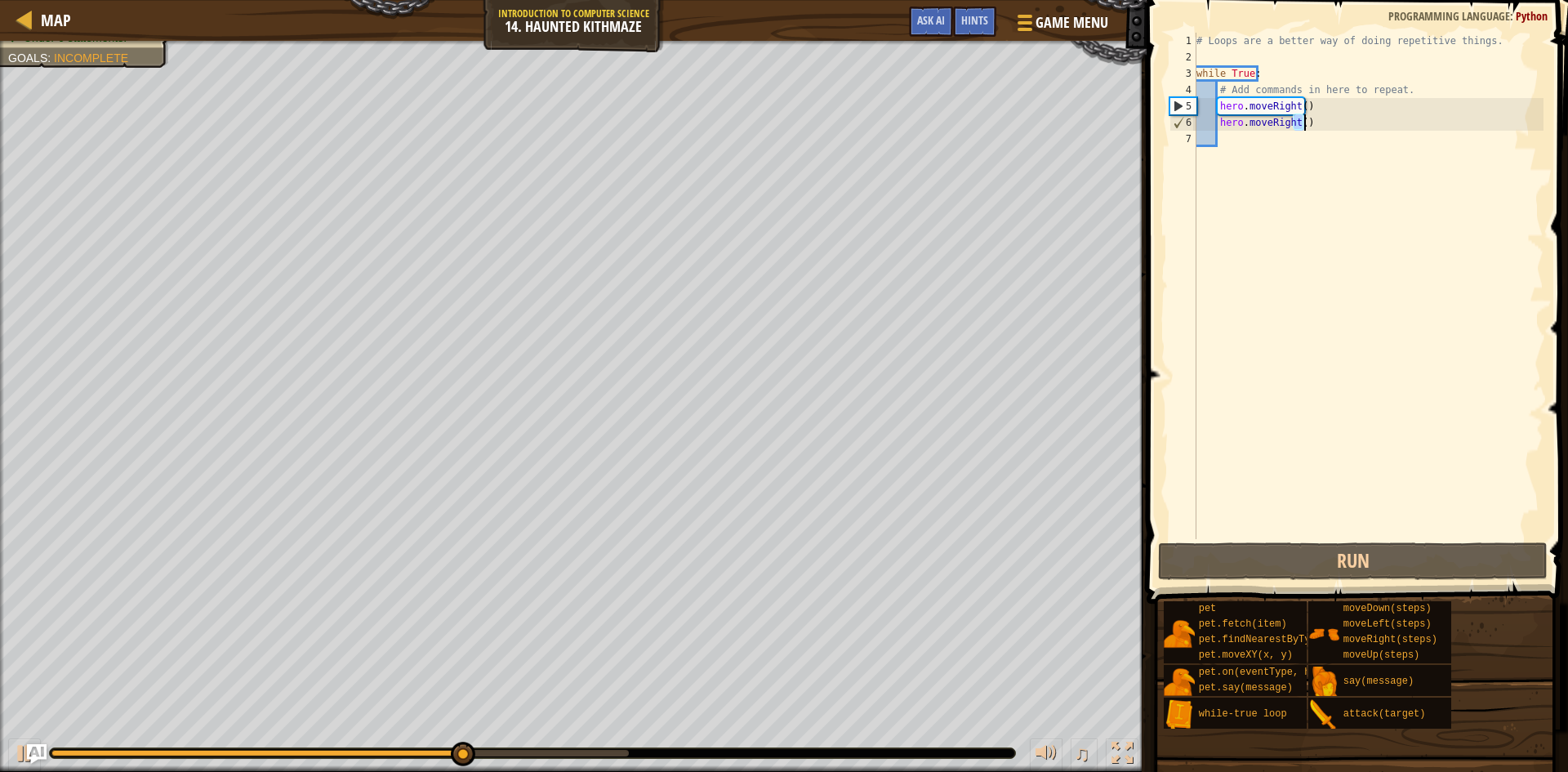
click at [1312, 120] on div "# Loops are a better way of doing repetitive things. while True : # Add command…" at bounding box center [1368, 302] width 350 height 539
type textarea "hero.m()oveRight"
